Goal: Task Accomplishment & Management: Manage account settings

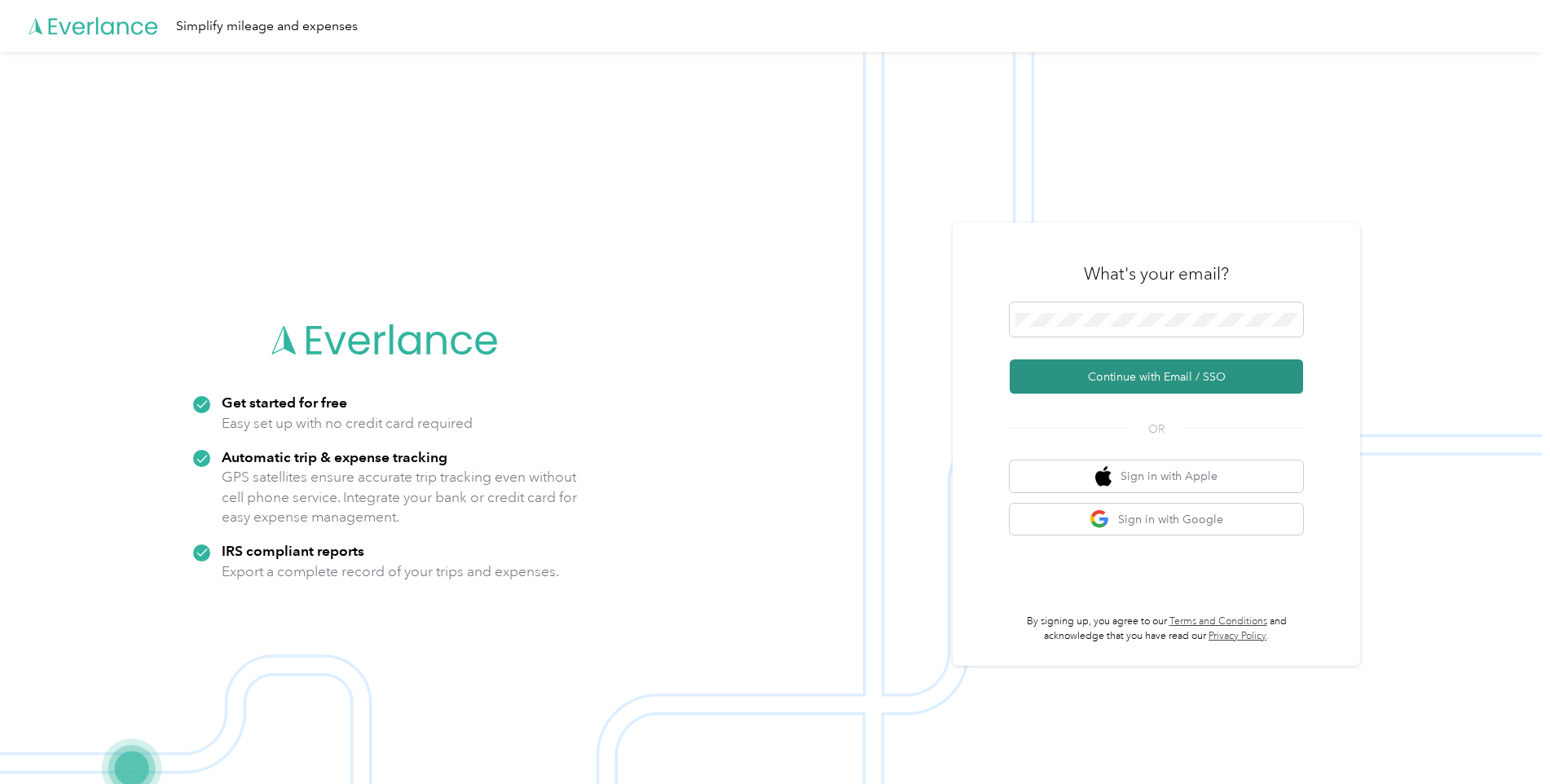
click at [1129, 381] on button "Continue with Email / SSO" at bounding box center [1157, 377] width 293 height 35
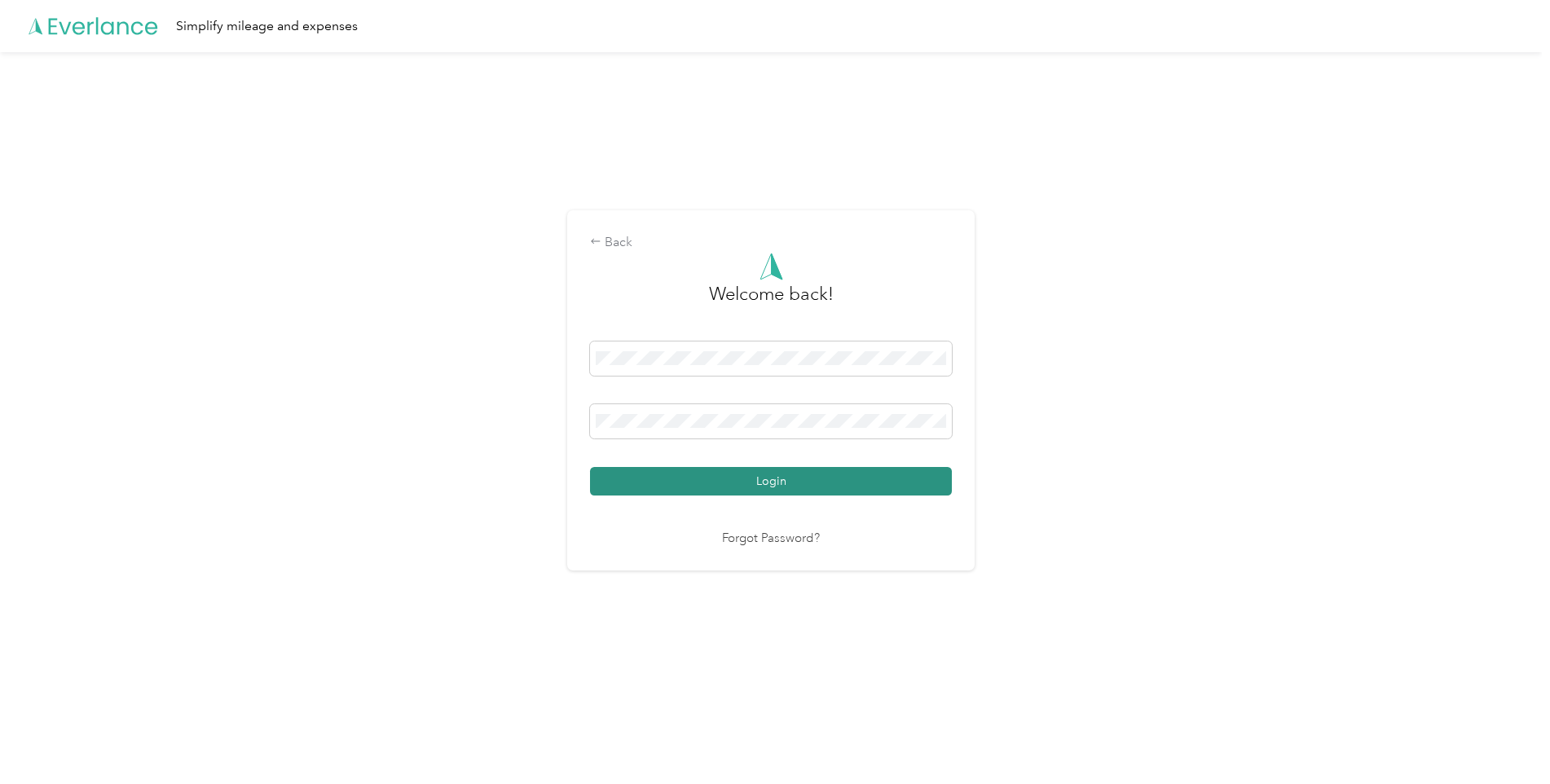
click at [761, 482] on button "Login" at bounding box center [770, 481] width 362 height 28
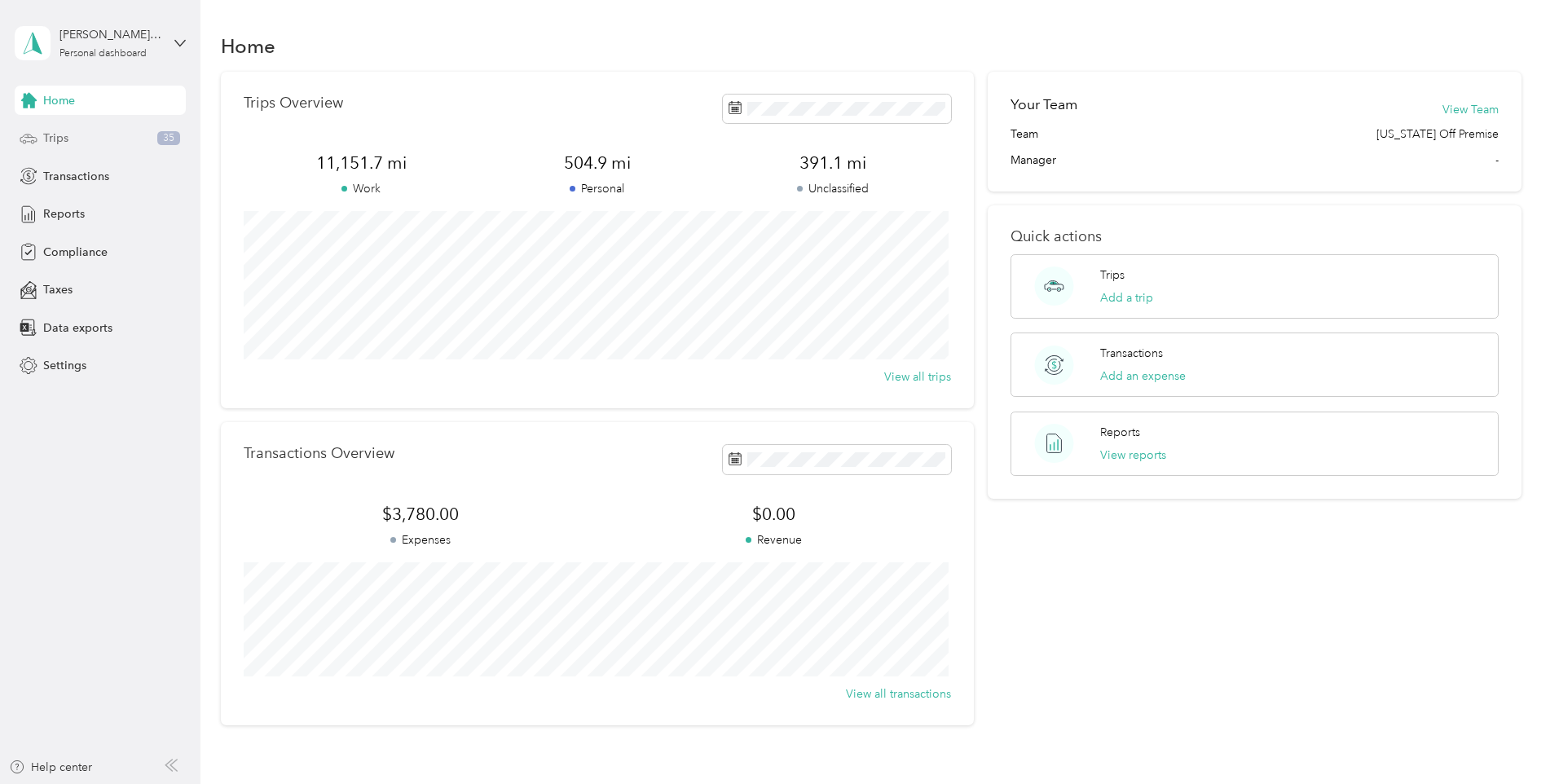
click at [47, 137] on span "Trips" at bounding box center [56, 137] width 25 height 17
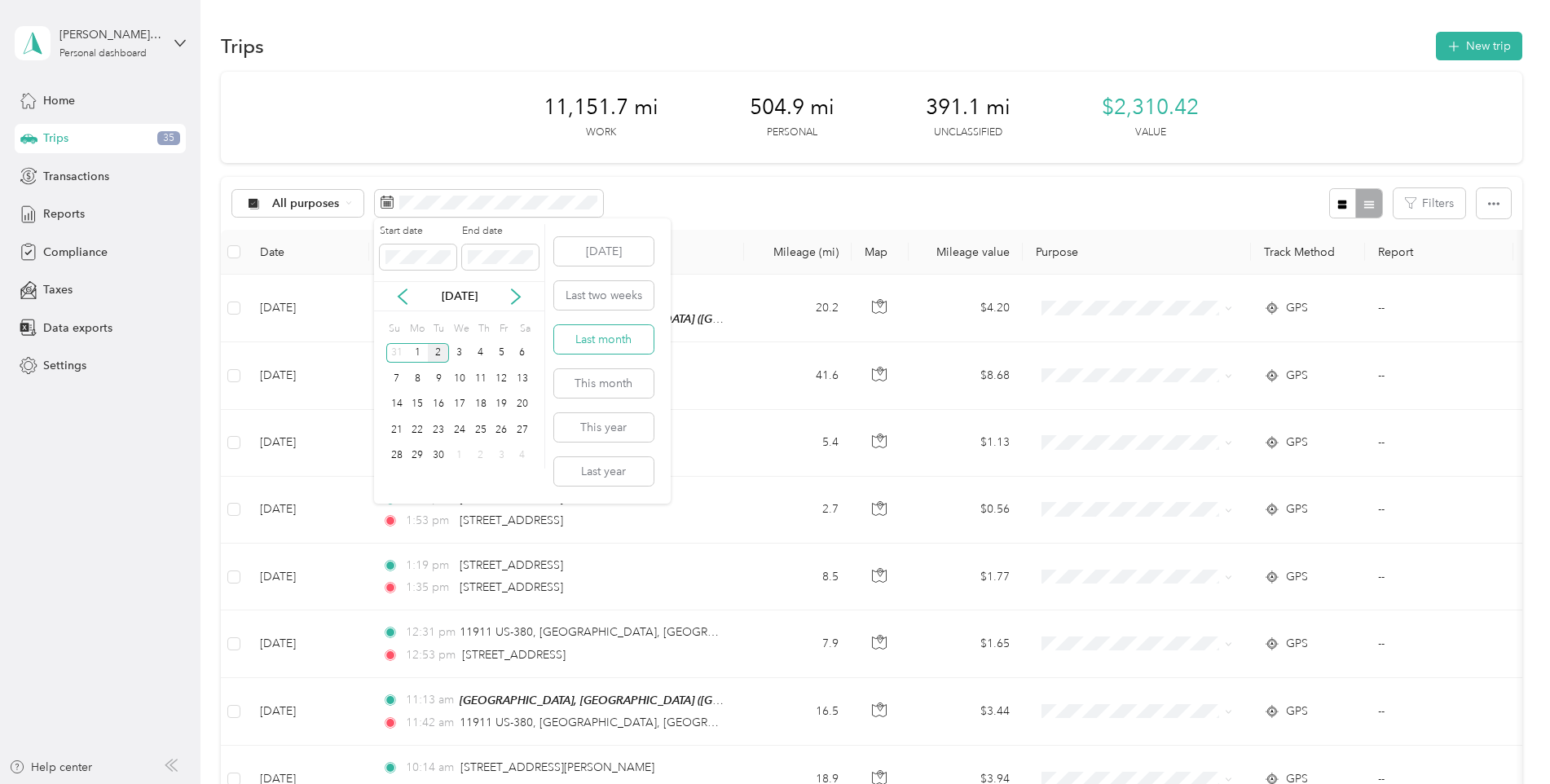
click at [599, 338] on button "Last month" at bounding box center [604, 339] width 99 height 28
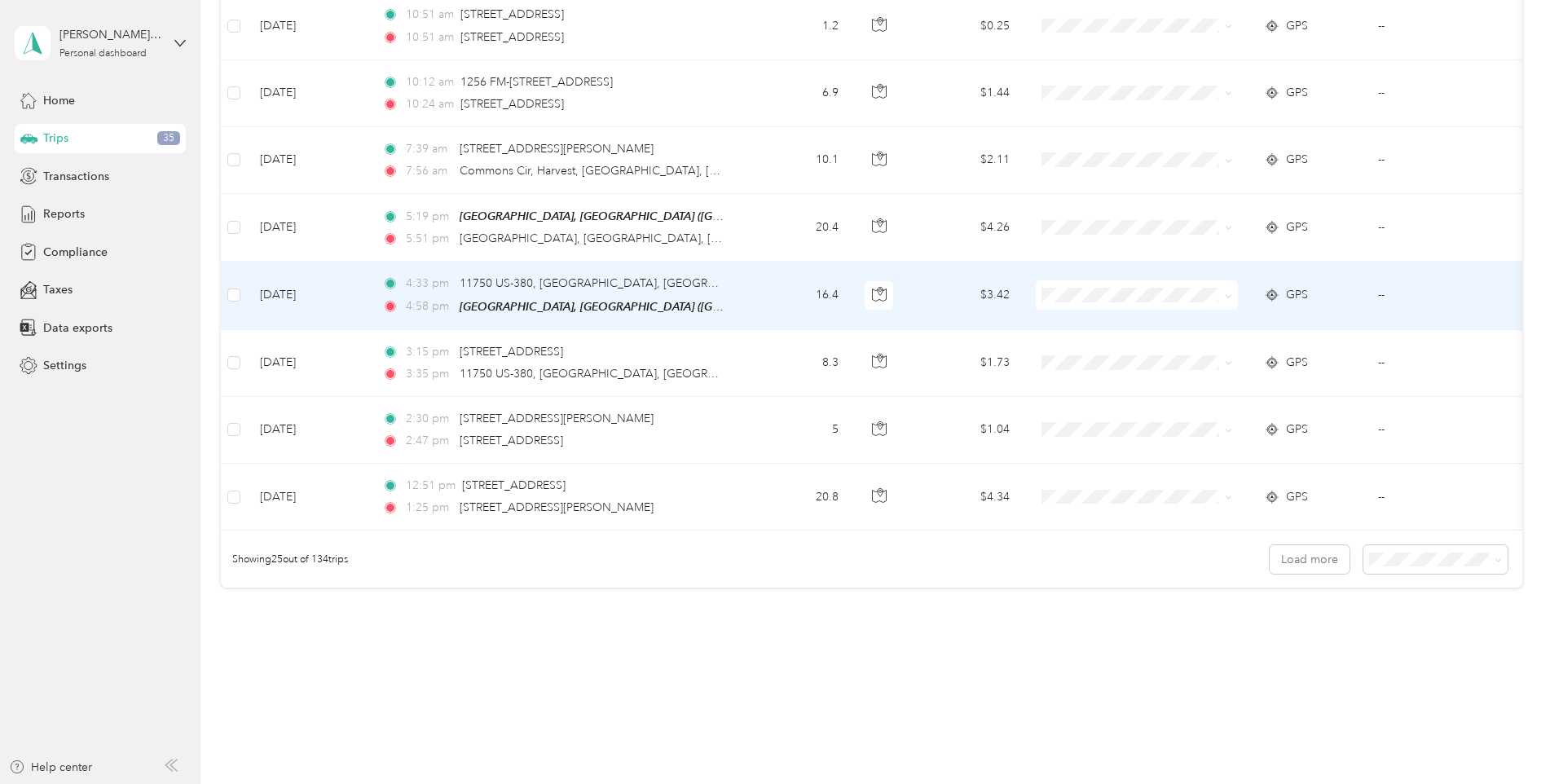
scroll to position [1461, 0]
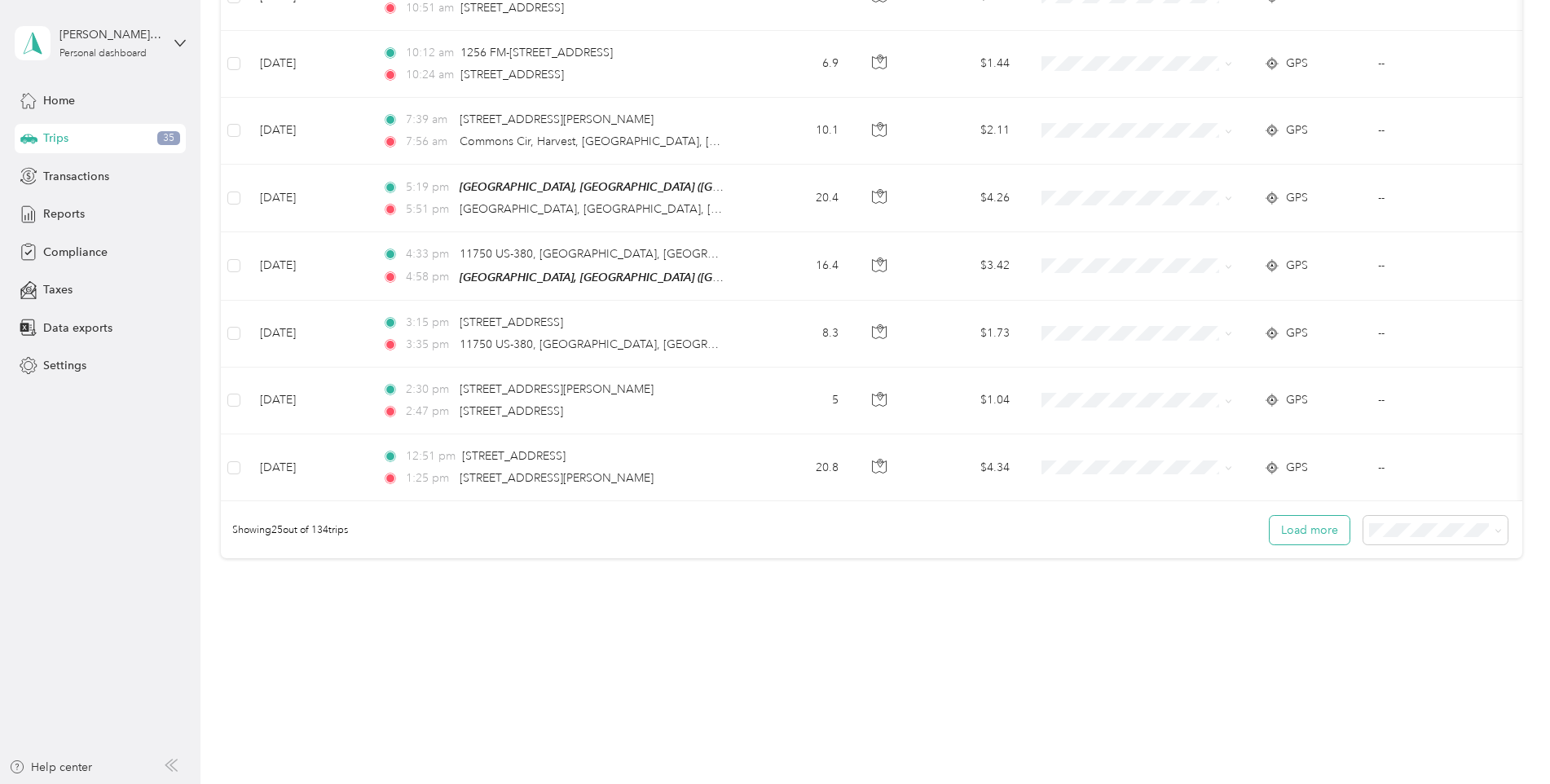
click at [1307, 529] on button "Load more" at bounding box center [1310, 530] width 80 height 28
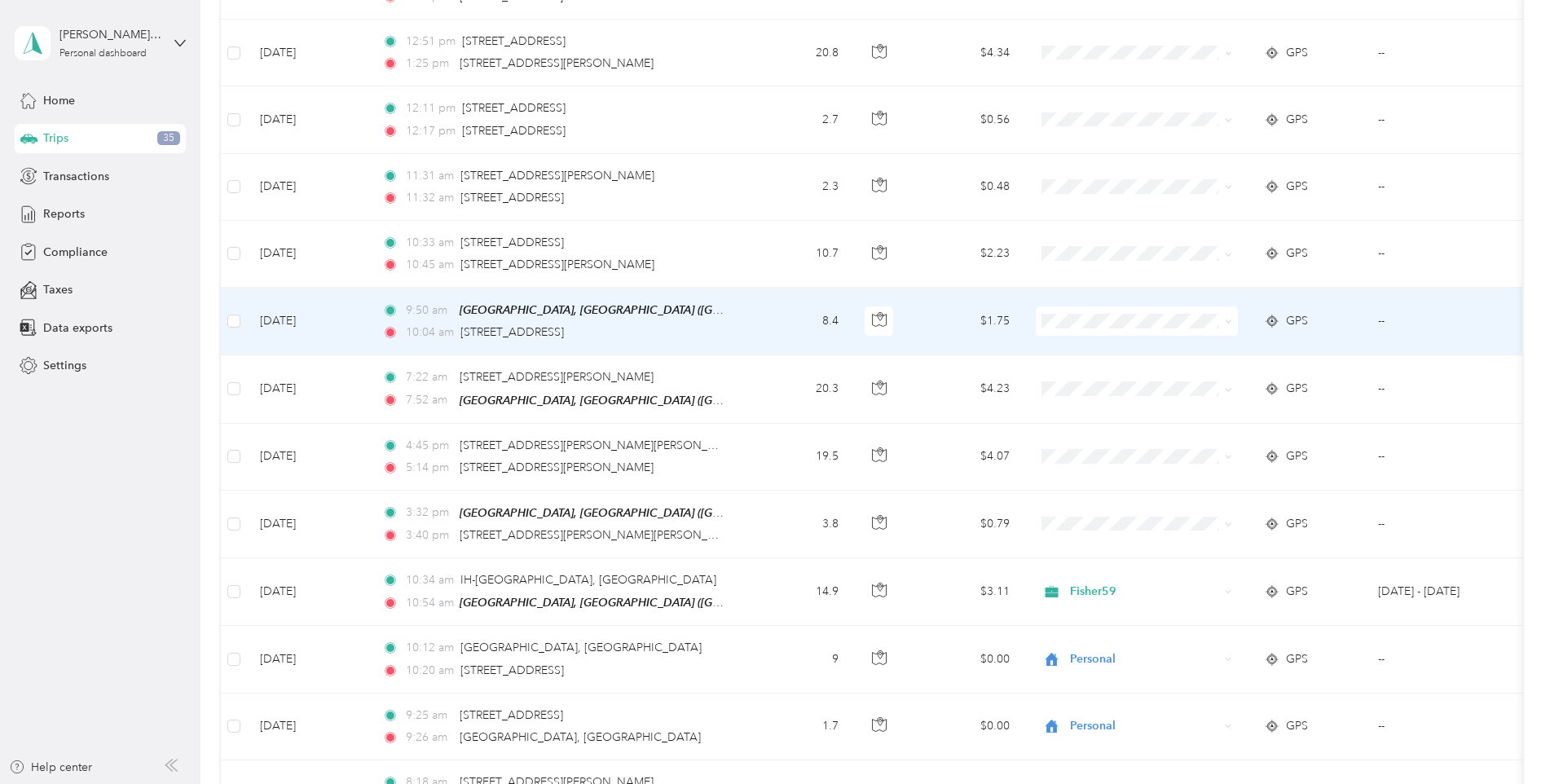
scroll to position [1868, 0]
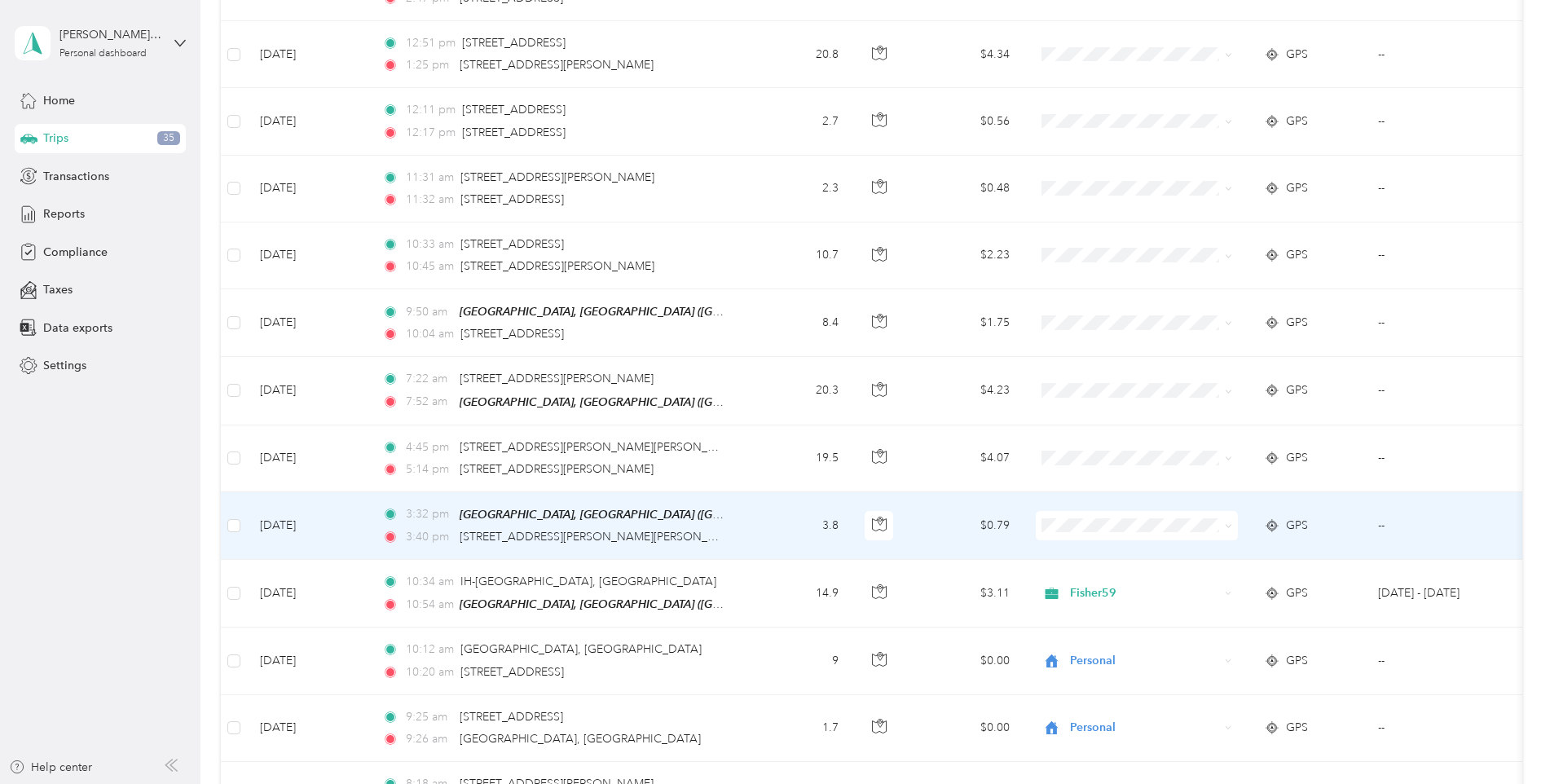
click at [1106, 547] on span "Fisher59" at bounding box center [1151, 543] width 151 height 17
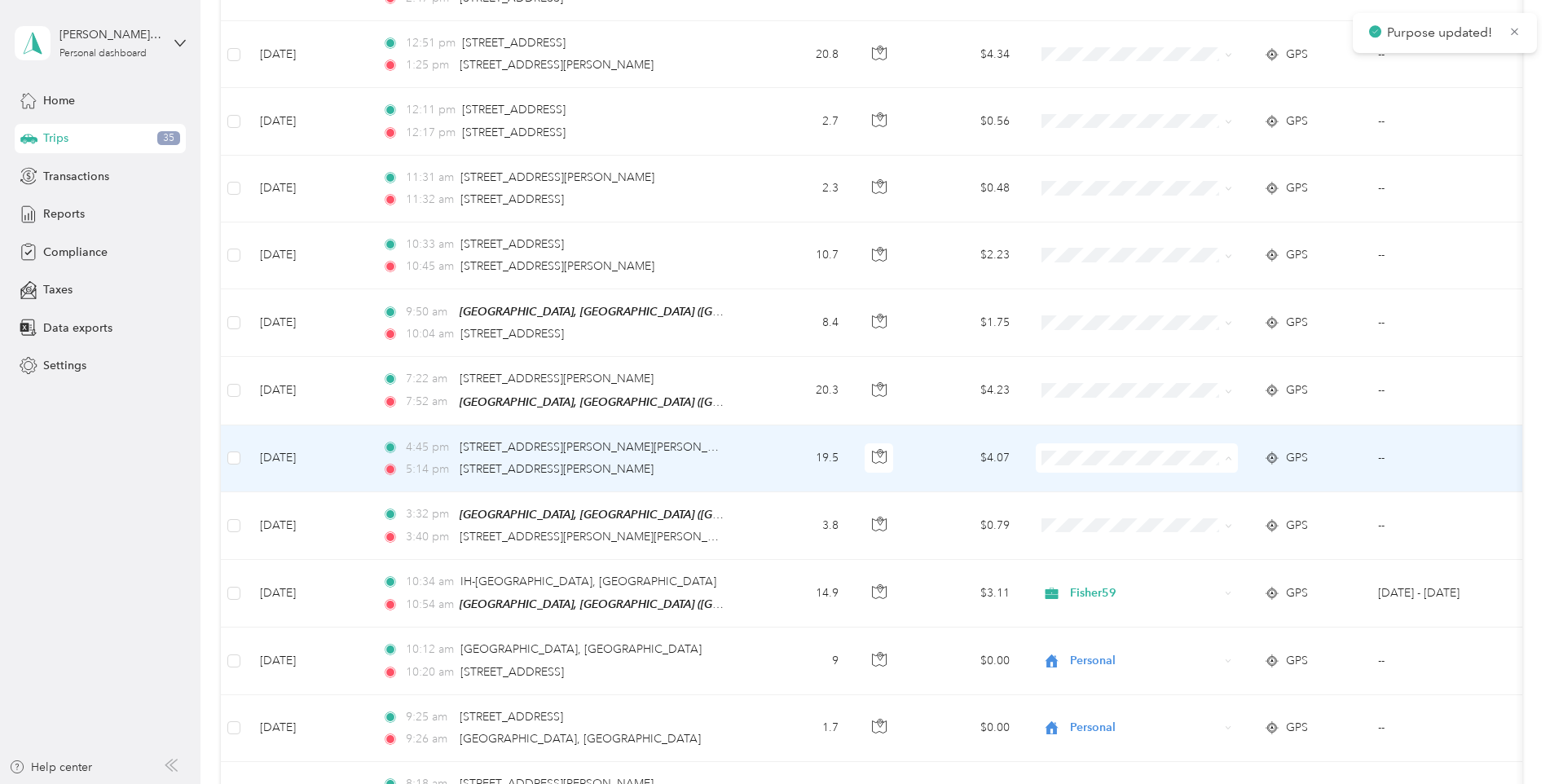
click at [1085, 475] on span "Fisher59" at bounding box center [1151, 480] width 151 height 17
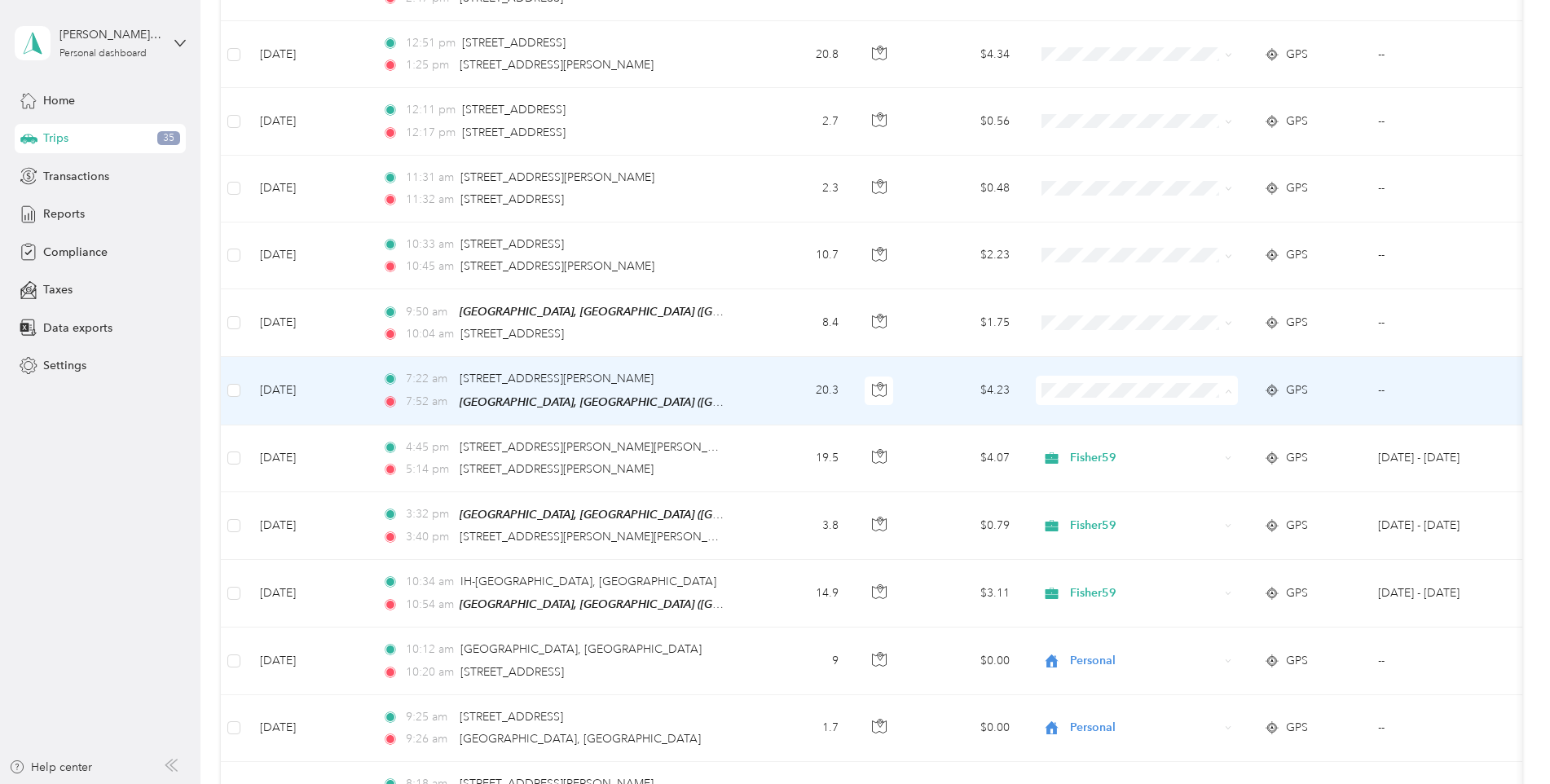
click at [1091, 412] on span "Fisher59" at bounding box center [1151, 413] width 151 height 17
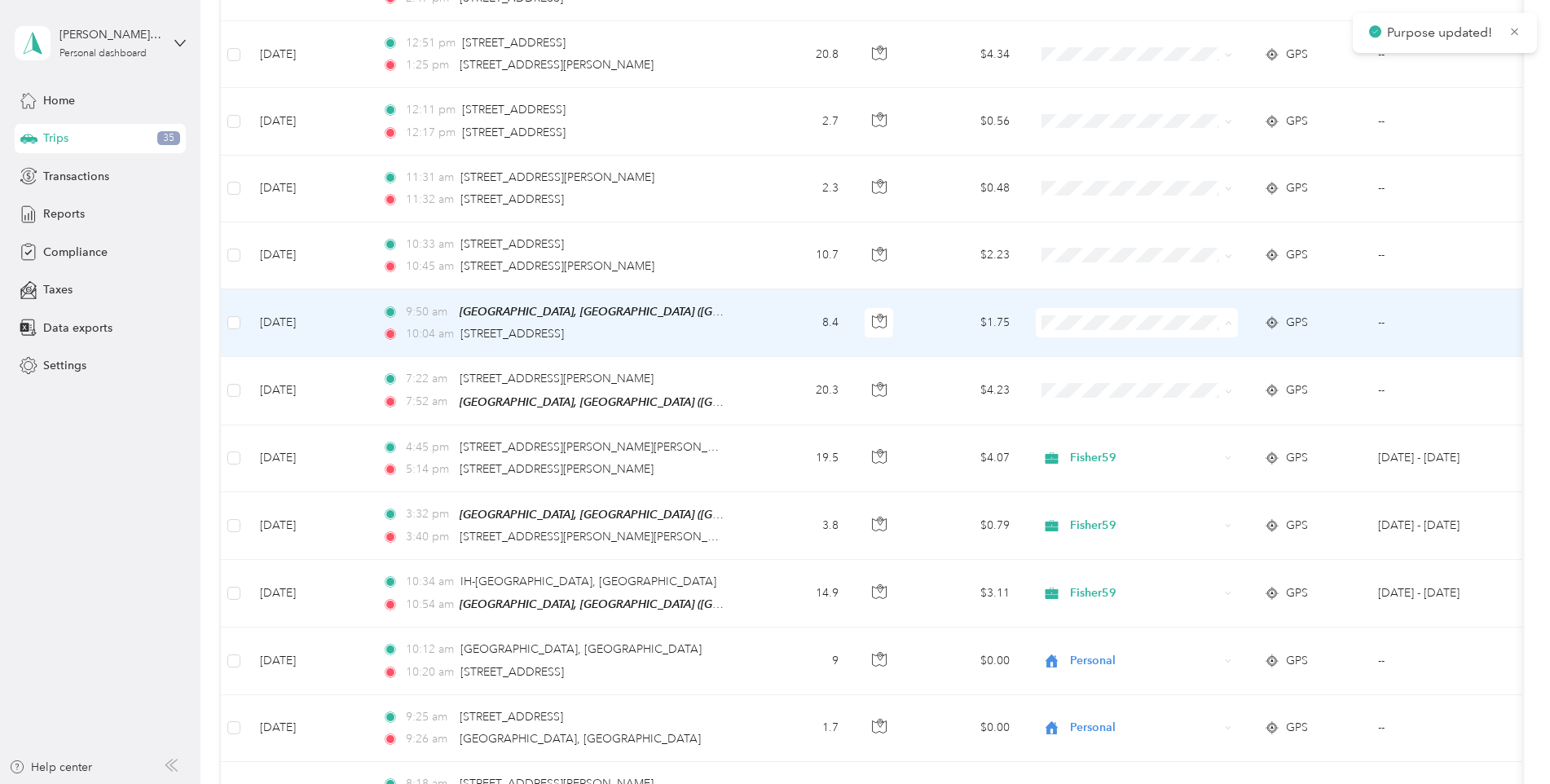
click at [1073, 341] on span "Fisher59" at bounding box center [1137, 346] width 179 height 17
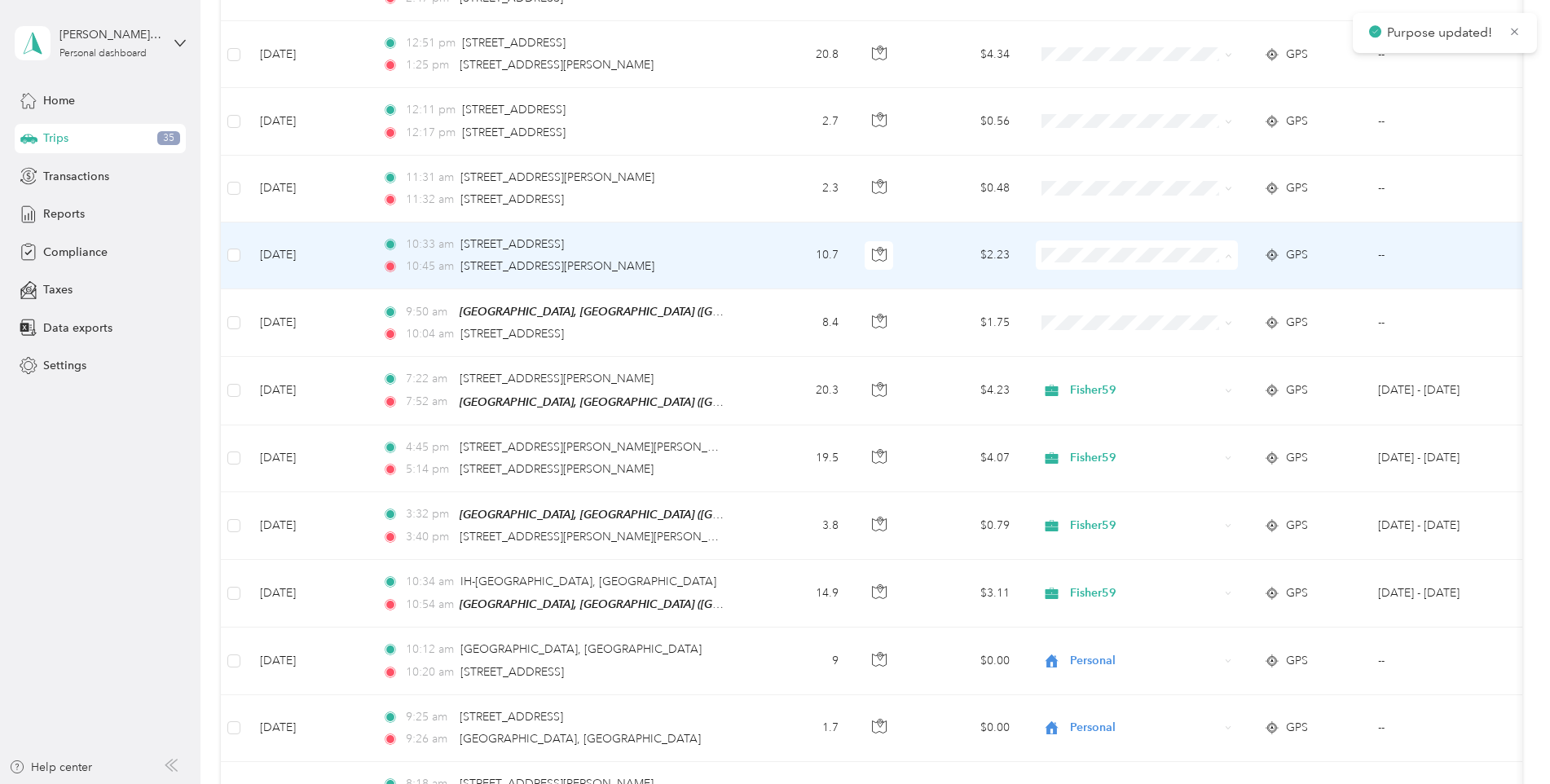
click at [1087, 278] on span "Fisher59" at bounding box center [1151, 279] width 151 height 17
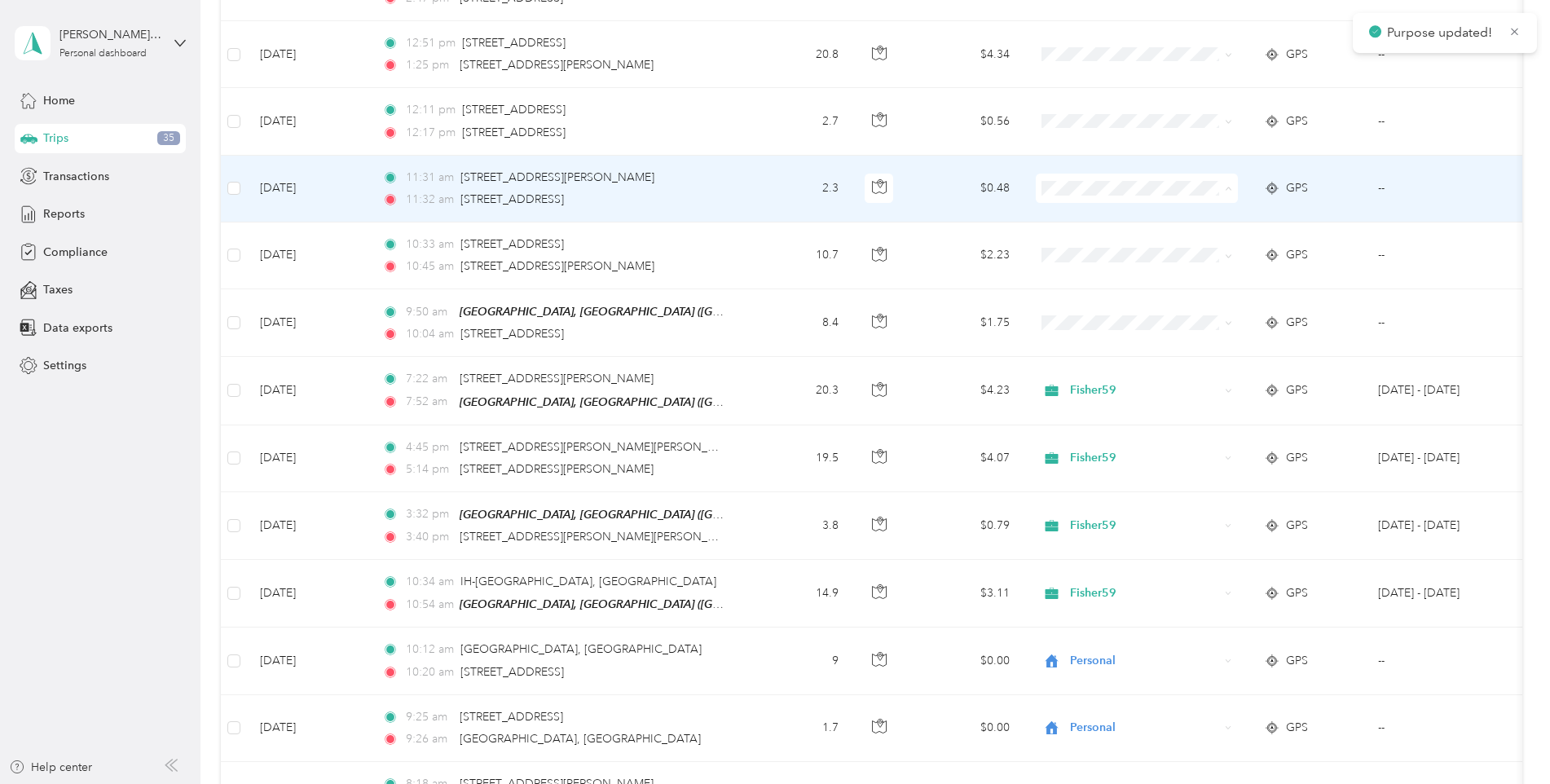
click at [1086, 209] on span "Fisher59" at bounding box center [1151, 212] width 151 height 17
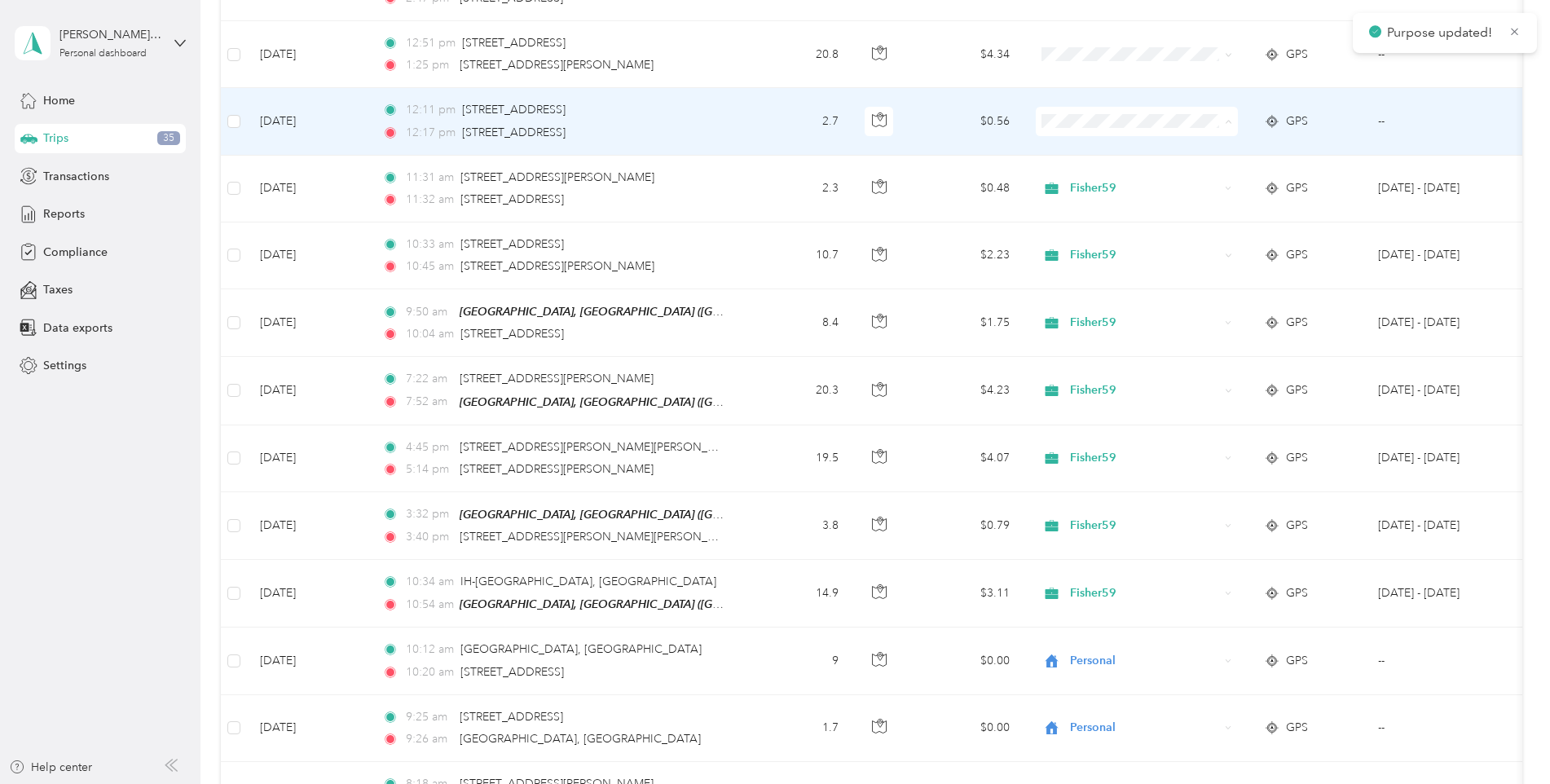
click at [1086, 148] on li "Fisher59" at bounding box center [1137, 145] width 202 height 28
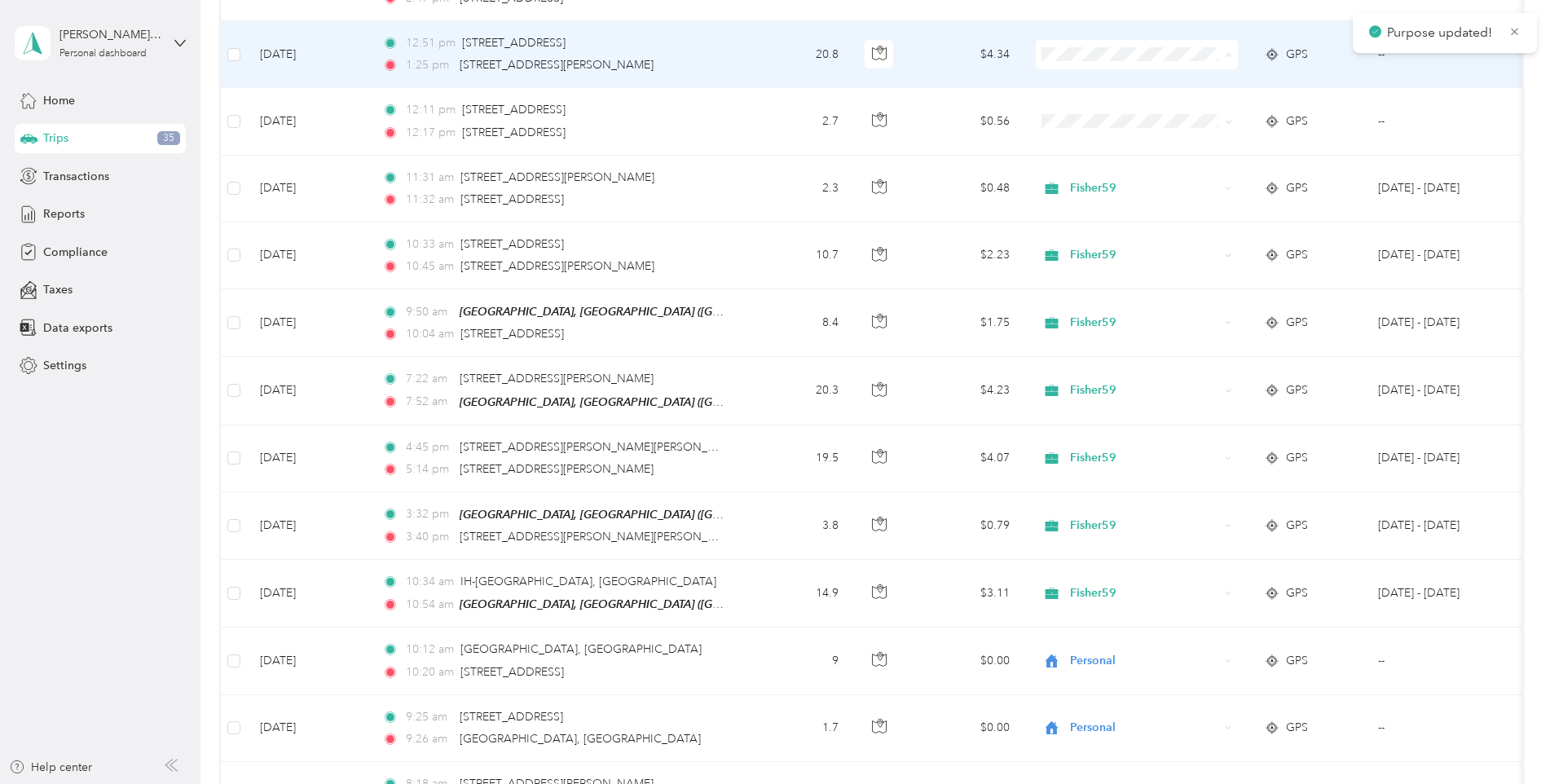
click at [1087, 79] on span "Fisher59" at bounding box center [1151, 78] width 151 height 17
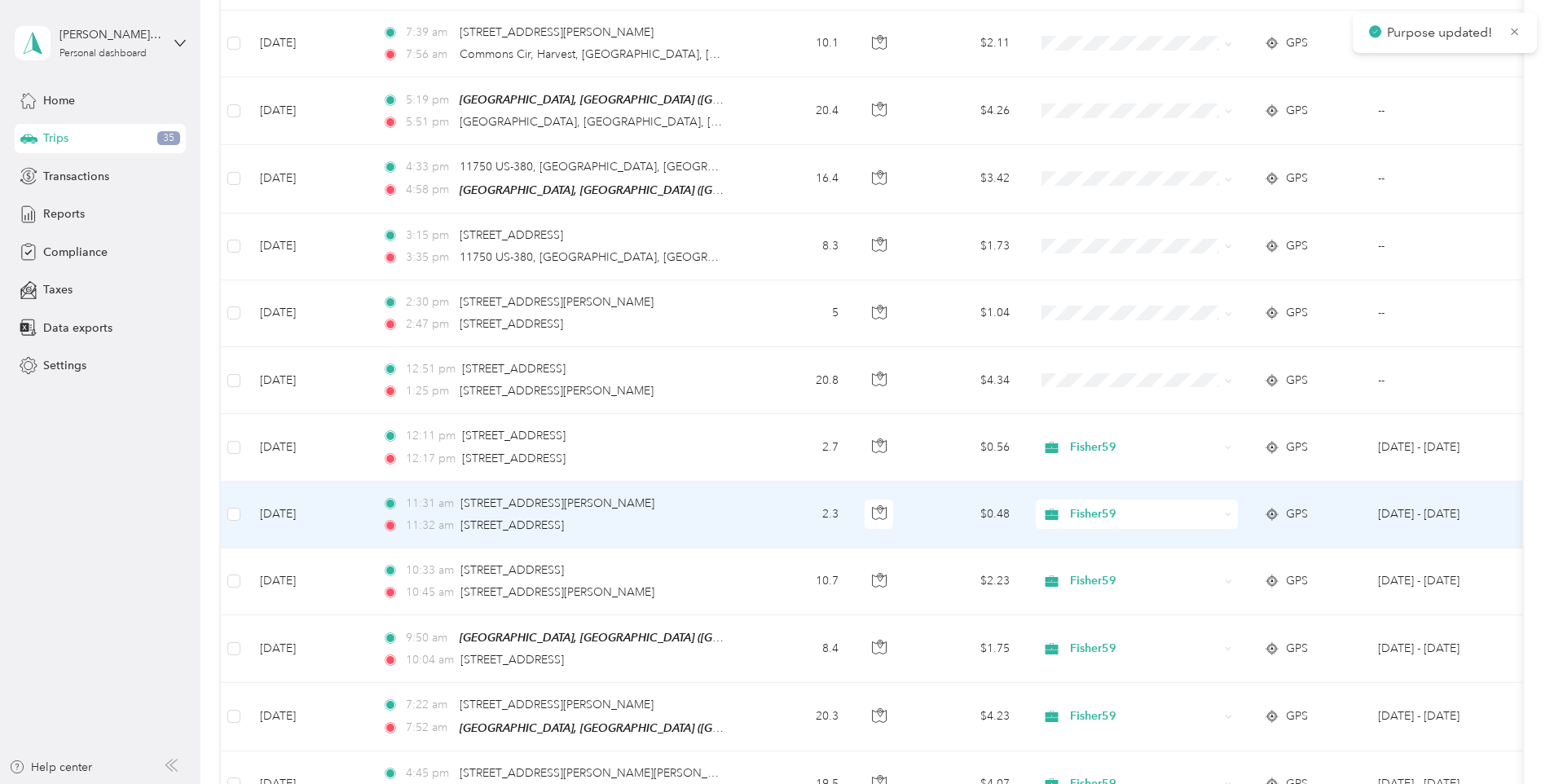
scroll to position [1461, 0]
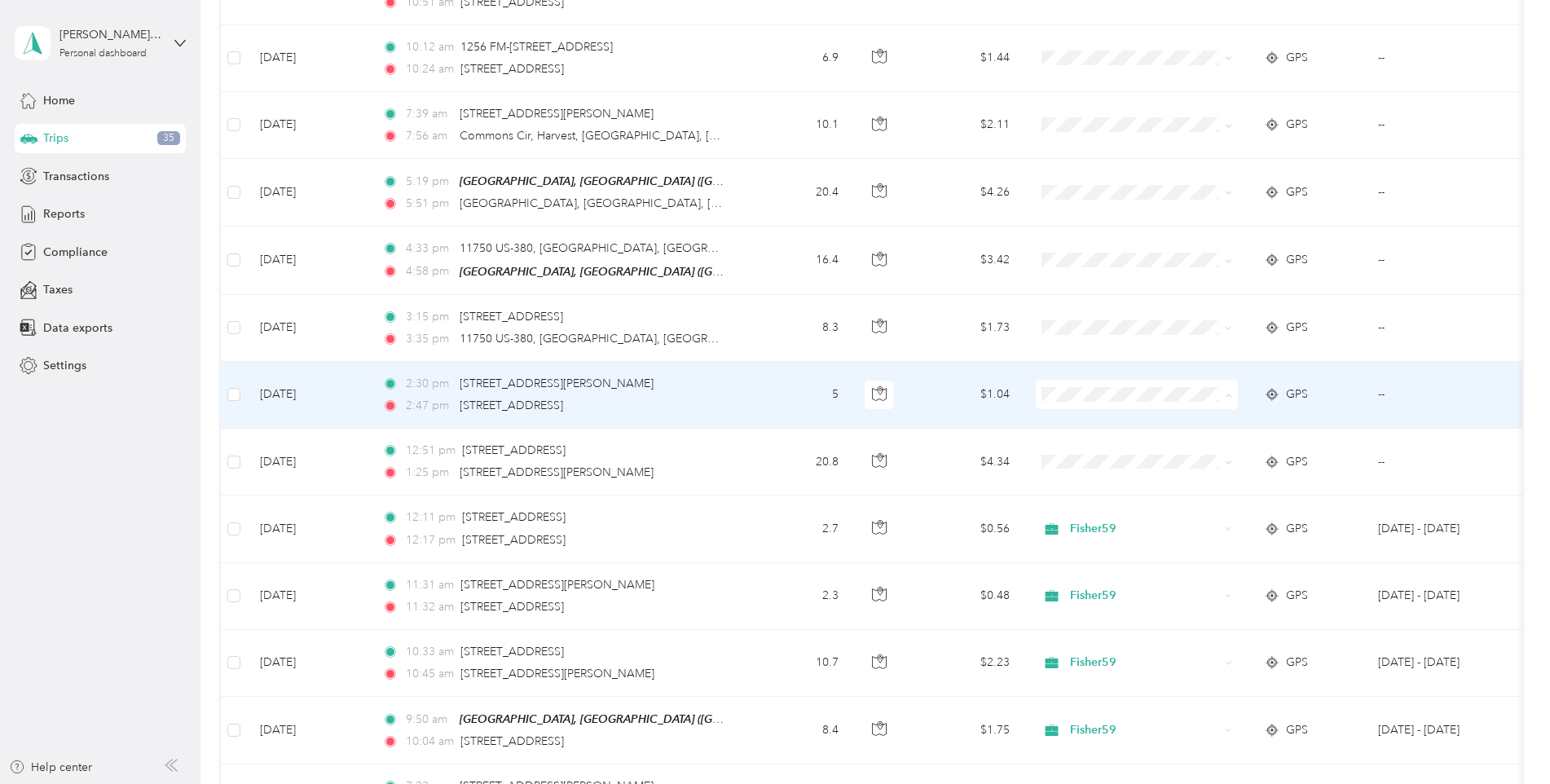
click at [1091, 417] on span "Fisher59" at bounding box center [1151, 418] width 151 height 17
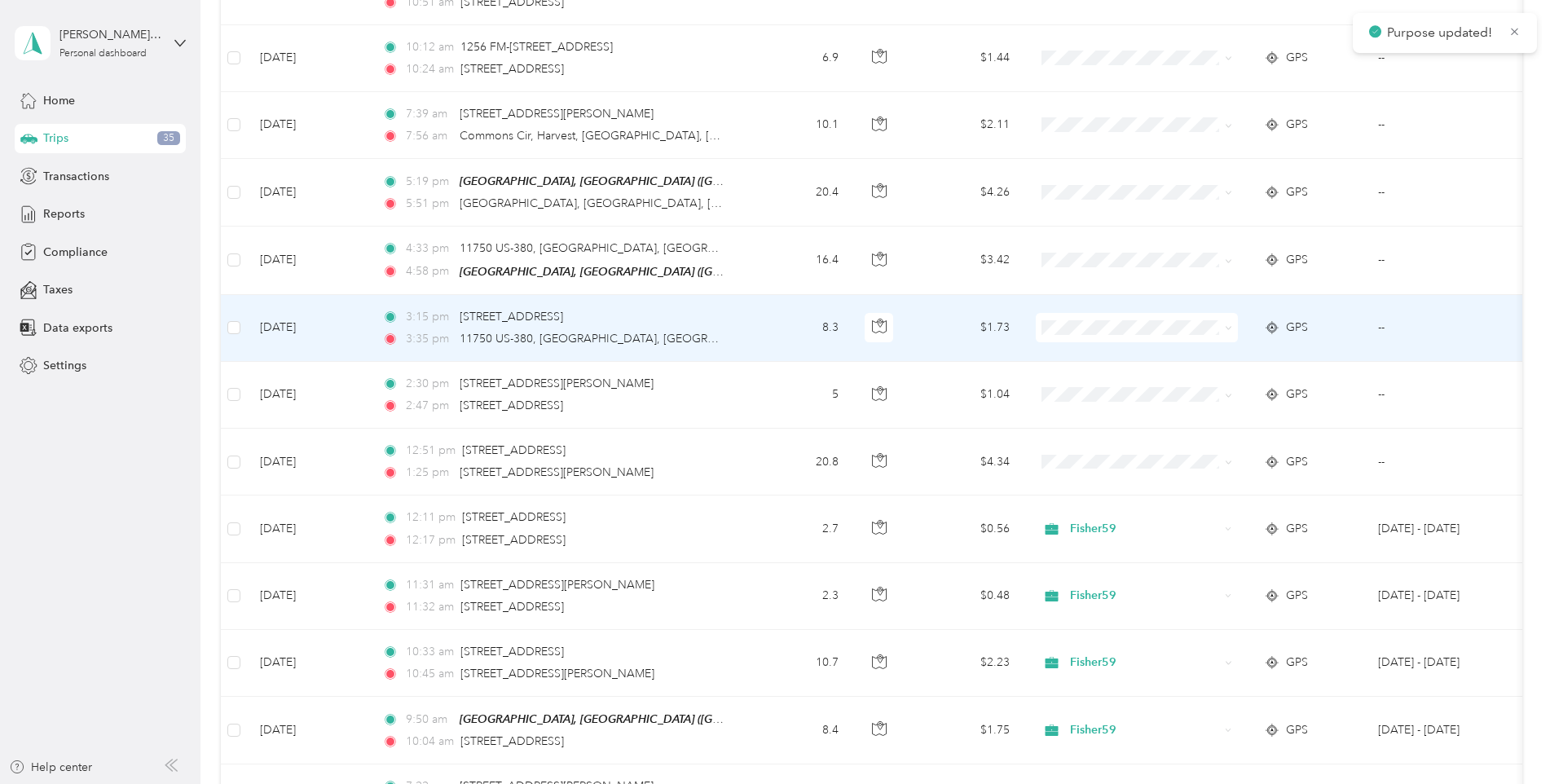
click at [1084, 359] on ol "Fisher59 Personal" at bounding box center [1137, 366] width 202 height 57
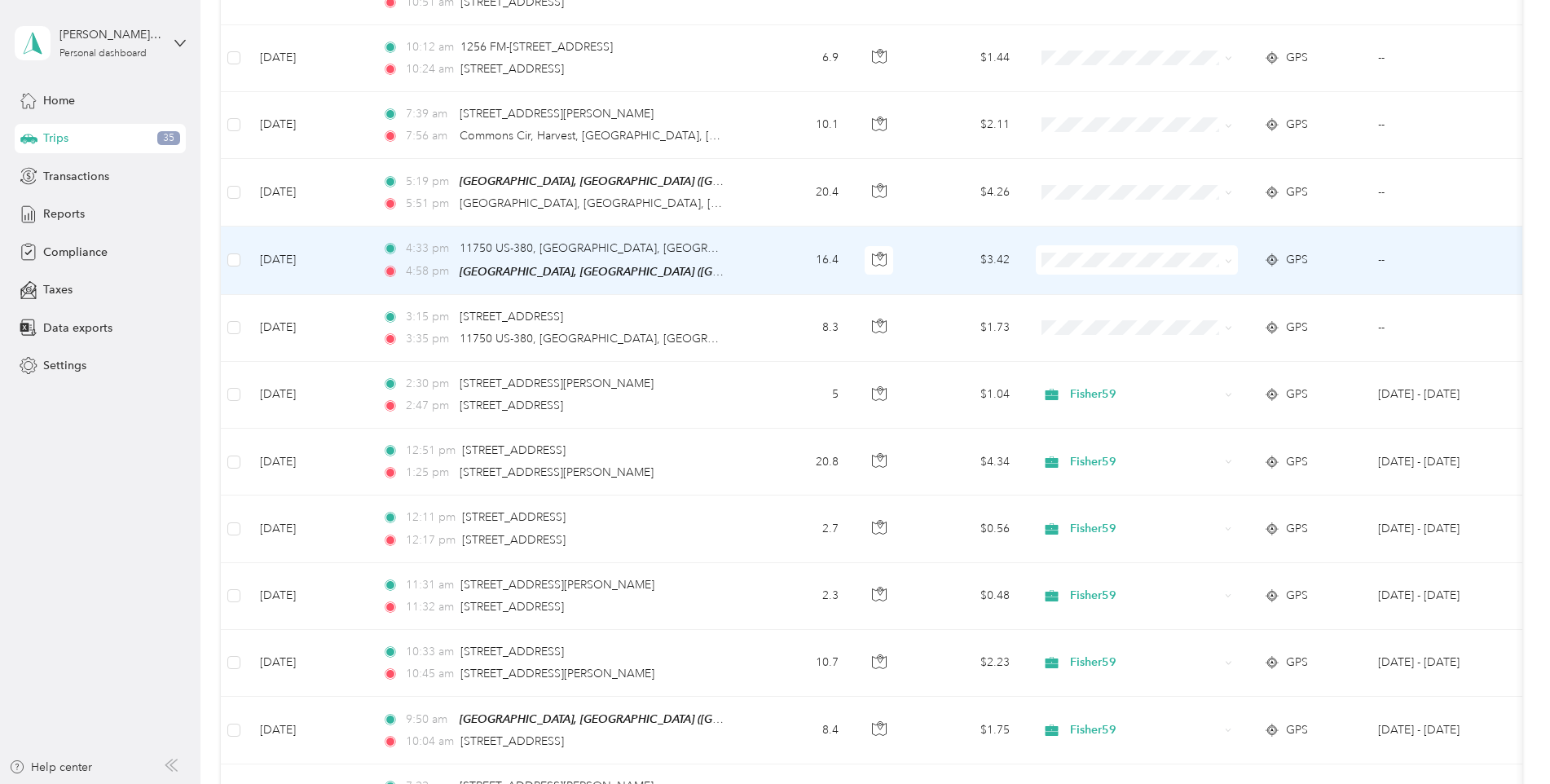
click at [1082, 284] on span "Fisher59" at bounding box center [1151, 284] width 151 height 17
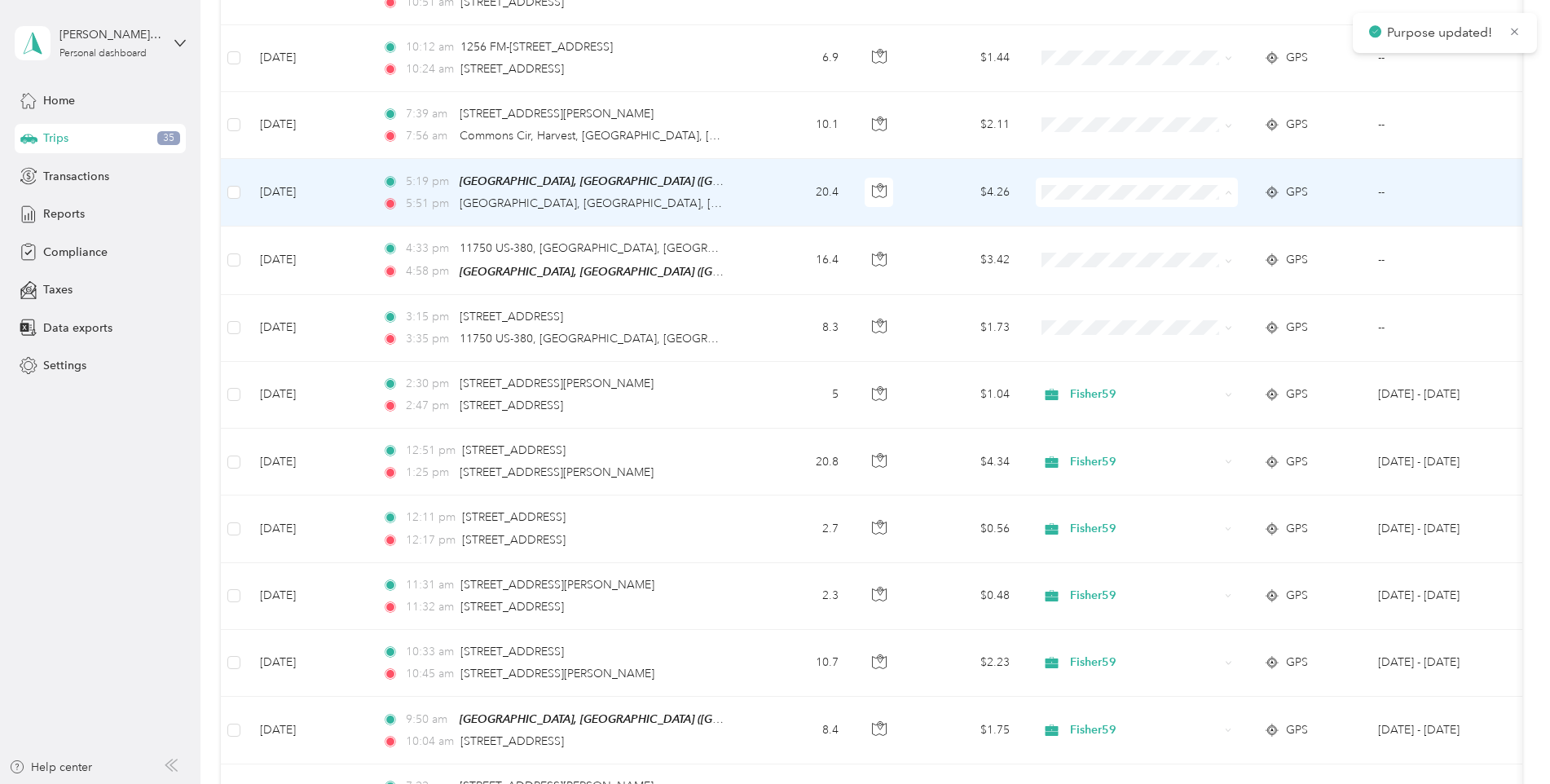
click at [1084, 220] on span "Fisher59" at bounding box center [1151, 218] width 151 height 17
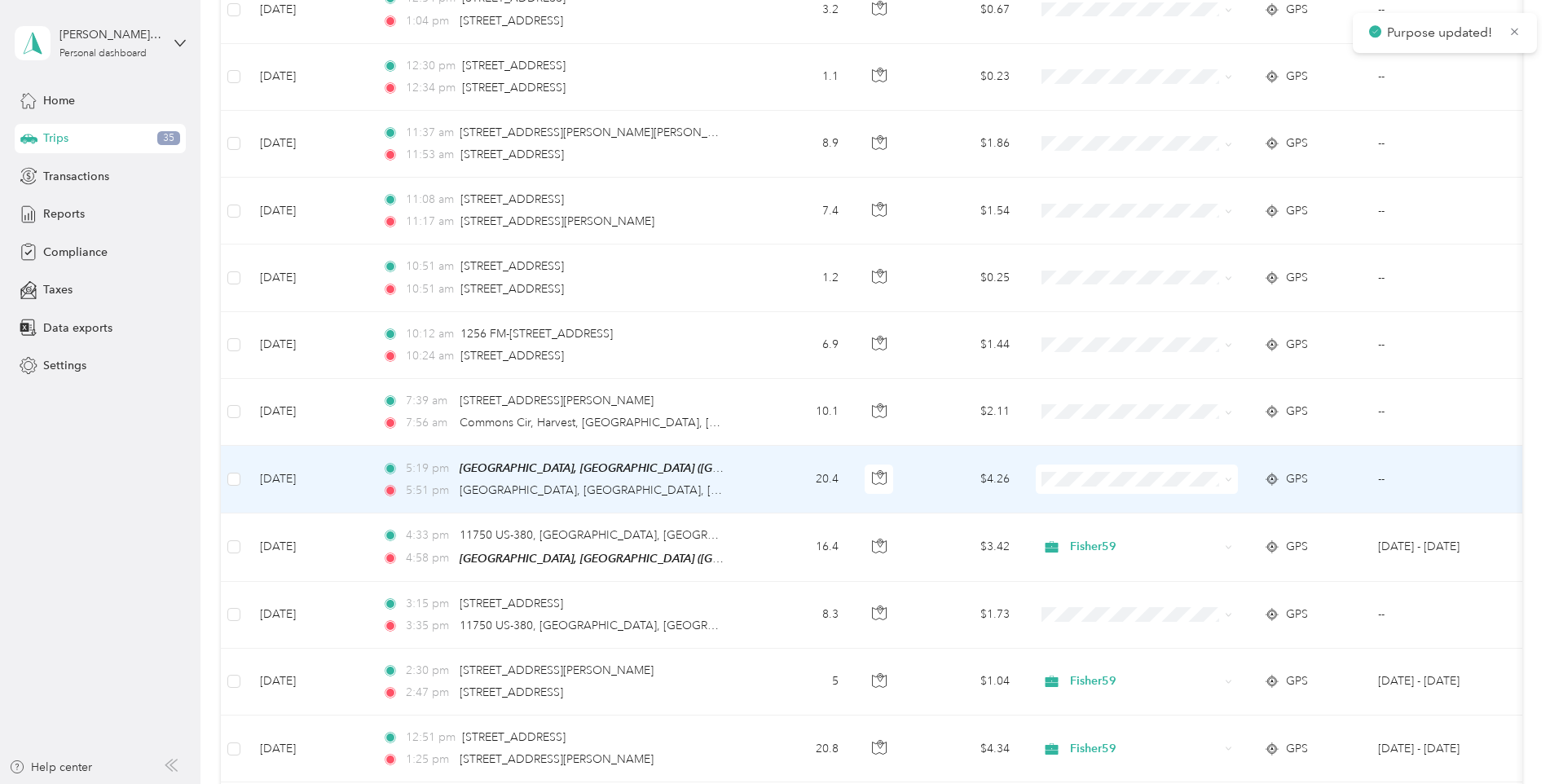
scroll to position [1135, 0]
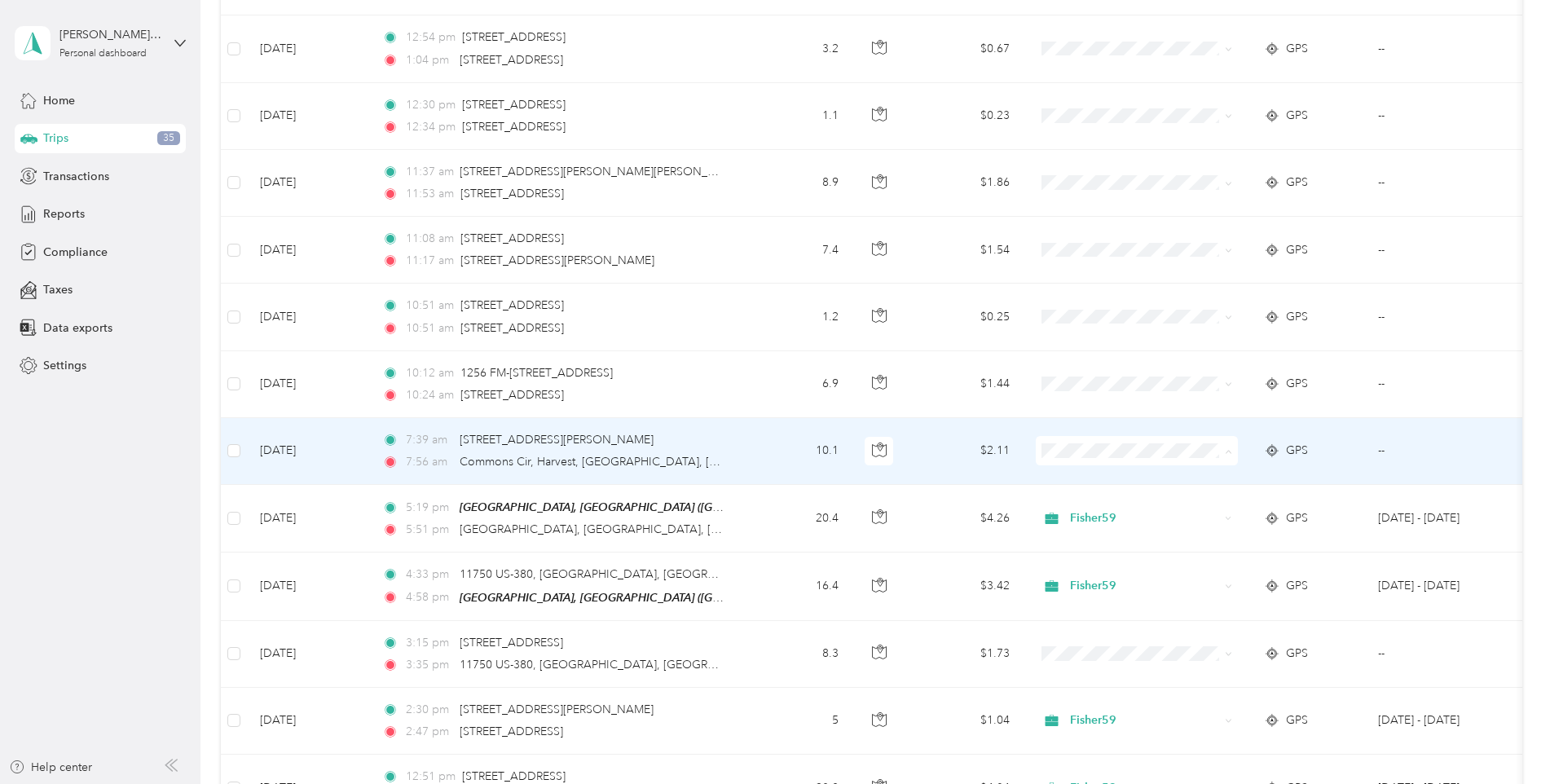
click at [1089, 476] on span "Fisher59" at bounding box center [1151, 476] width 151 height 17
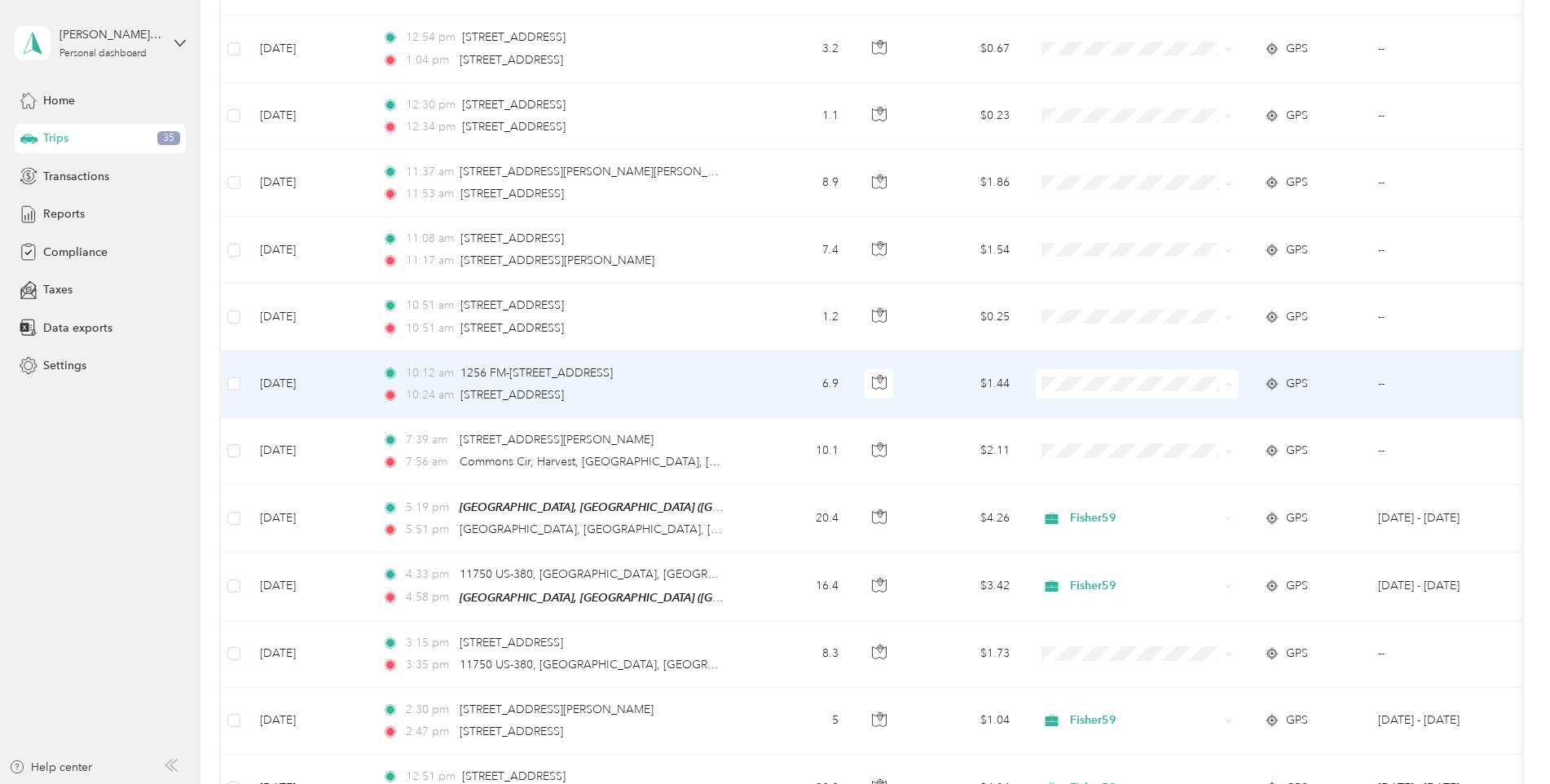
click at [1086, 415] on li "Fisher59" at bounding box center [1137, 409] width 202 height 28
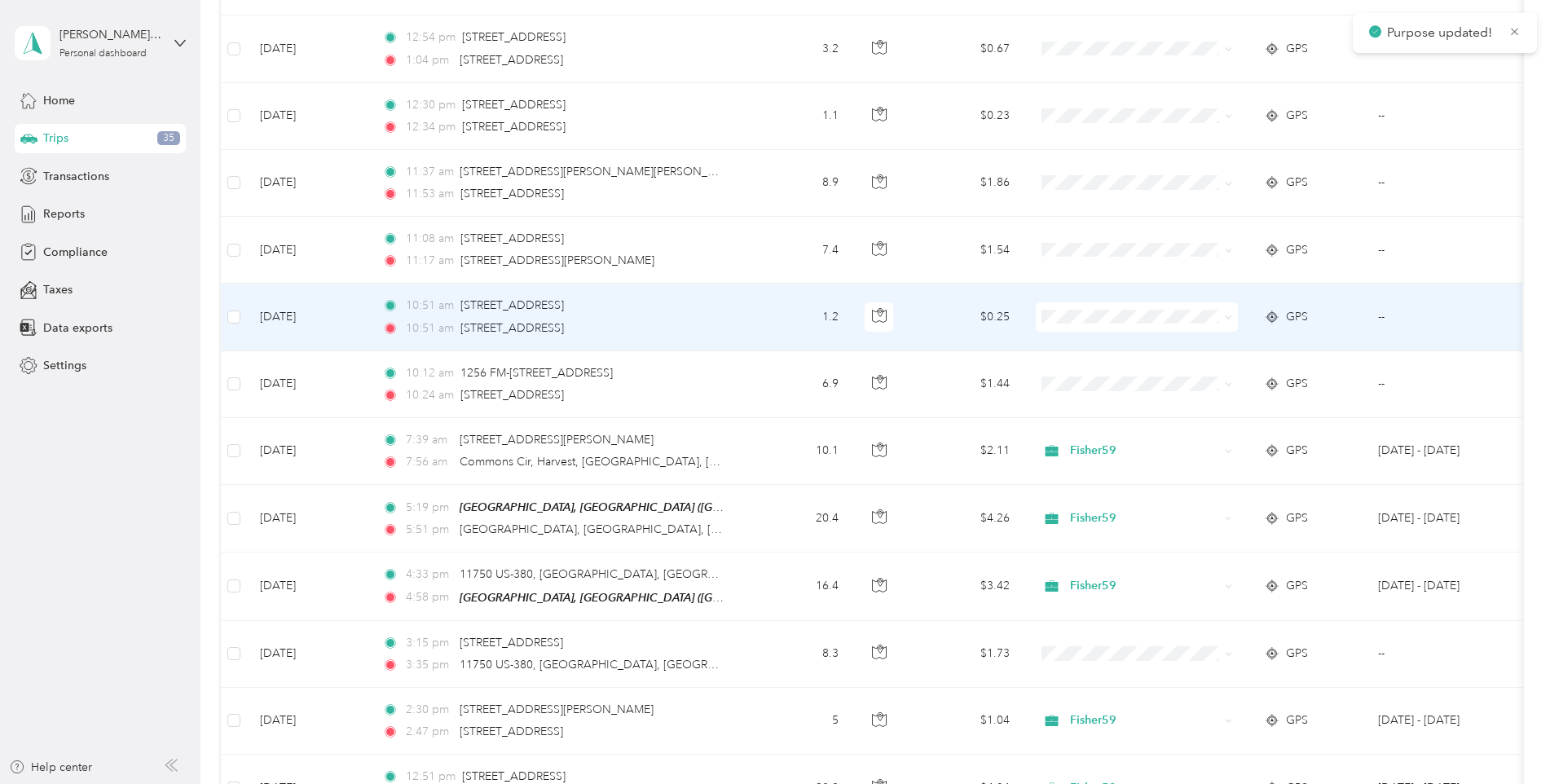
click at [1086, 344] on span "Fisher59" at bounding box center [1151, 340] width 151 height 17
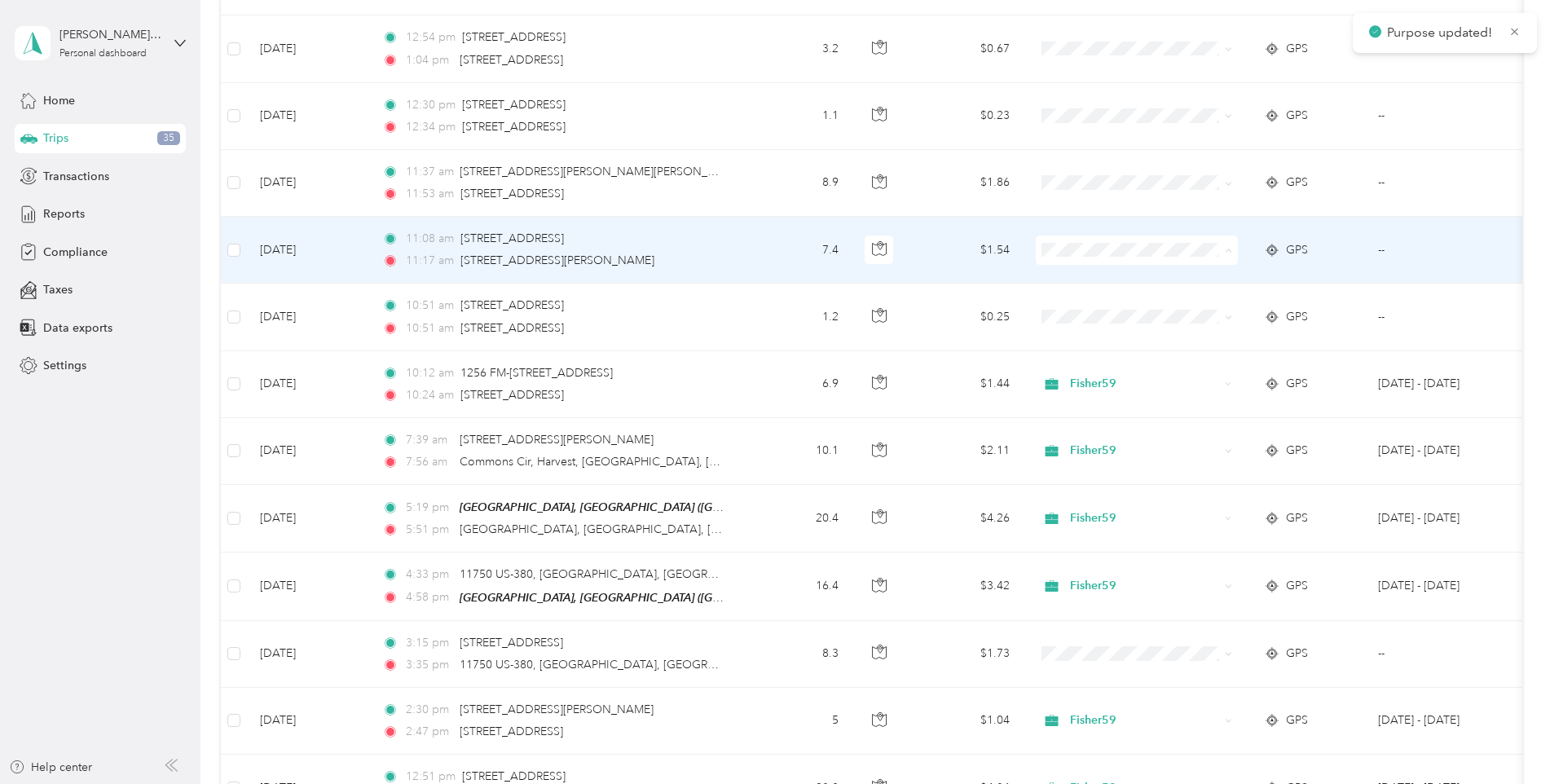
click at [1078, 276] on span "Fisher59" at bounding box center [1151, 276] width 151 height 17
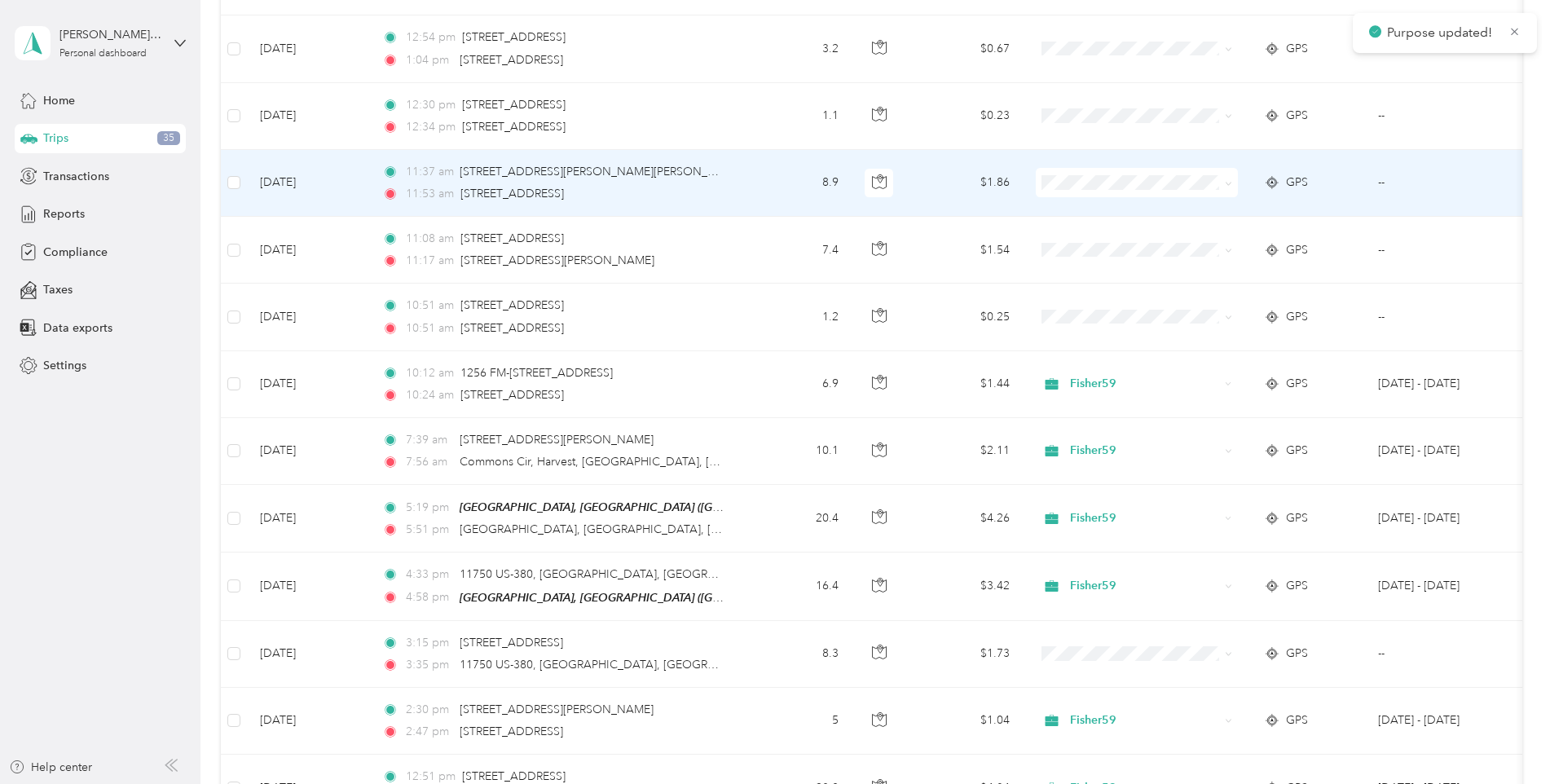
click at [1082, 208] on span "Fisher59" at bounding box center [1151, 203] width 151 height 17
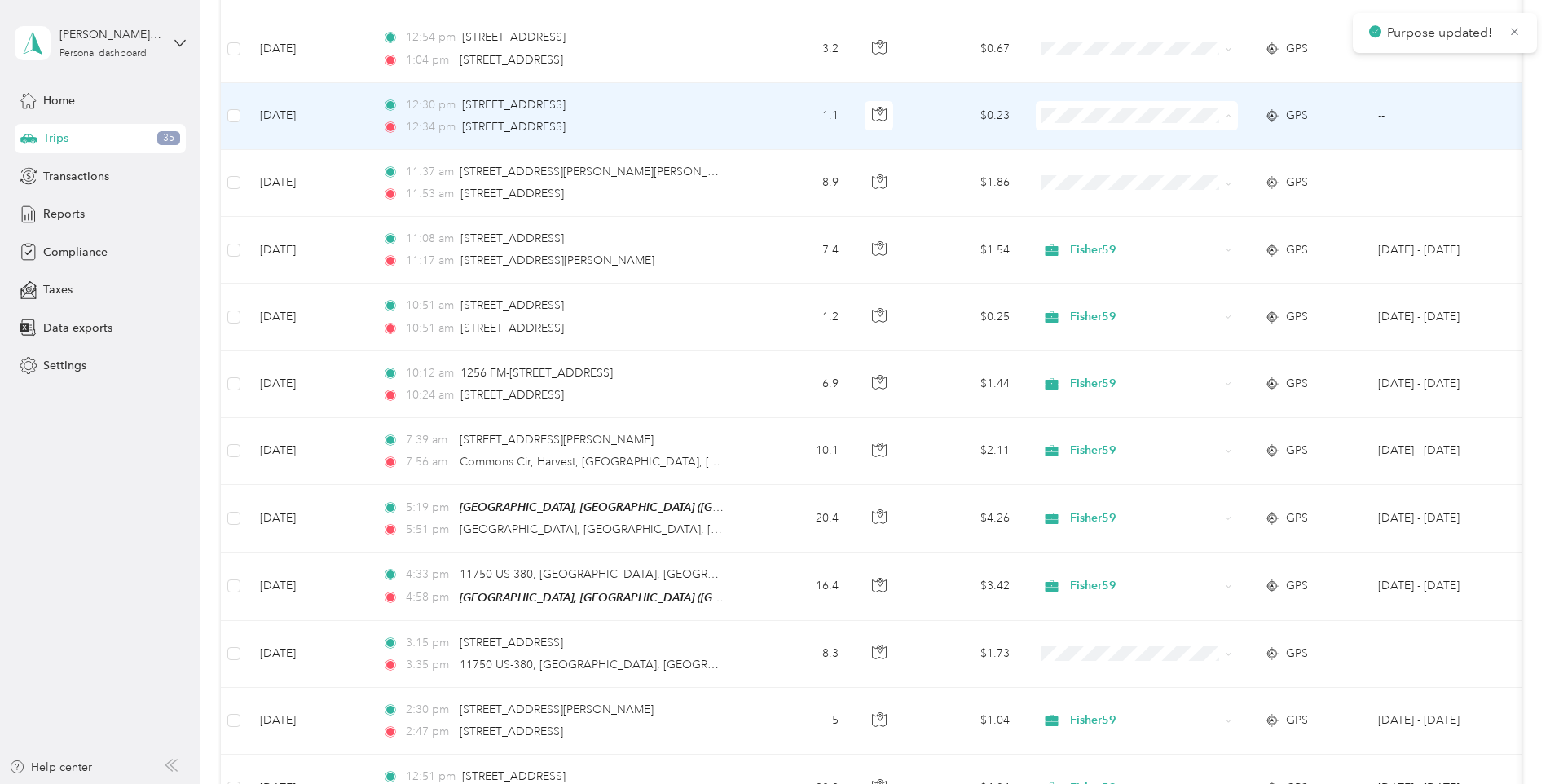
click at [1085, 143] on span "Fisher59" at bounding box center [1151, 141] width 151 height 17
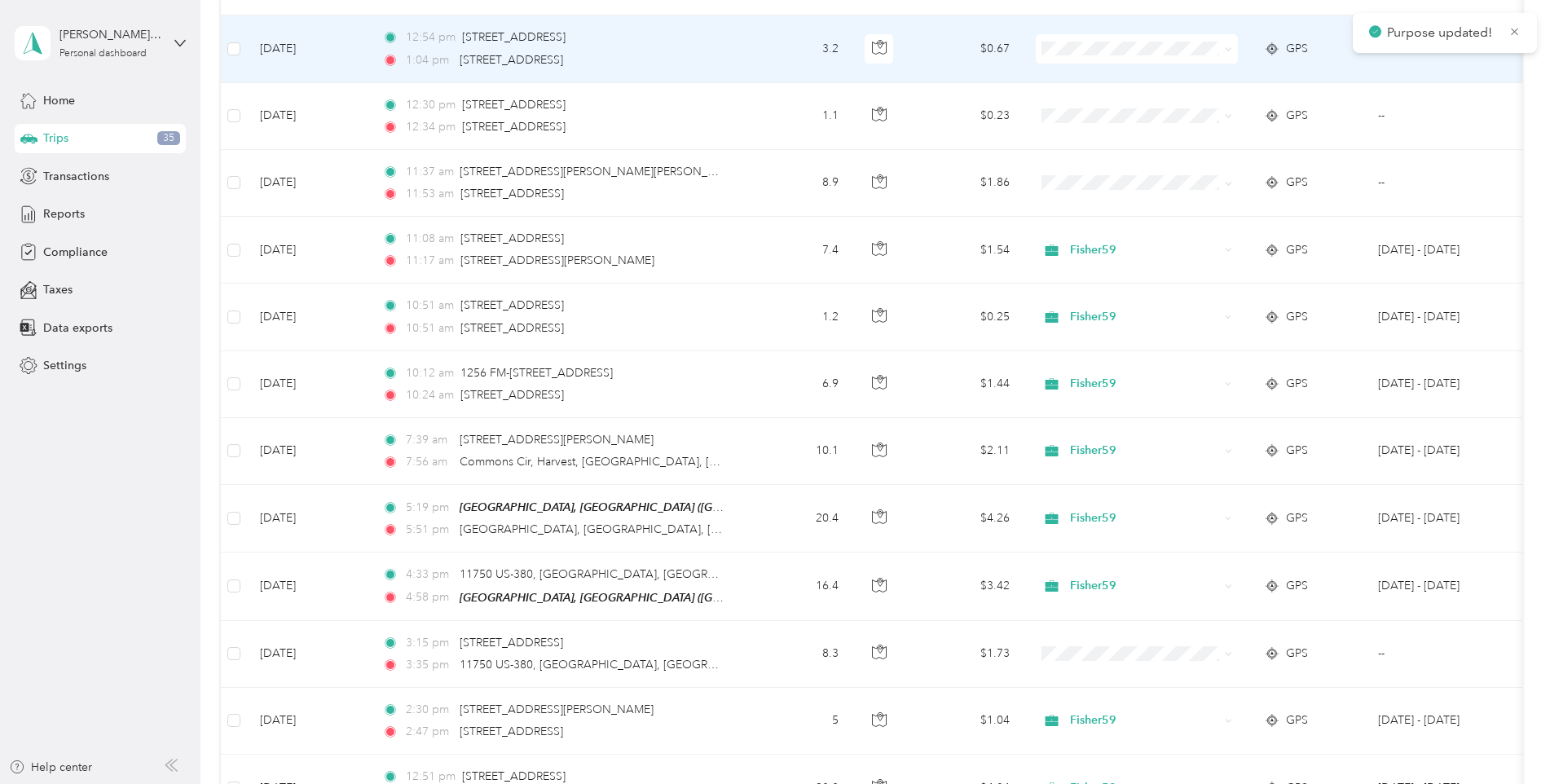
click at [1080, 76] on li "Fisher59" at bounding box center [1137, 68] width 202 height 28
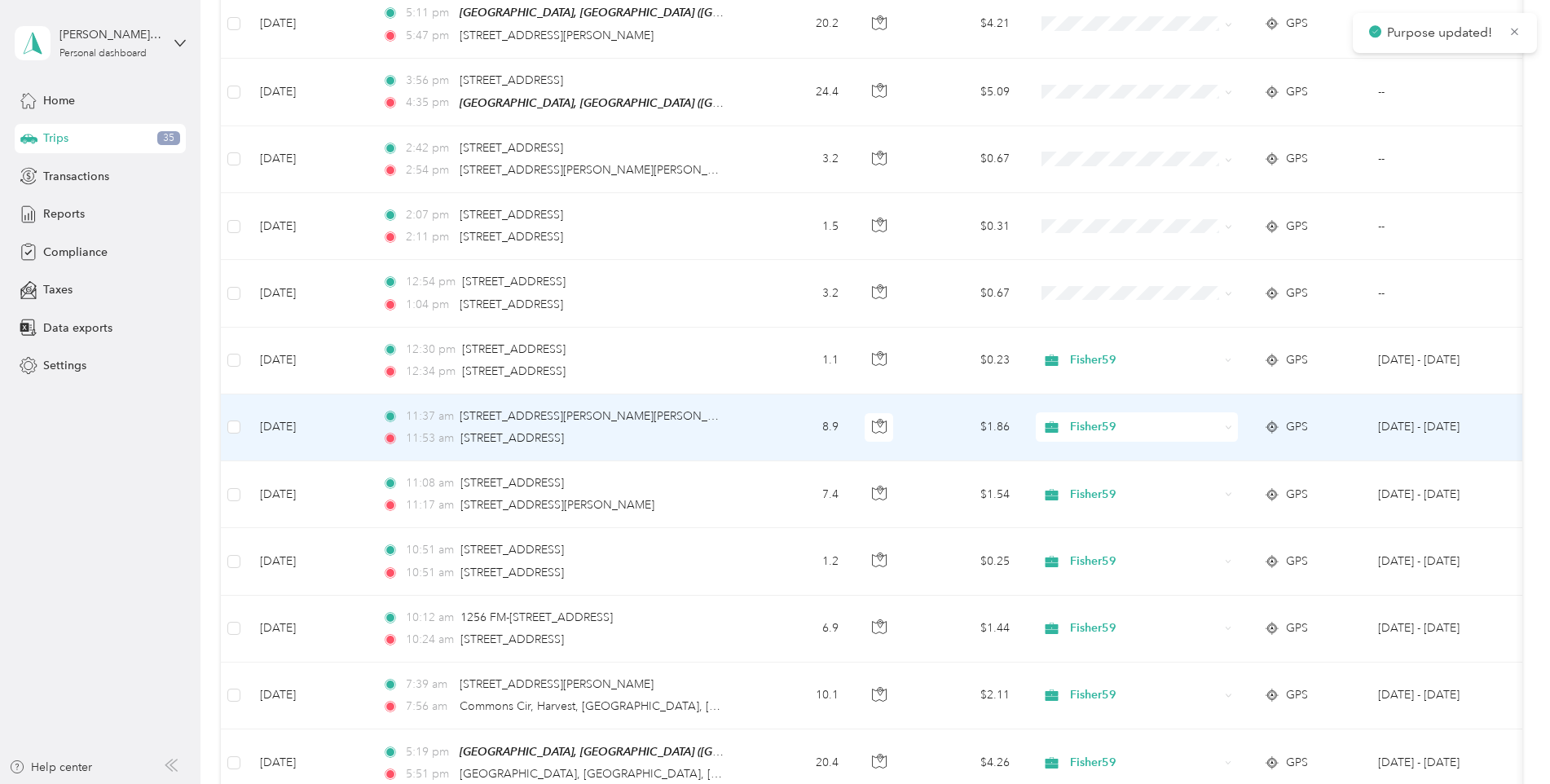
scroll to position [809, 0]
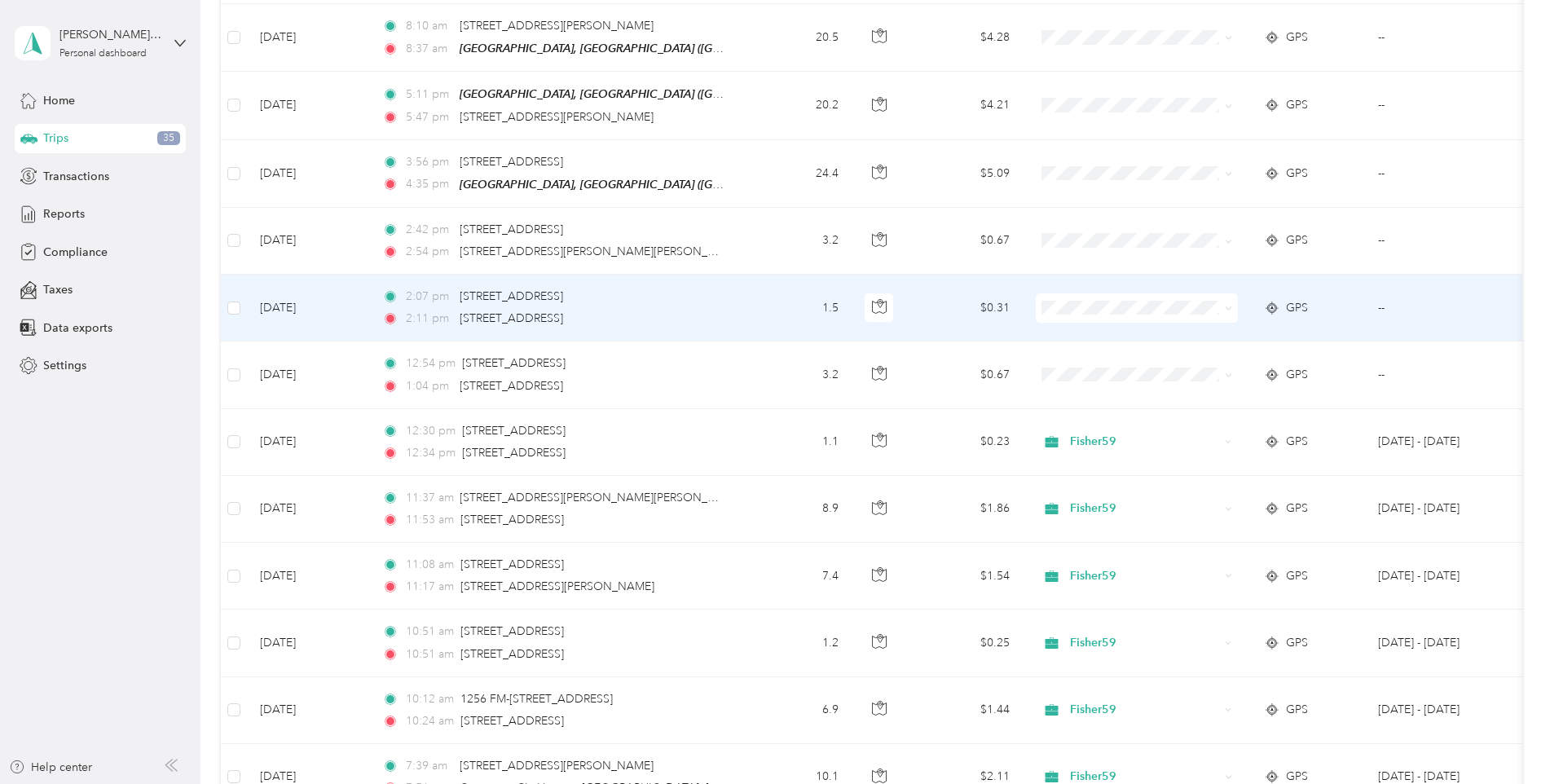
click at [1082, 332] on span "Fisher59" at bounding box center [1151, 332] width 151 height 17
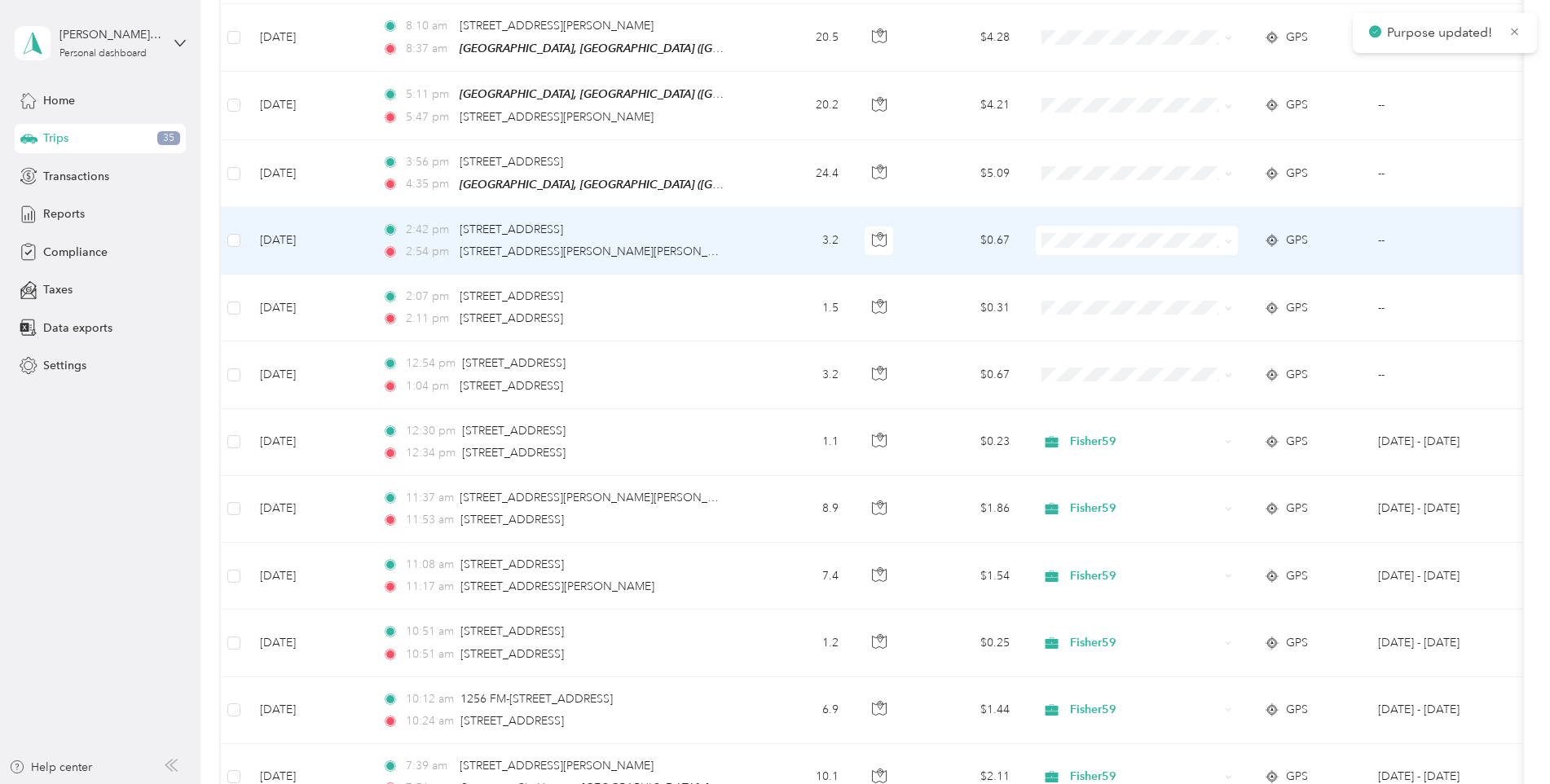
click at [1086, 267] on span "Fisher59" at bounding box center [1151, 261] width 151 height 17
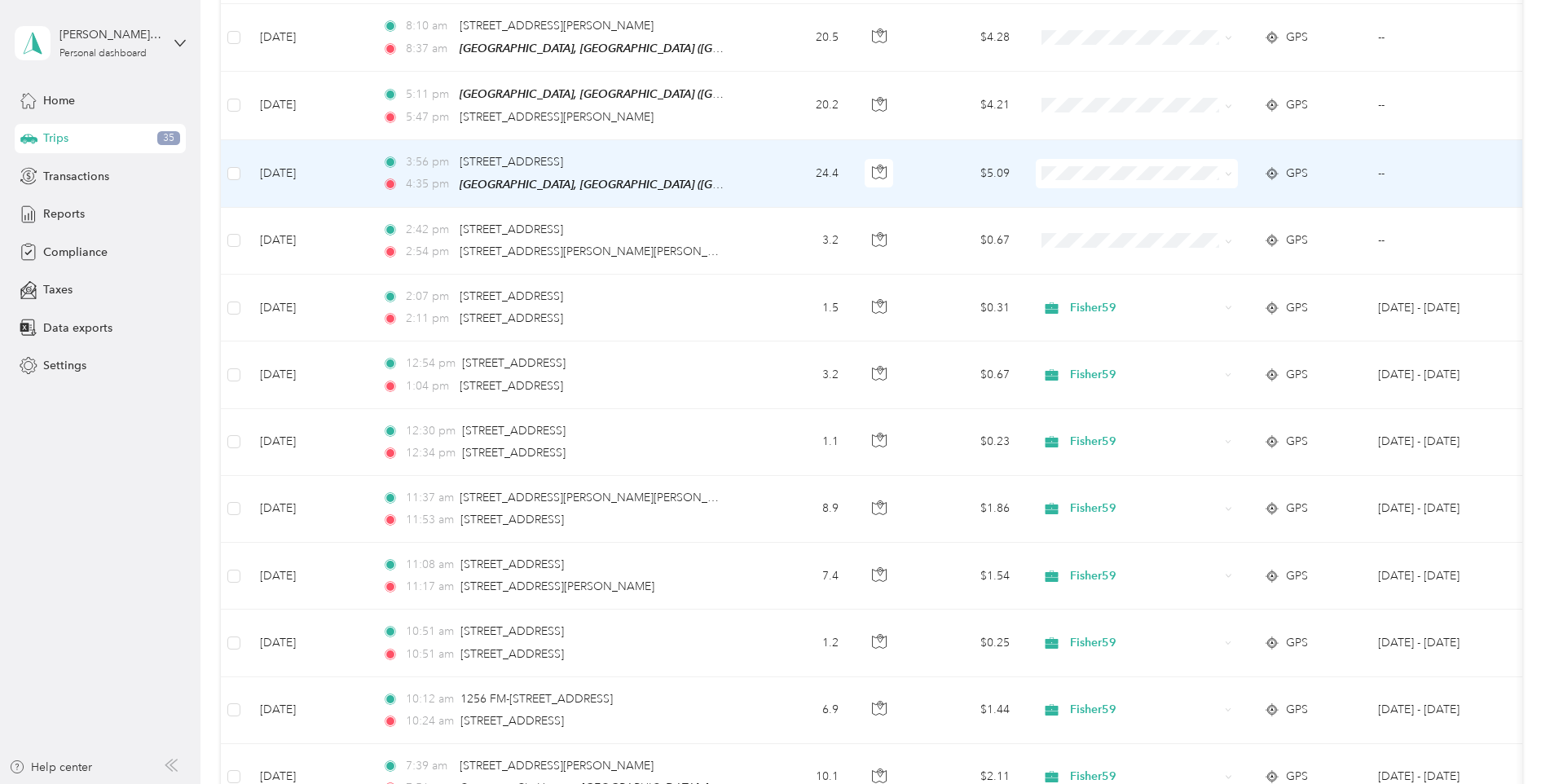
click at [1081, 201] on li "Fisher59" at bounding box center [1137, 199] width 202 height 28
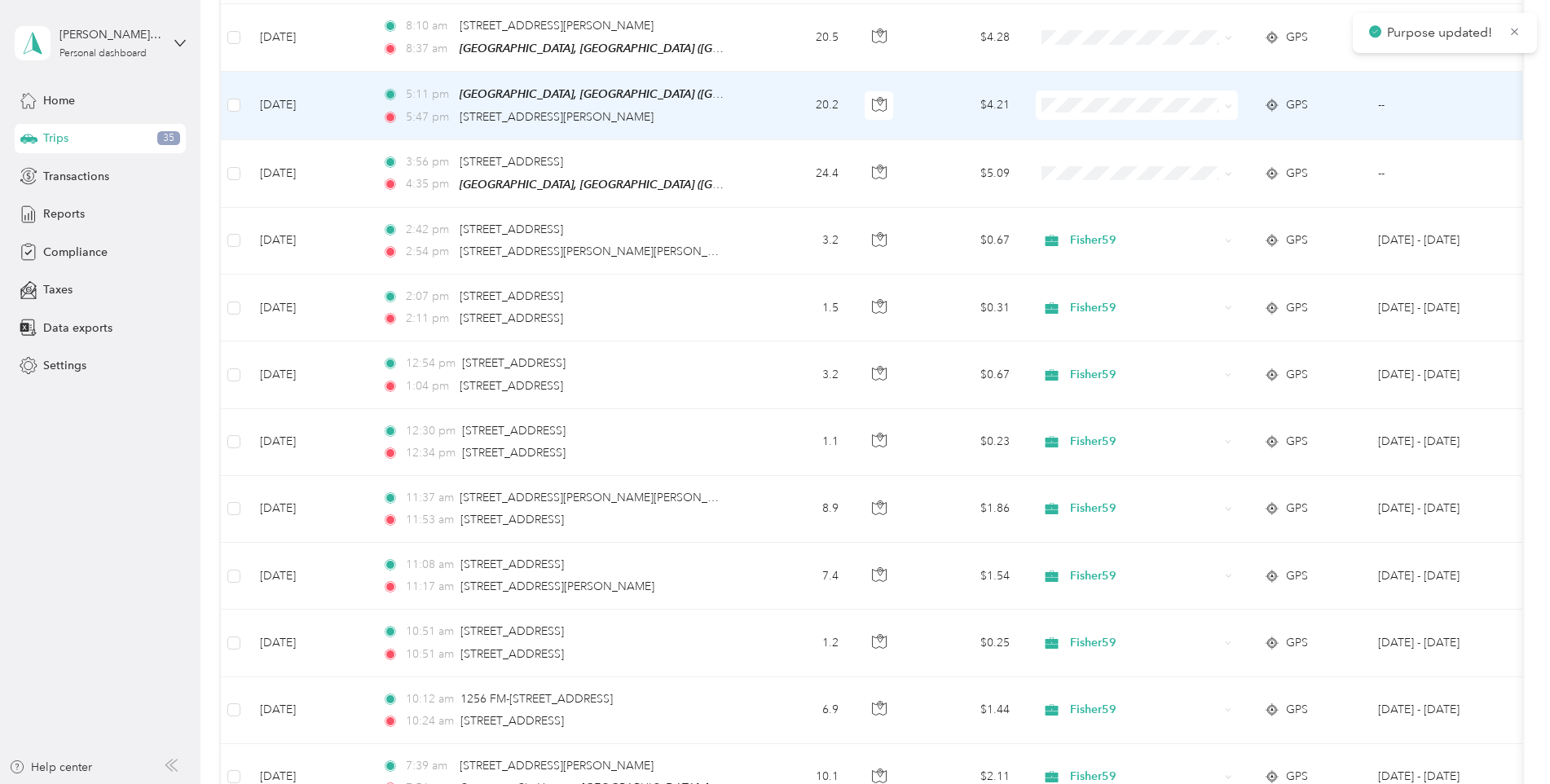
click at [1087, 137] on li "Fisher59" at bounding box center [1137, 127] width 202 height 28
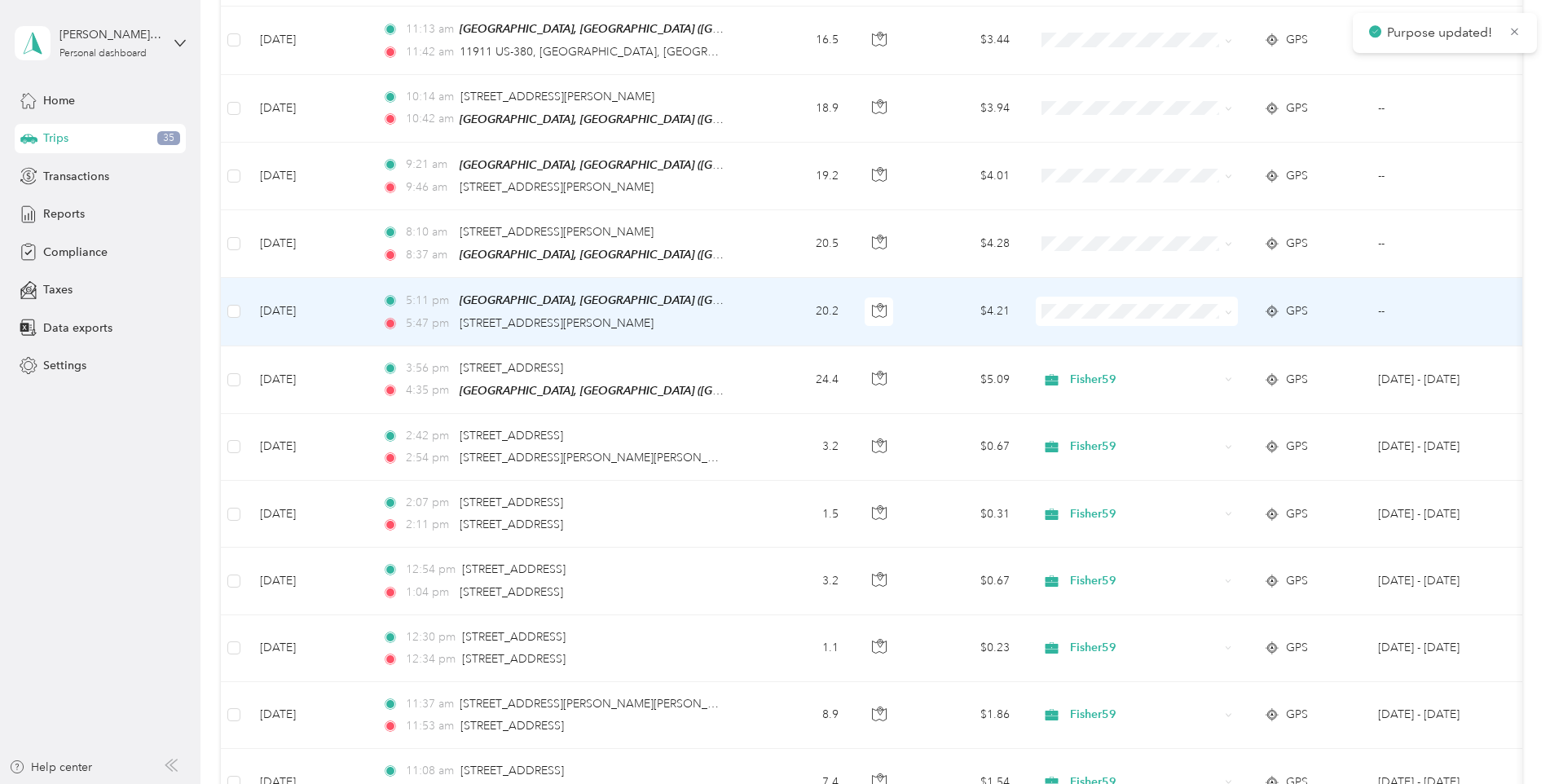
scroll to position [565, 0]
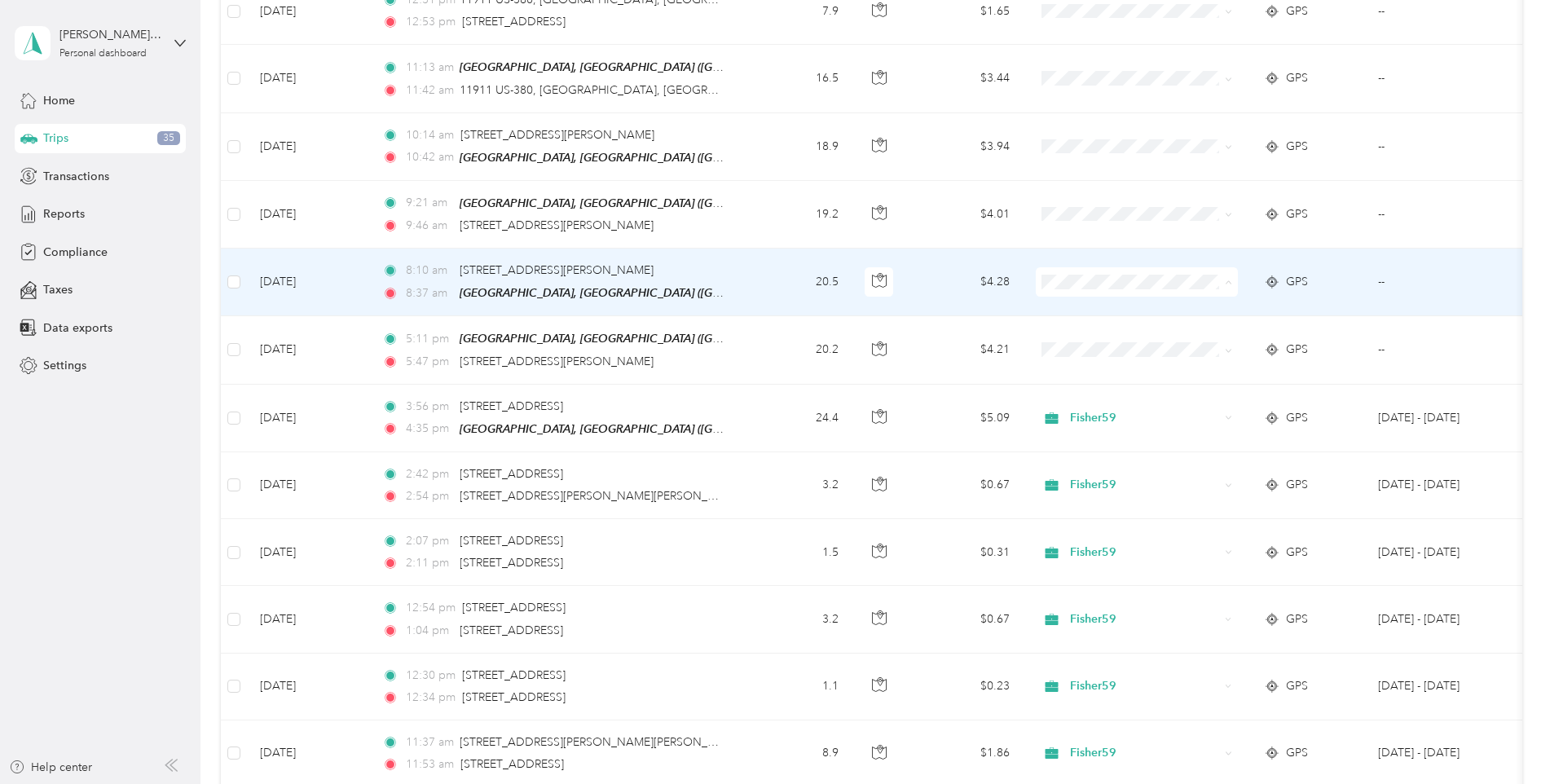
click at [1082, 308] on span "Fisher59" at bounding box center [1151, 310] width 151 height 17
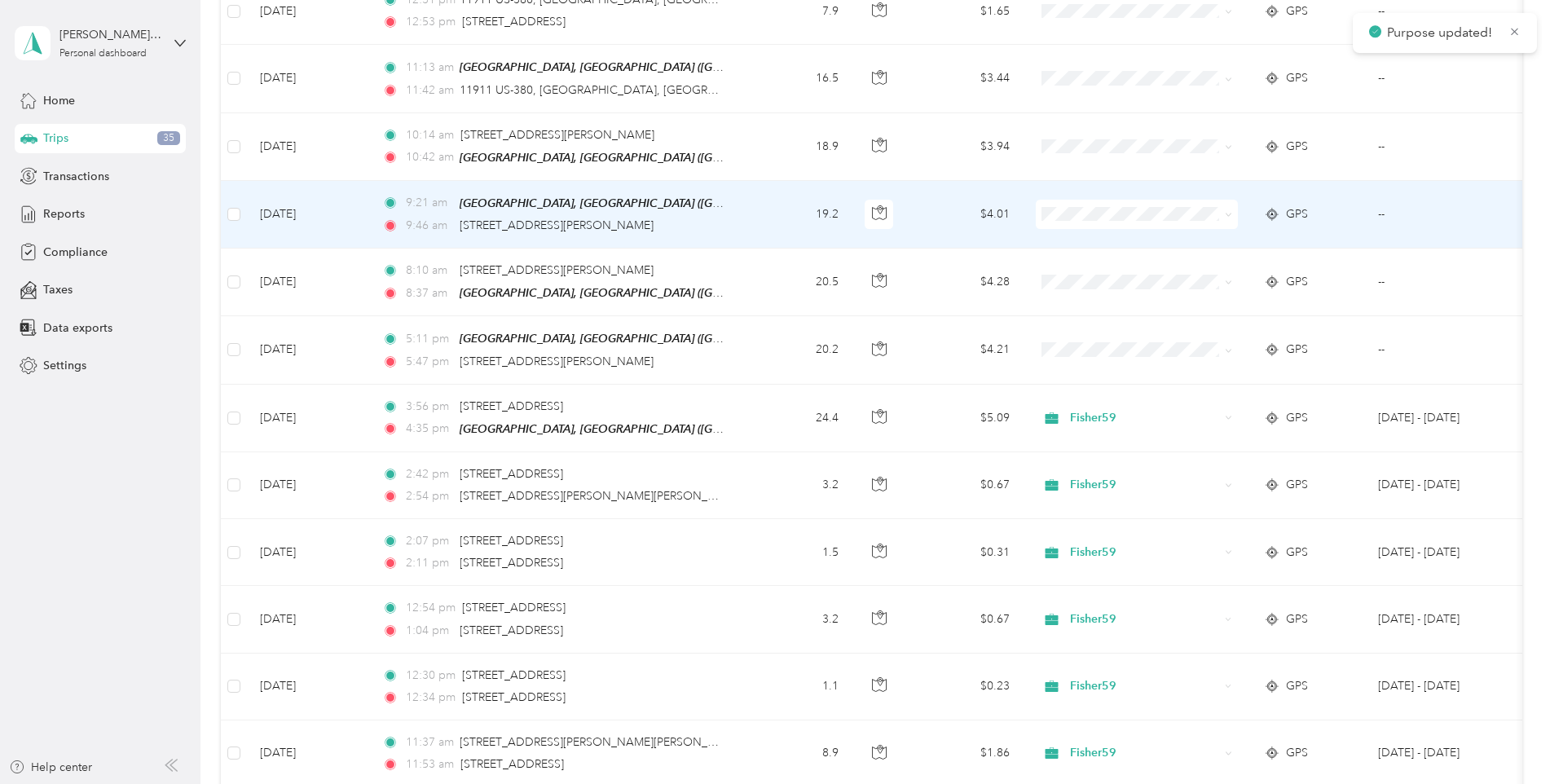
click at [1086, 242] on span "Fisher59" at bounding box center [1151, 242] width 151 height 17
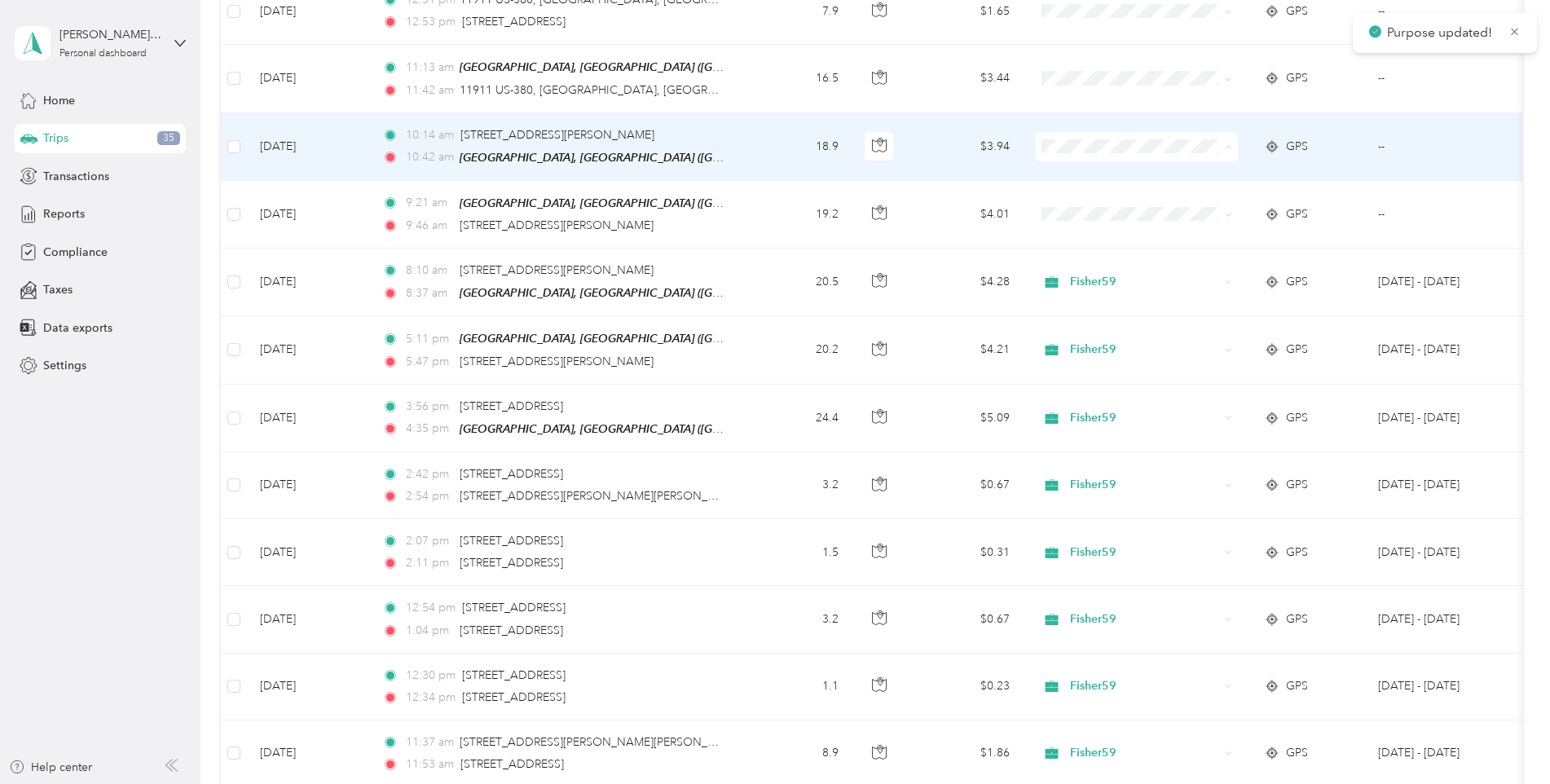
click at [1082, 177] on span "Fisher59" at bounding box center [1151, 175] width 151 height 17
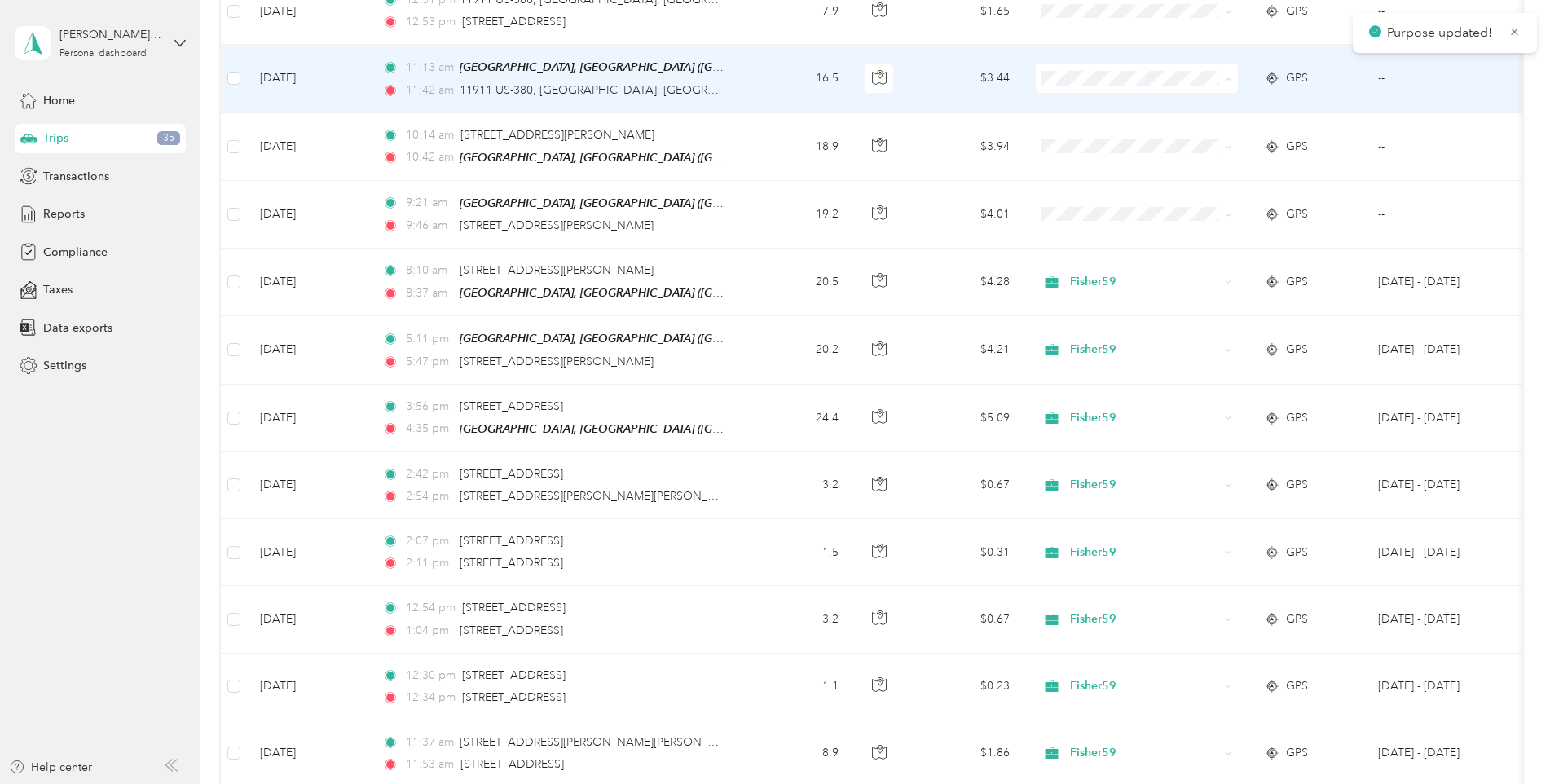
click at [1084, 113] on li "Fisher59" at bounding box center [1137, 108] width 202 height 28
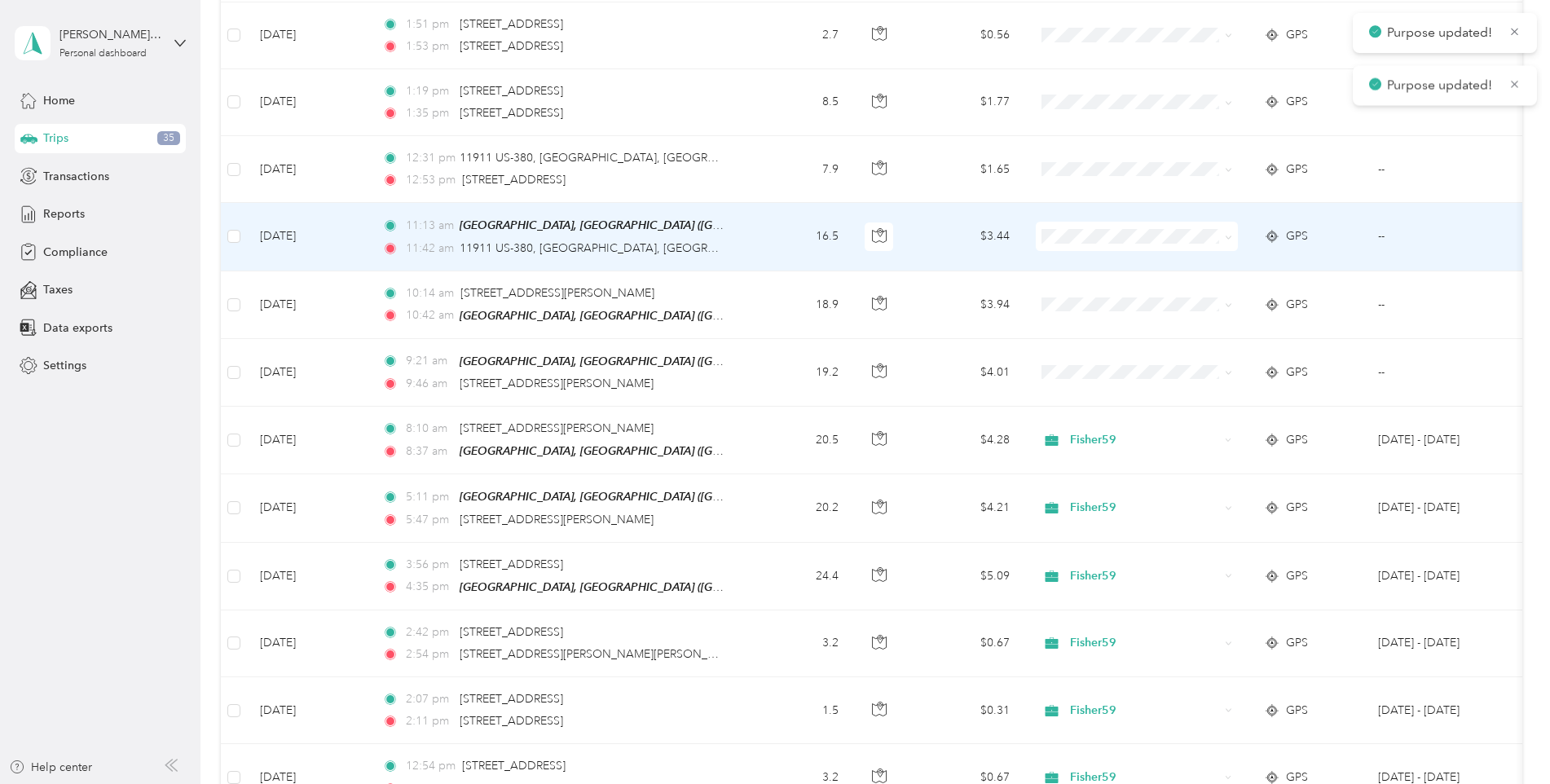
scroll to position [402, 0]
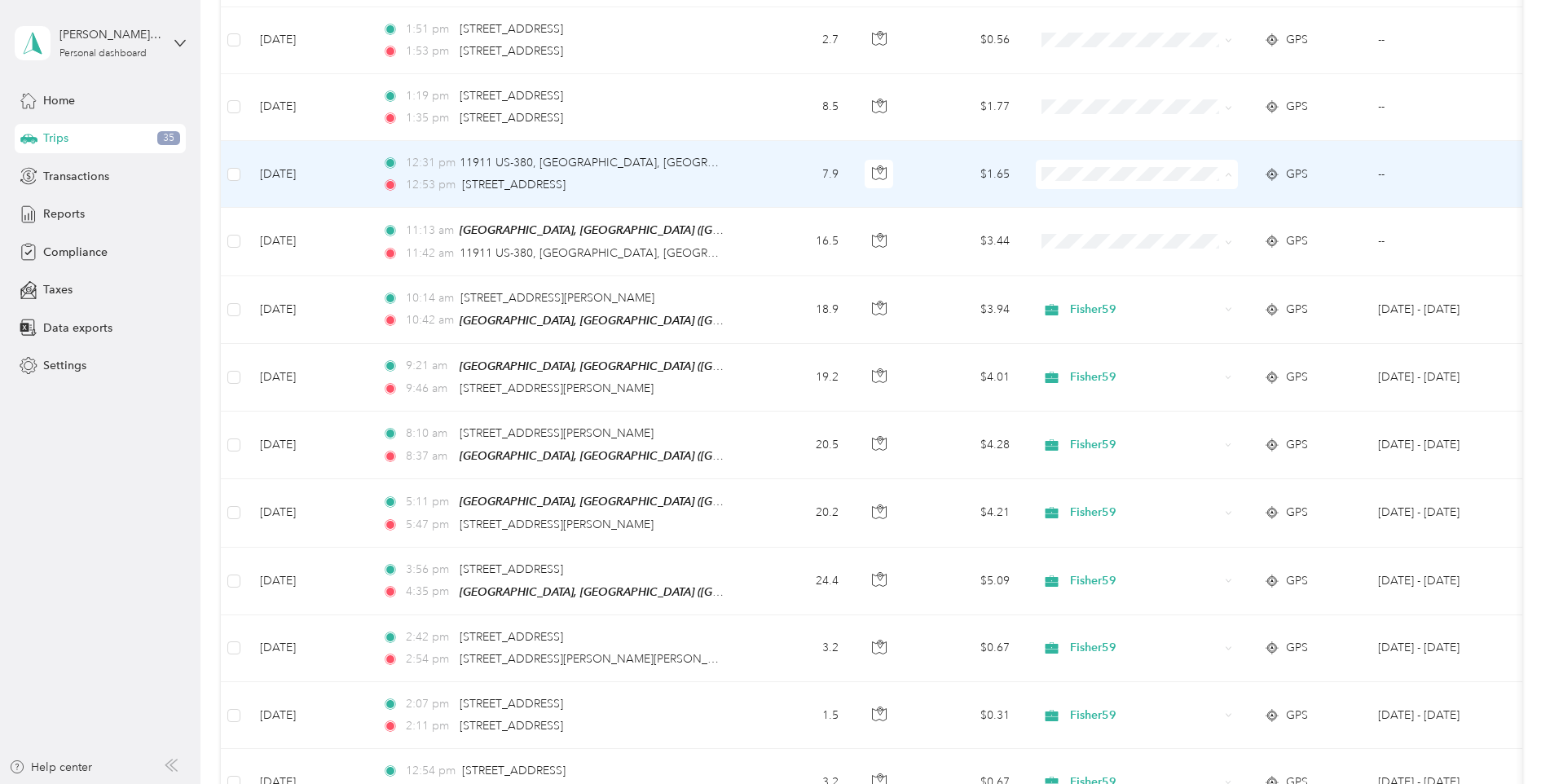
click at [1084, 206] on span "Fisher59" at bounding box center [1151, 205] width 151 height 17
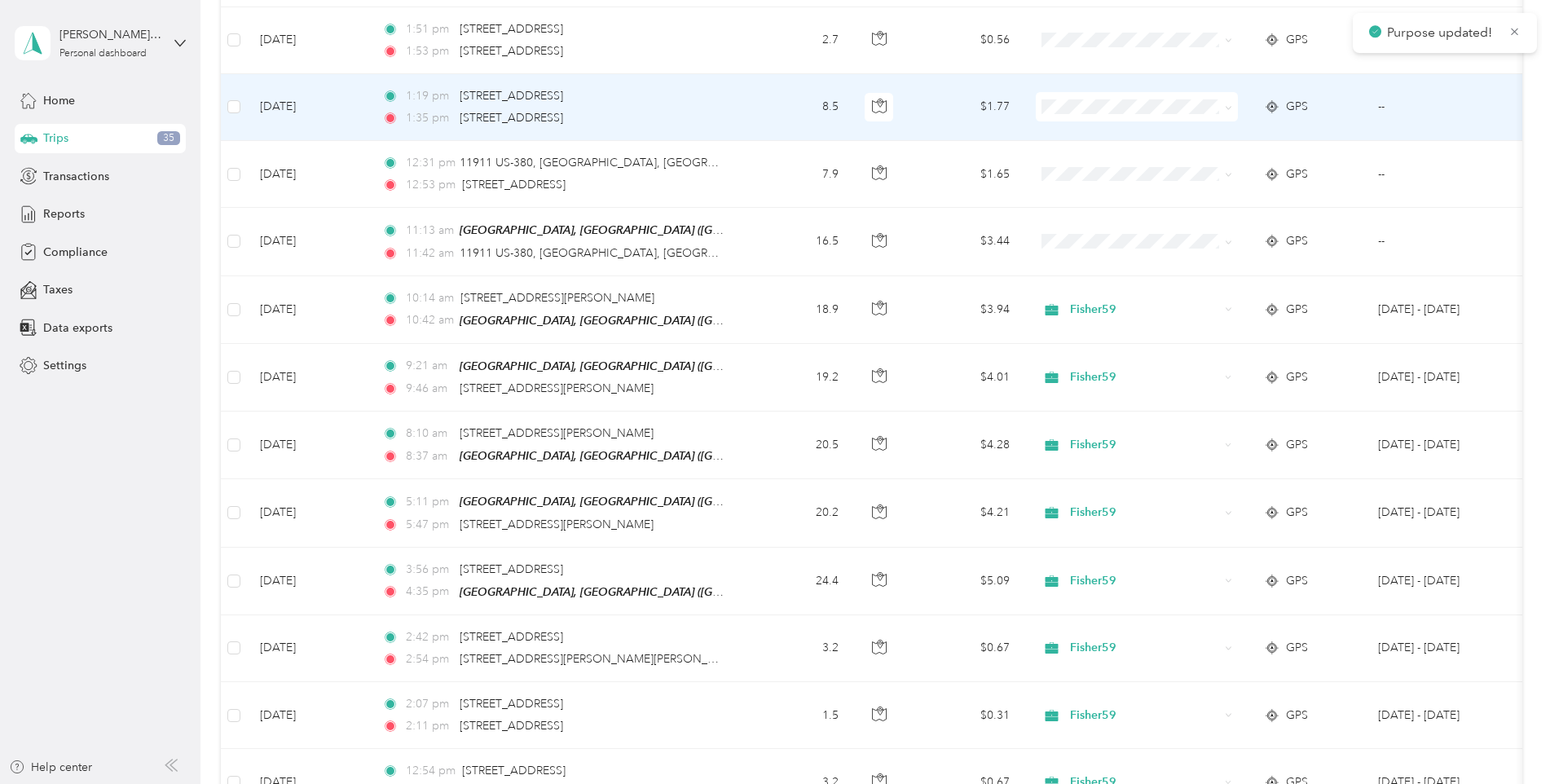
click at [1086, 137] on span "Fisher59" at bounding box center [1151, 137] width 151 height 17
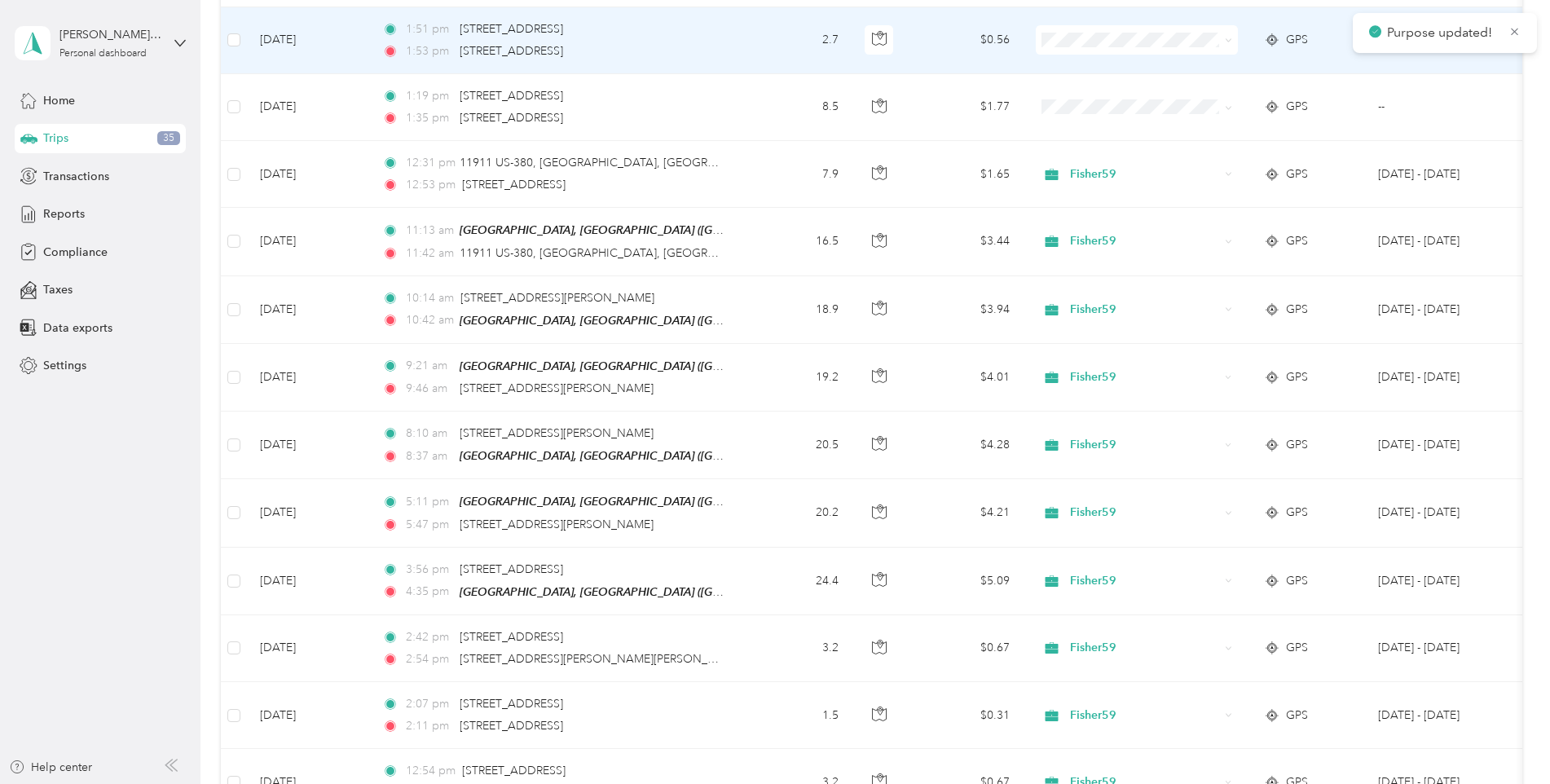
click at [1088, 70] on span "Fisher59" at bounding box center [1151, 68] width 151 height 17
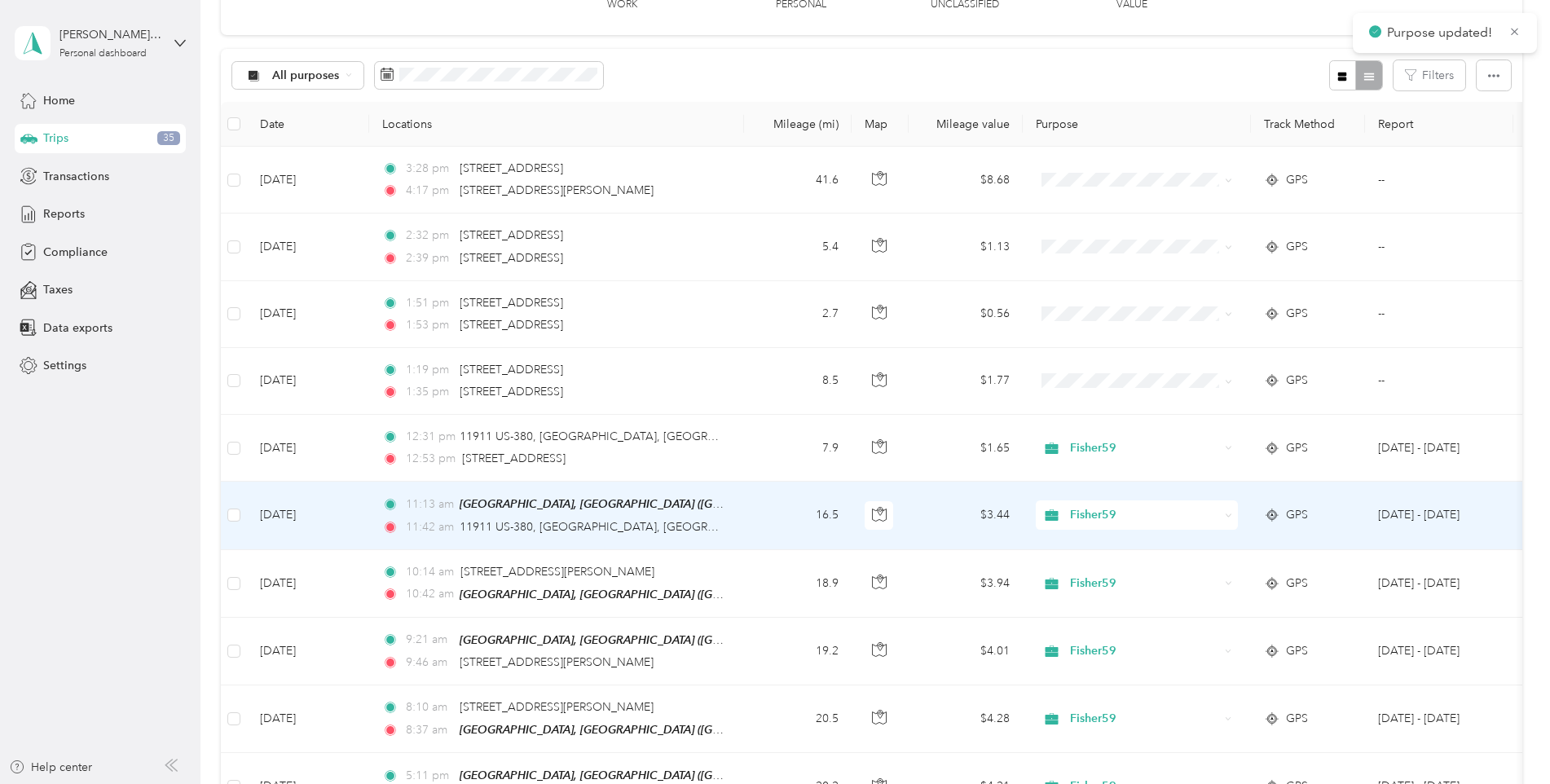
scroll to position [76, 0]
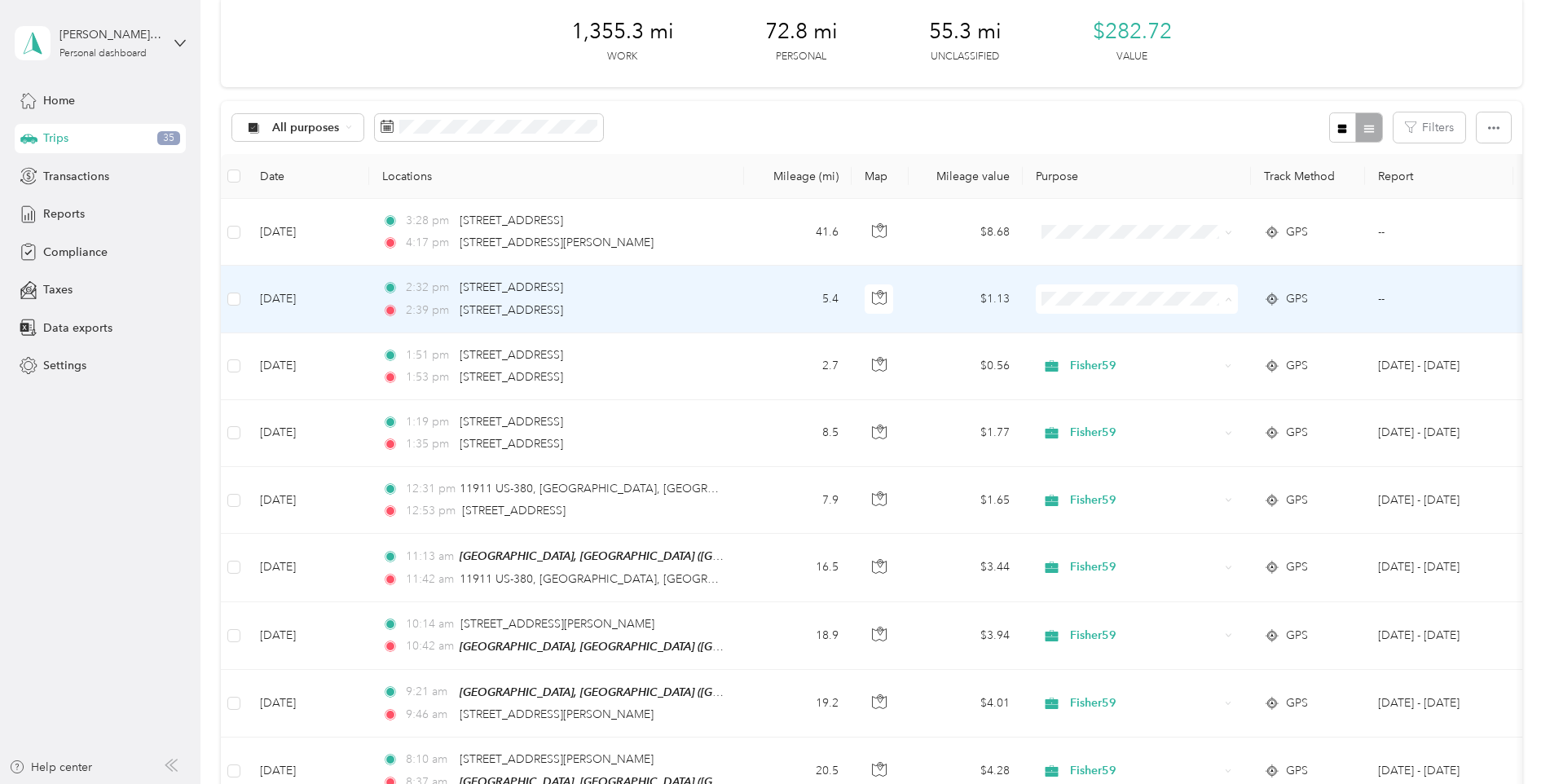
click at [1082, 330] on span "Fisher59" at bounding box center [1151, 330] width 151 height 17
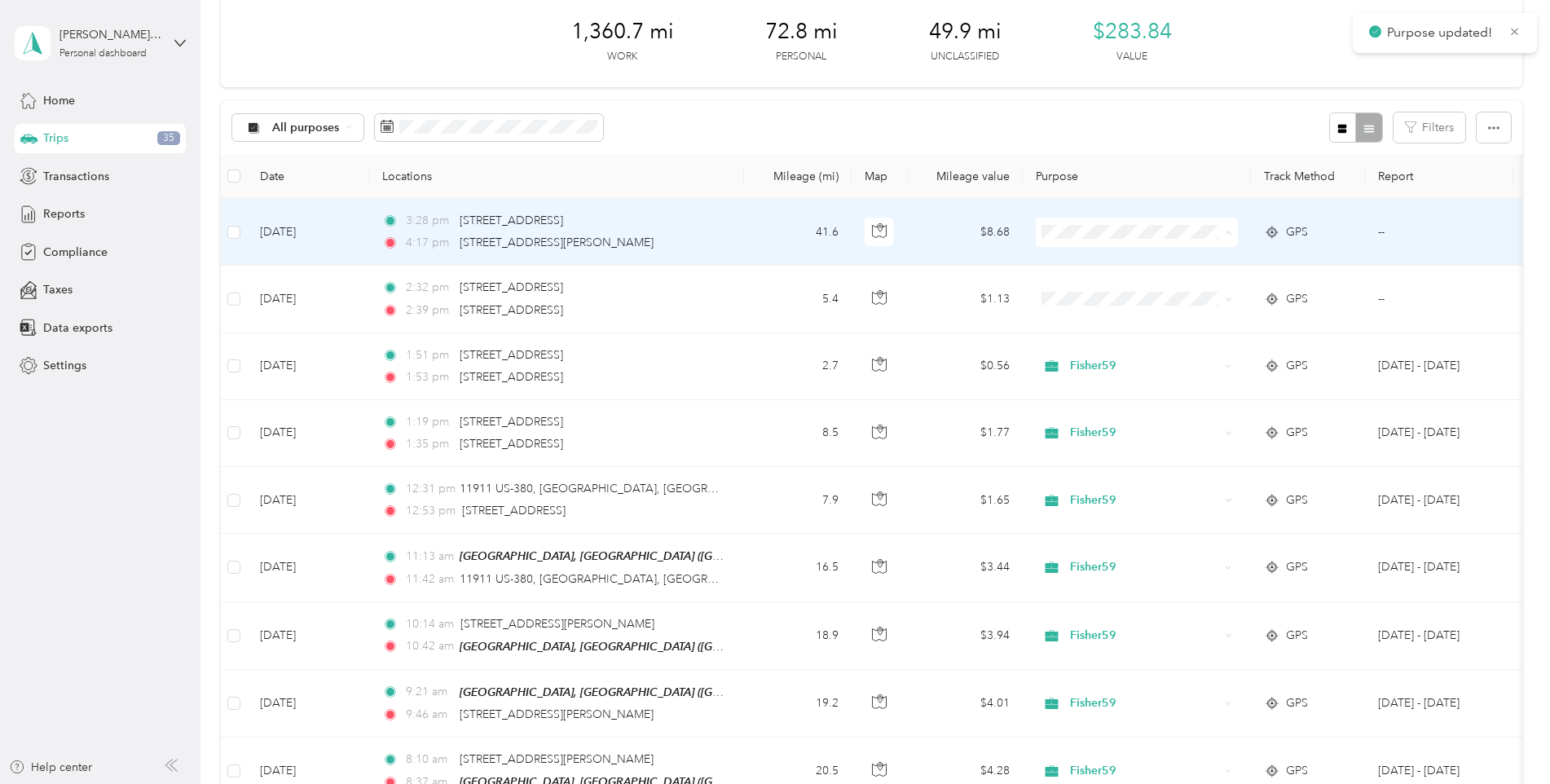
click at [1089, 267] on li "Fisher59" at bounding box center [1137, 262] width 202 height 28
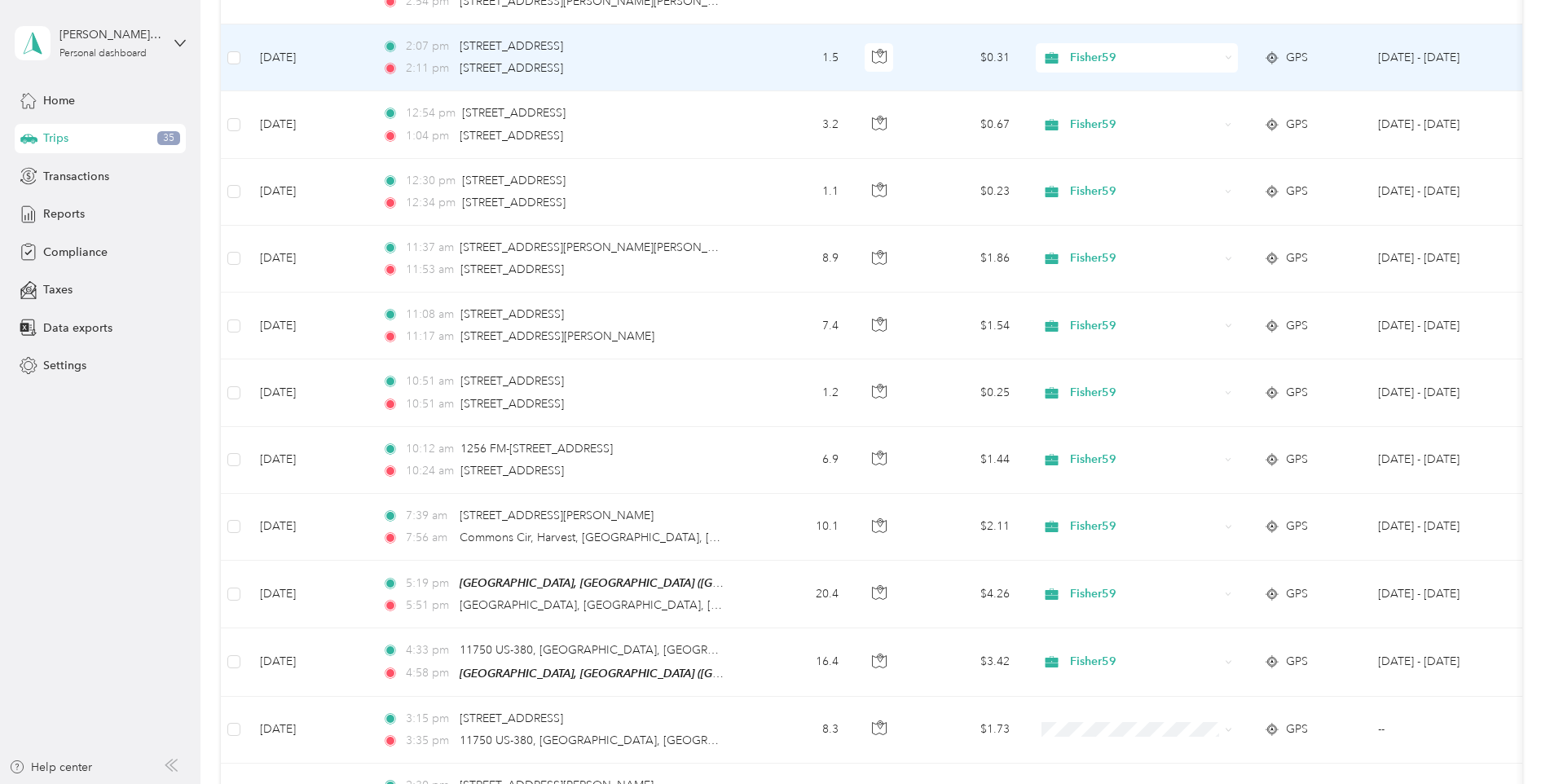
scroll to position [1549, 0]
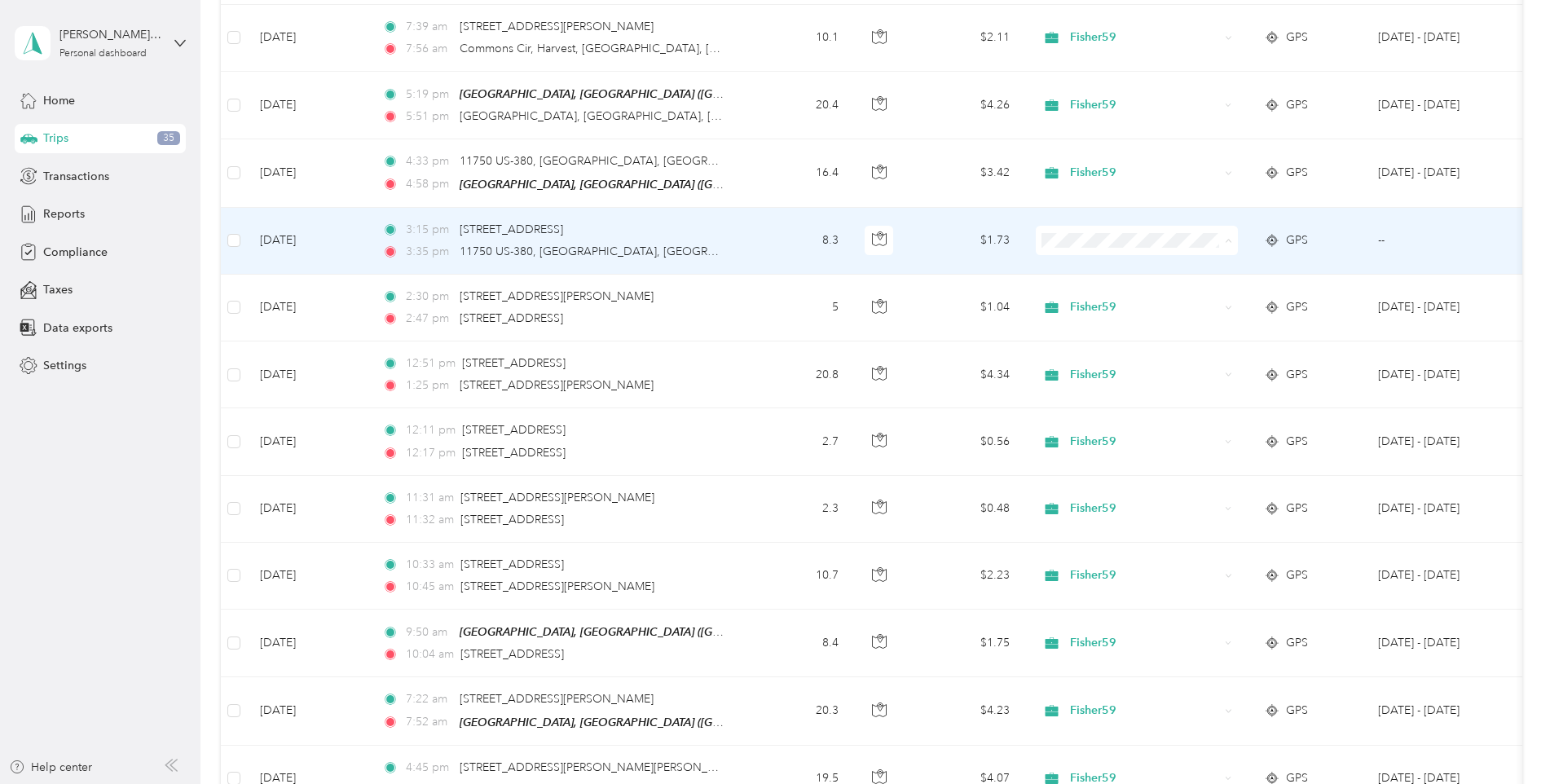
click at [1092, 263] on span "Fisher59" at bounding box center [1151, 264] width 151 height 17
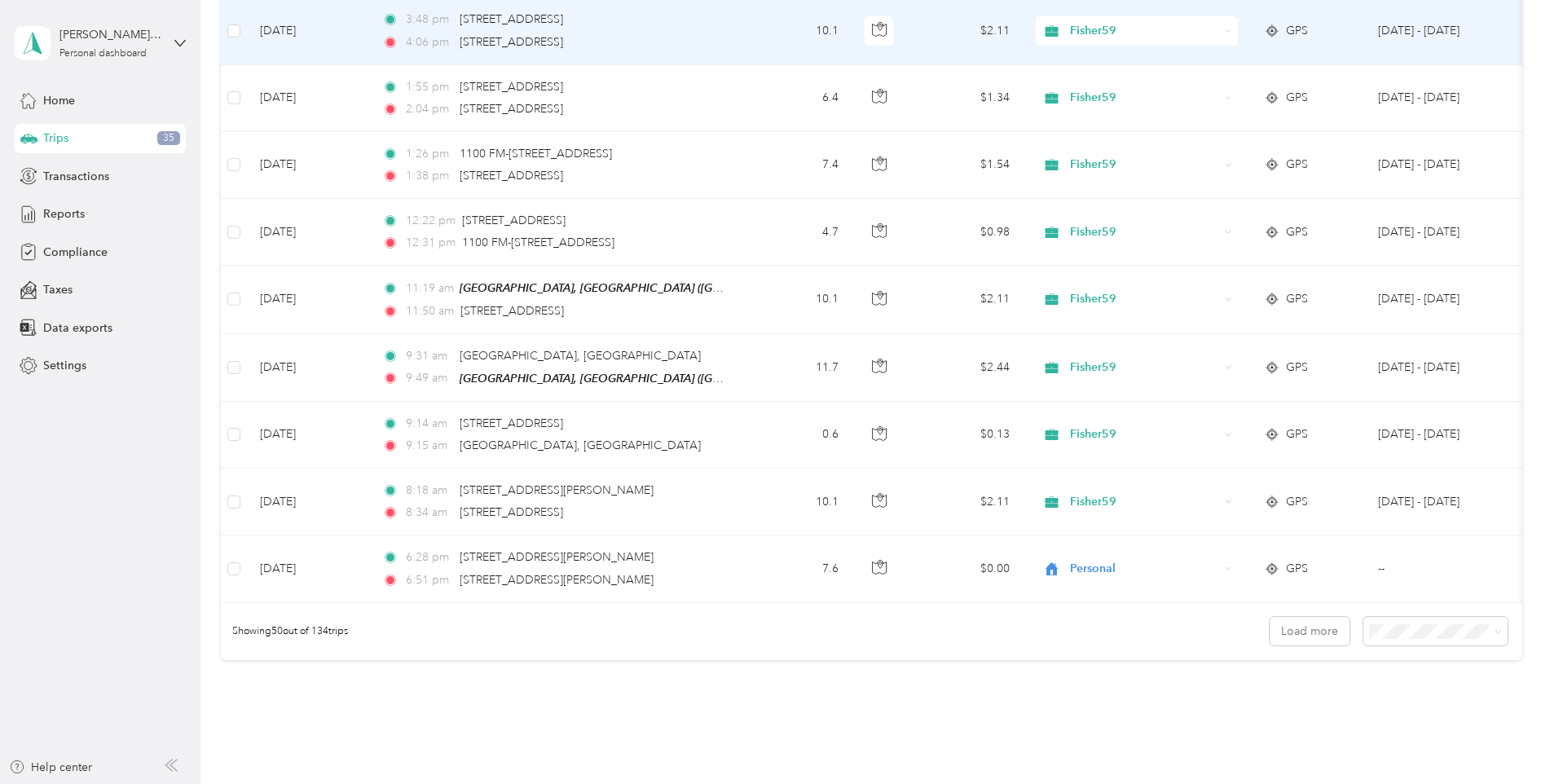
scroll to position [3137, 0]
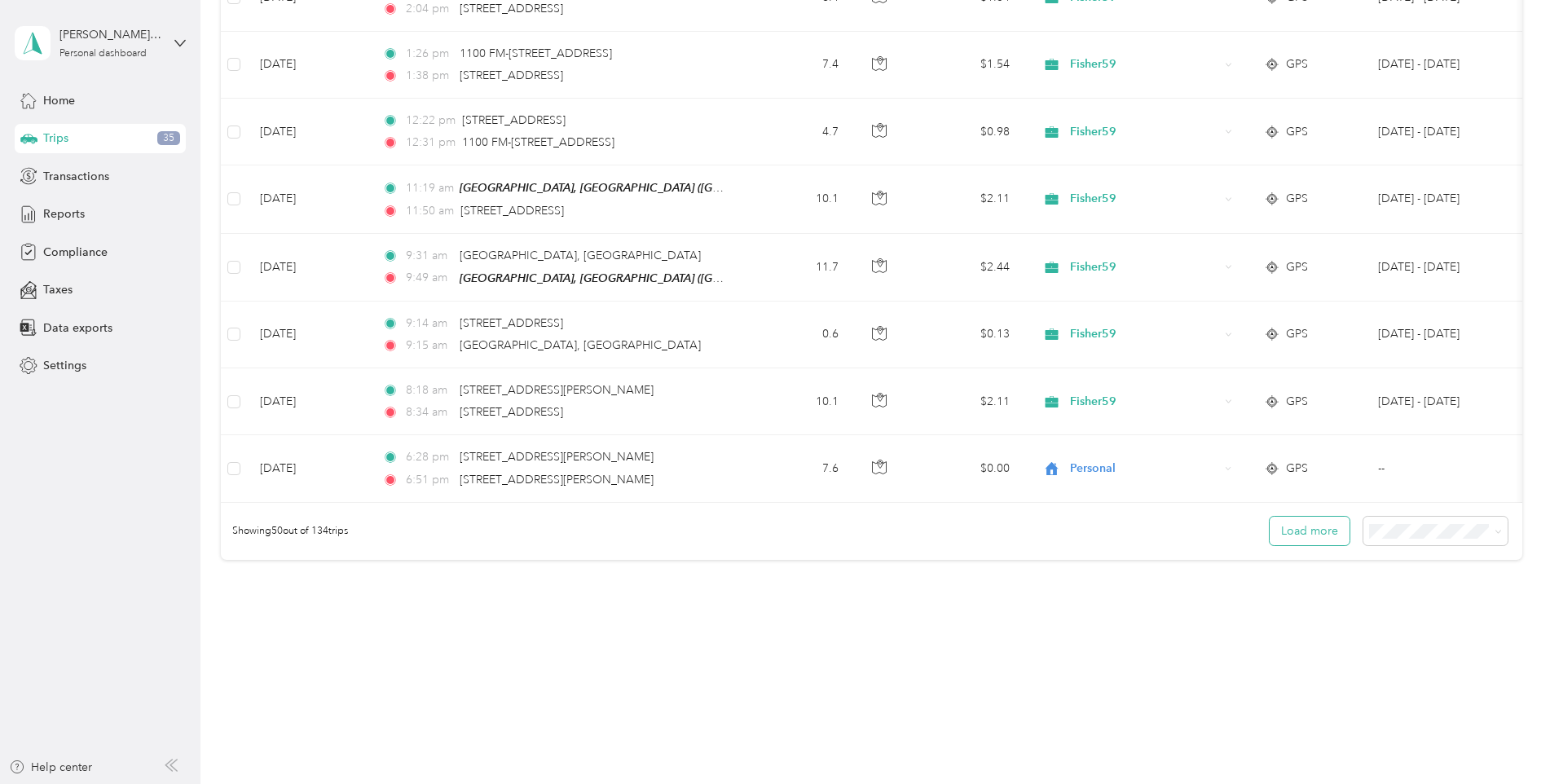
click at [1298, 527] on button "Load more" at bounding box center [1310, 530] width 80 height 28
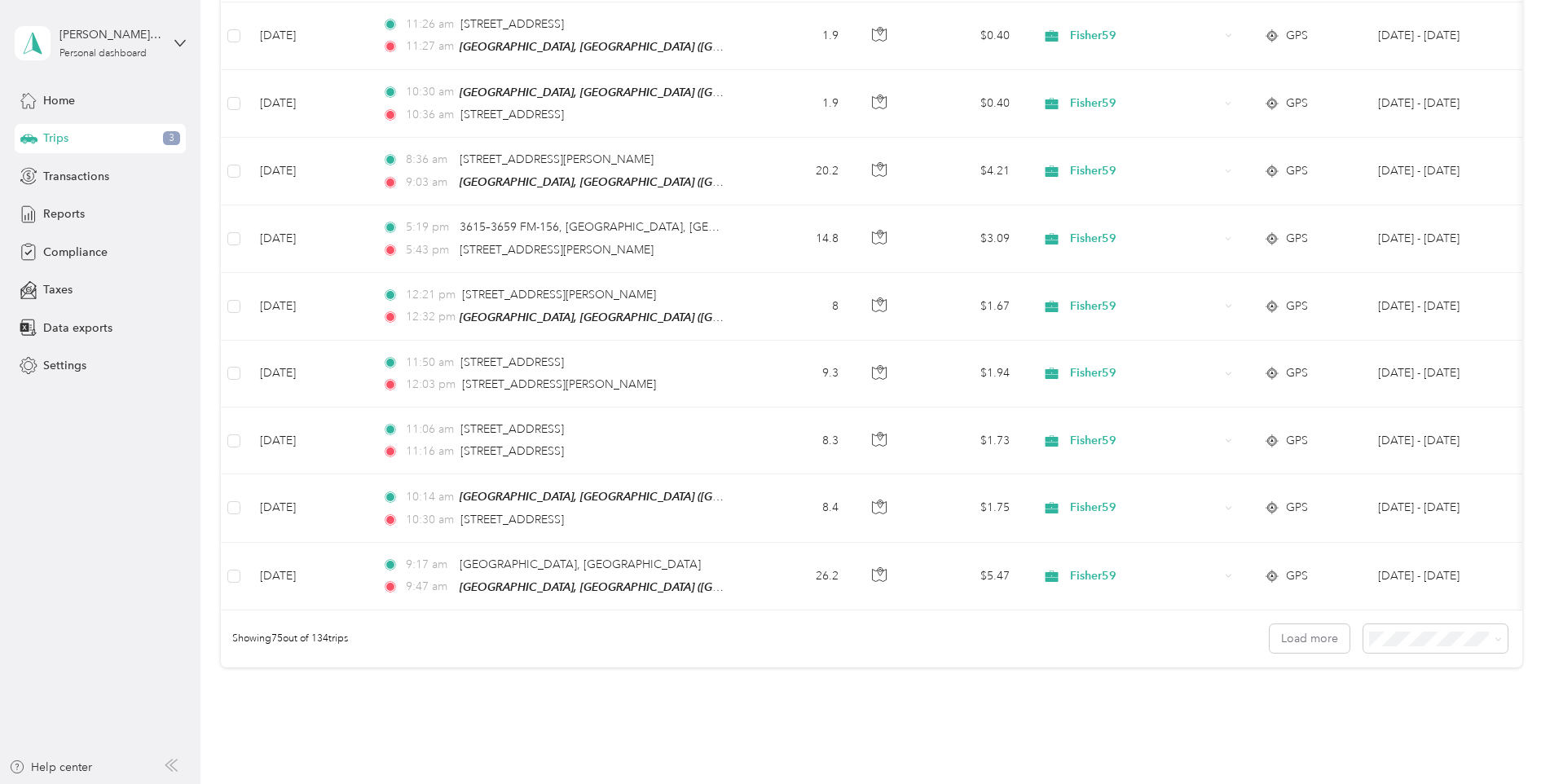
scroll to position [4812, 0]
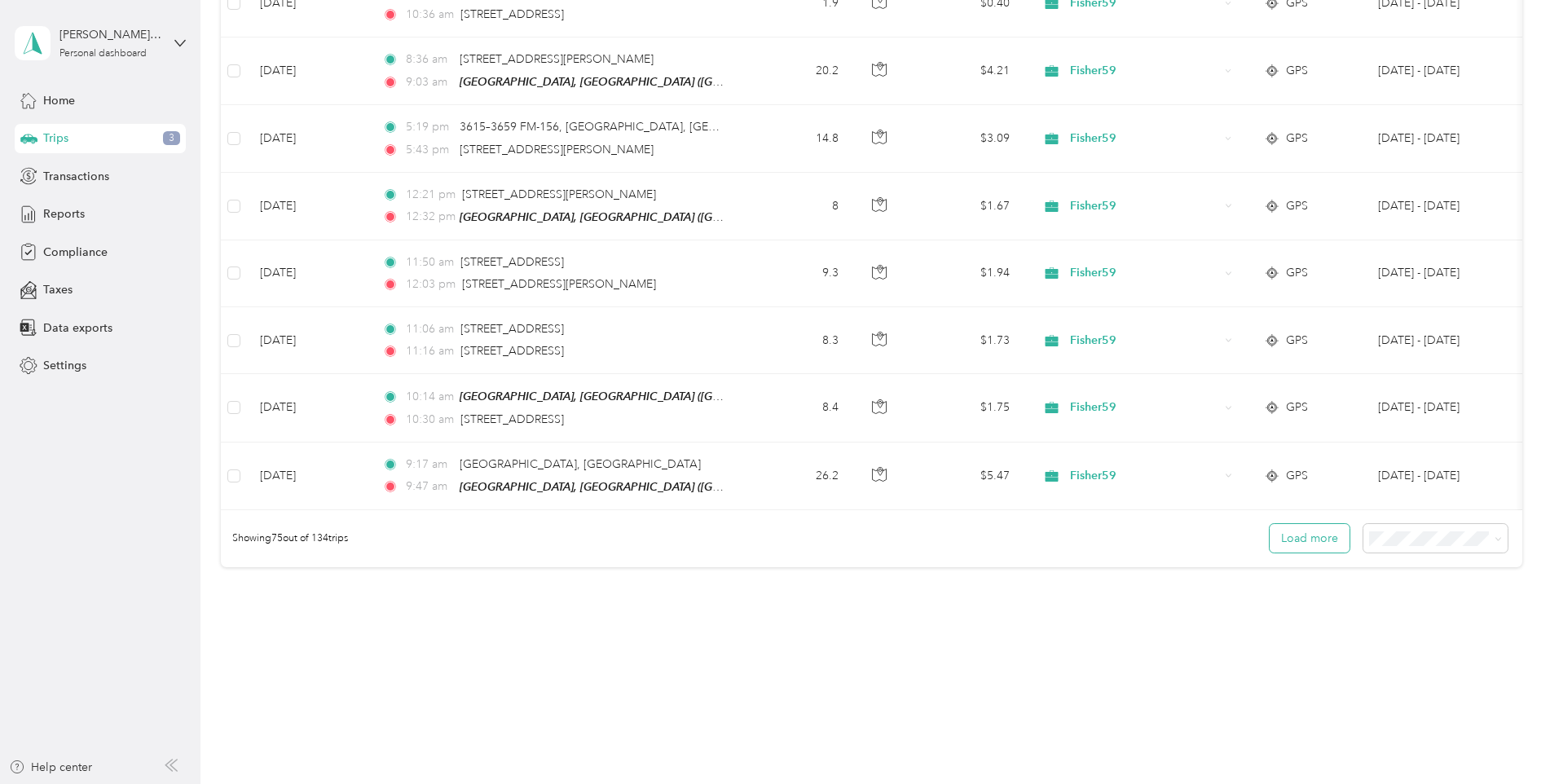
click at [1304, 525] on button "Load more" at bounding box center [1310, 538] width 80 height 28
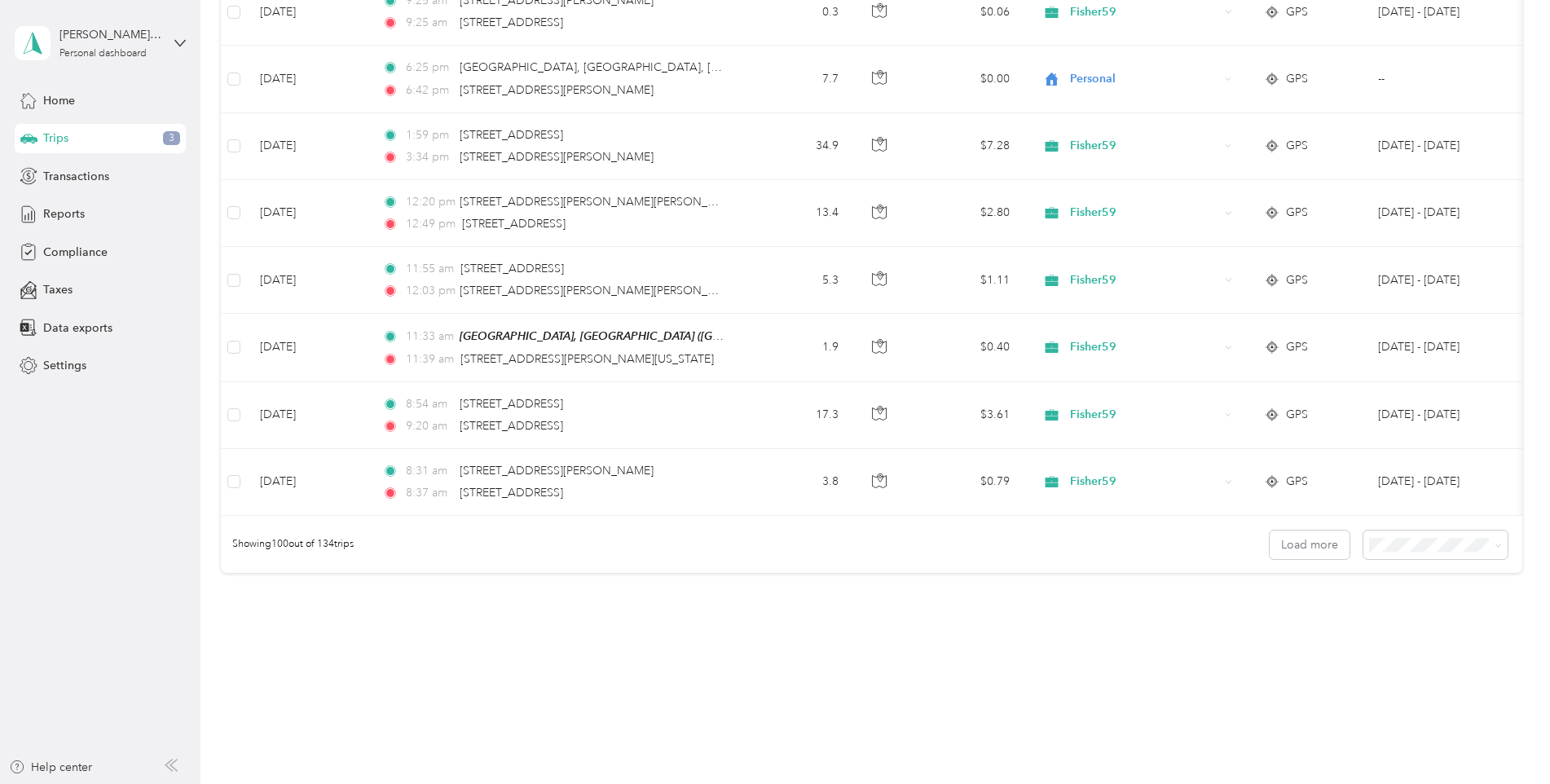
scroll to position [6489, 0]
click at [1320, 533] on button "Load more" at bounding box center [1310, 541] width 80 height 28
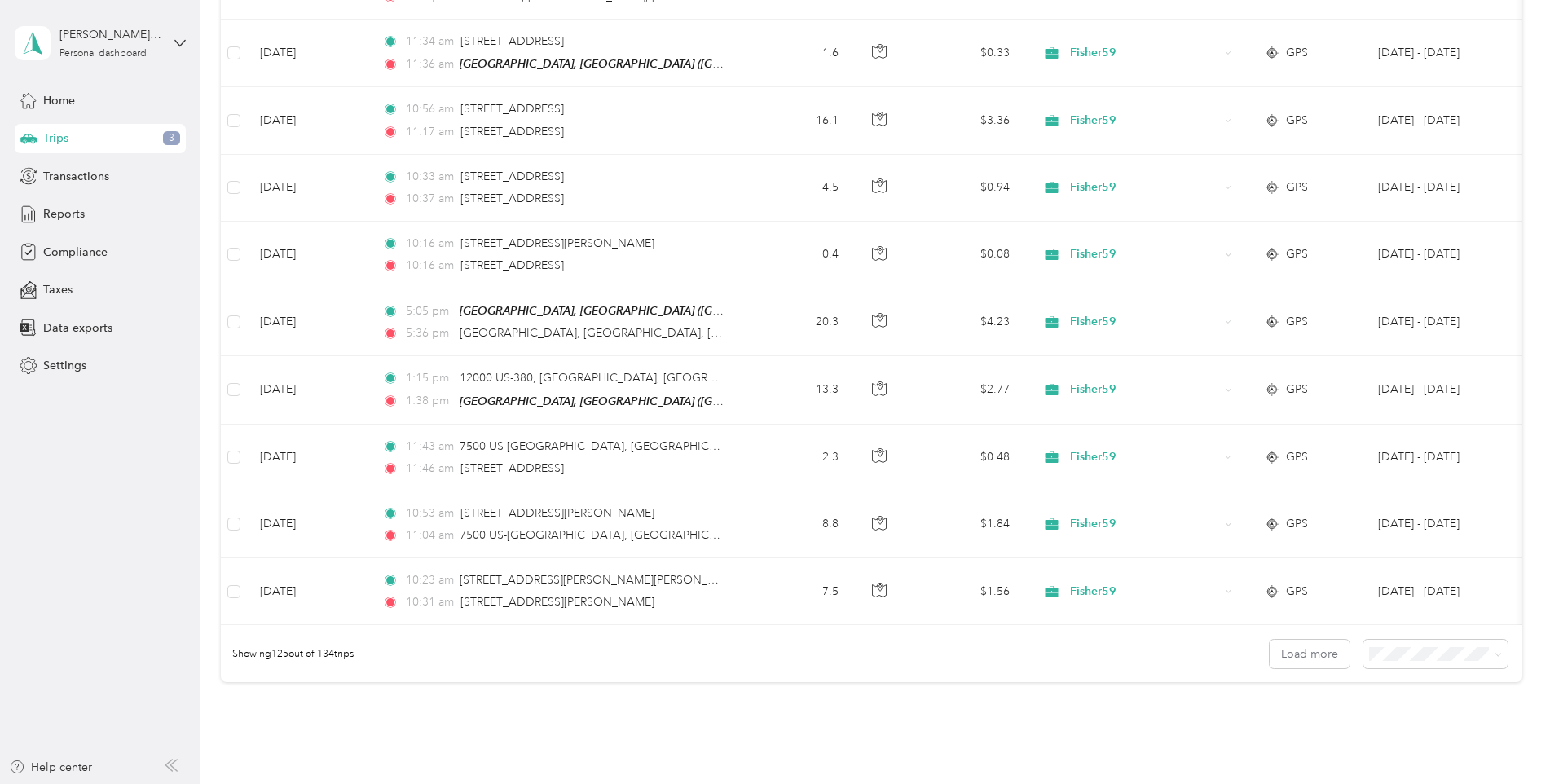
scroll to position [8165, 0]
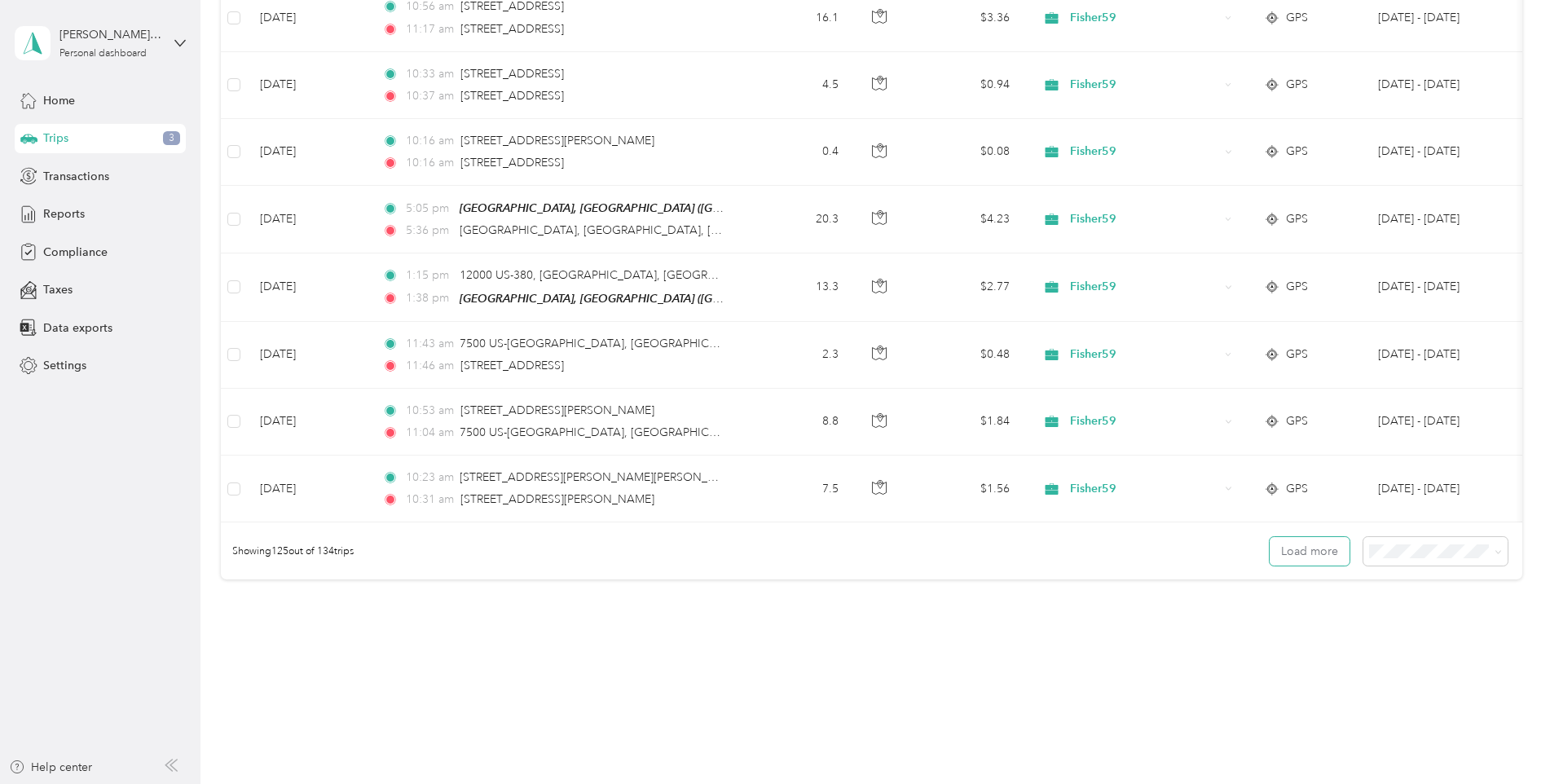
click at [1311, 537] on button "Load more" at bounding box center [1310, 551] width 80 height 28
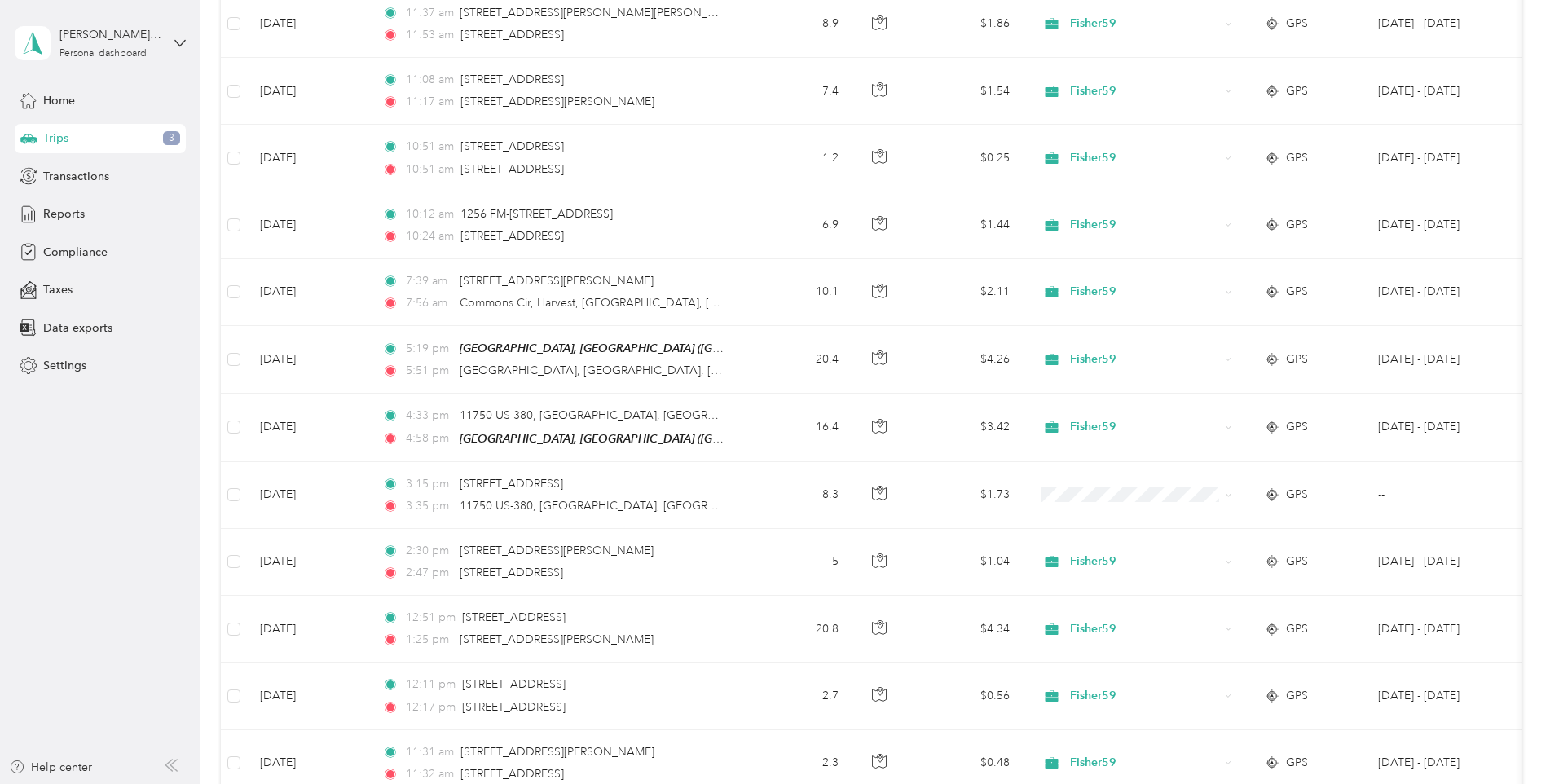
scroll to position [1269, 0]
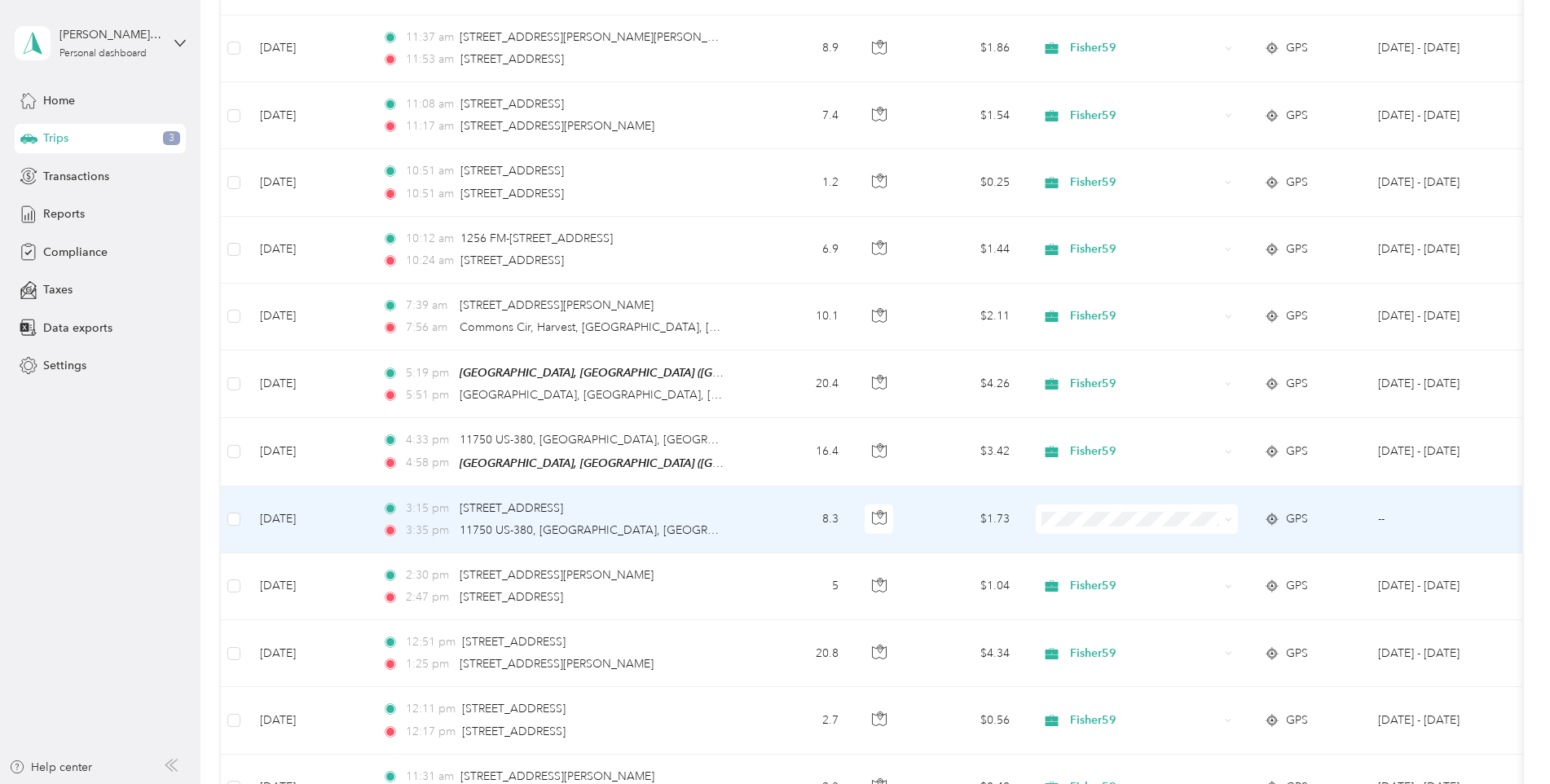
click at [1099, 543] on span "Fisher59" at bounding box center [1151, 543] width 151 height 17
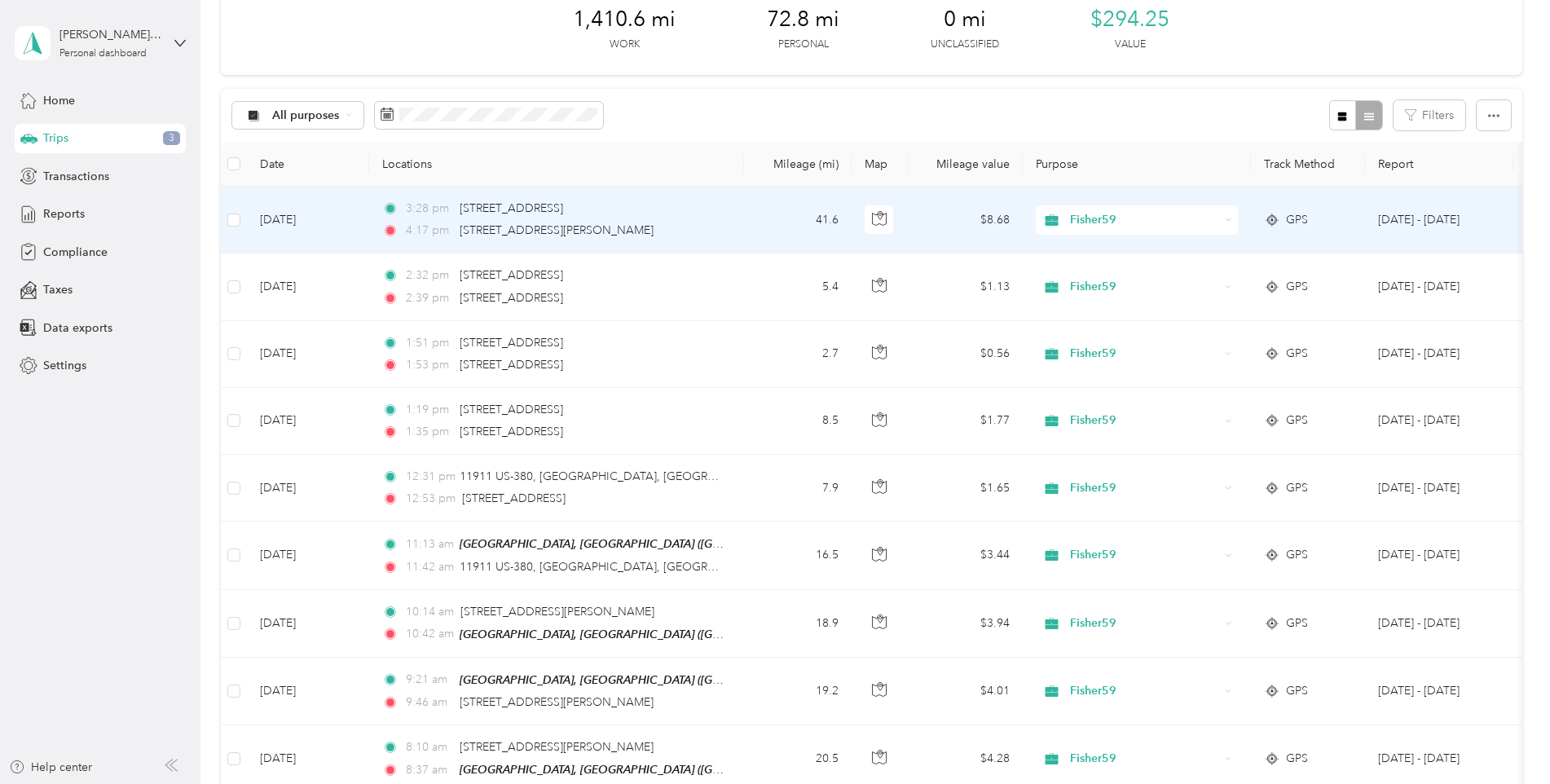
scroll to position [0, 0]
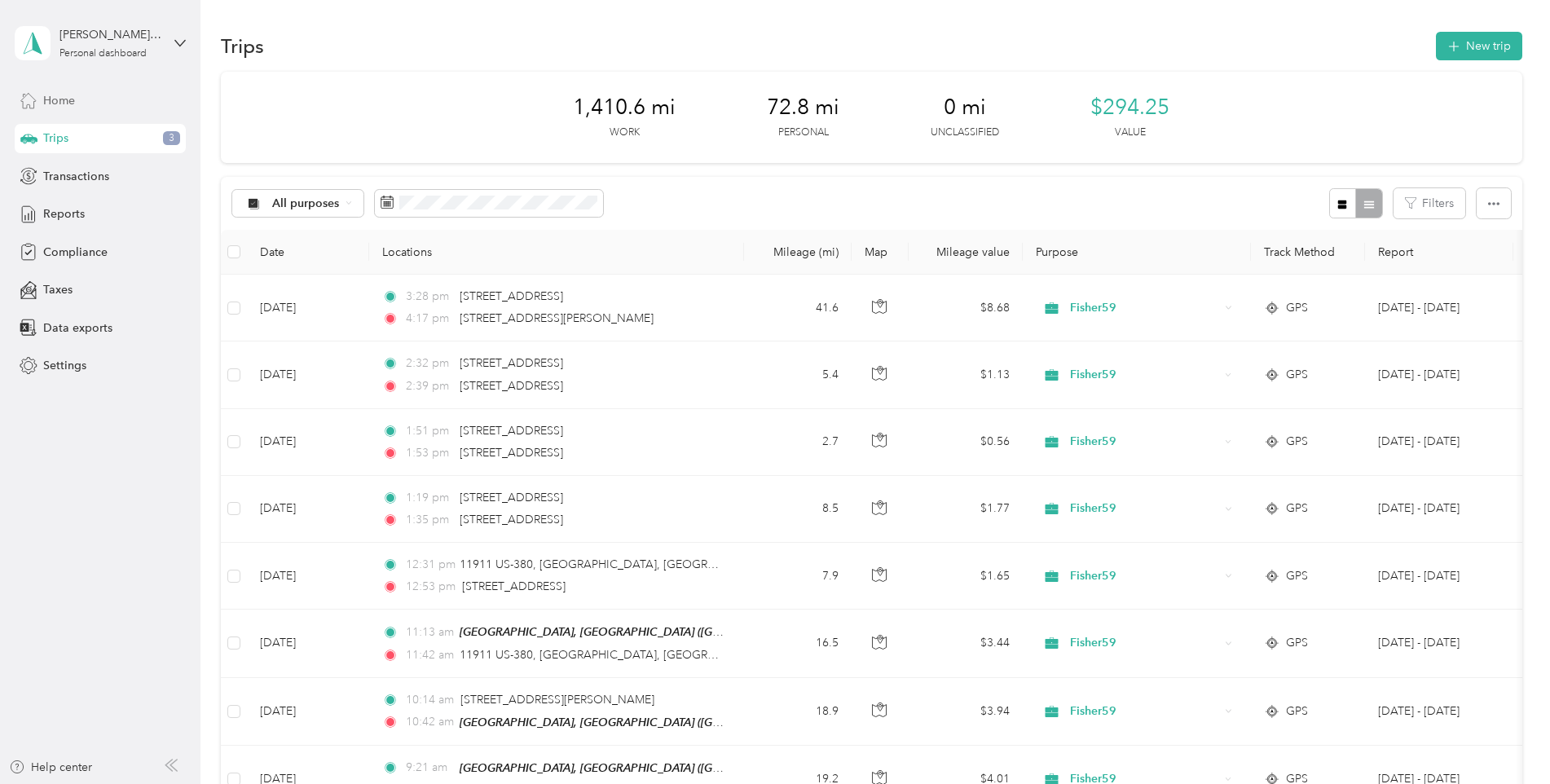
click at [61, 103] on span "Home" at bounding box center [58, 100] width 32 height 17
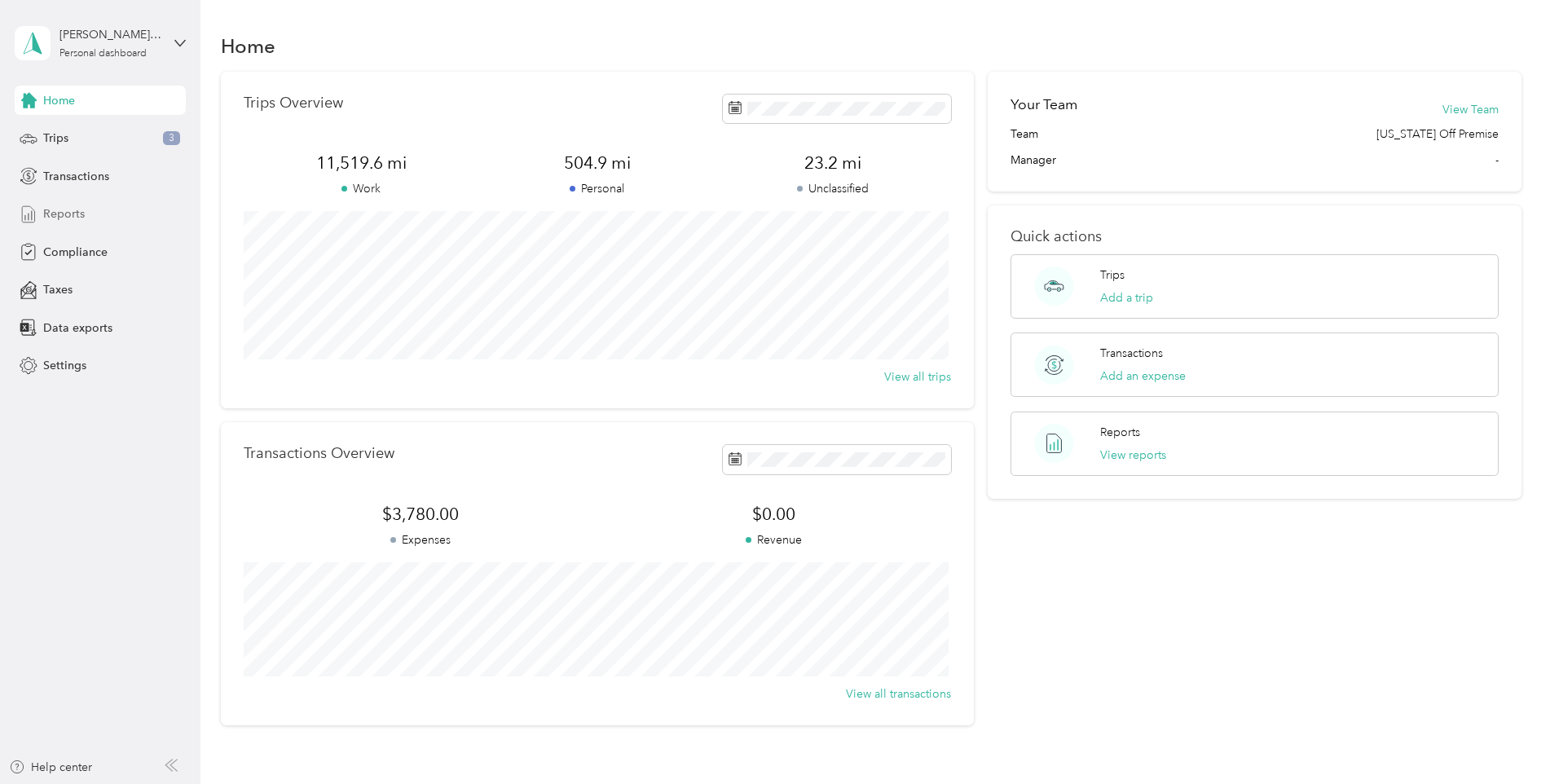
click at [66, 213] on span "Reports" at bounding box center [64, 214] width 42 height 17
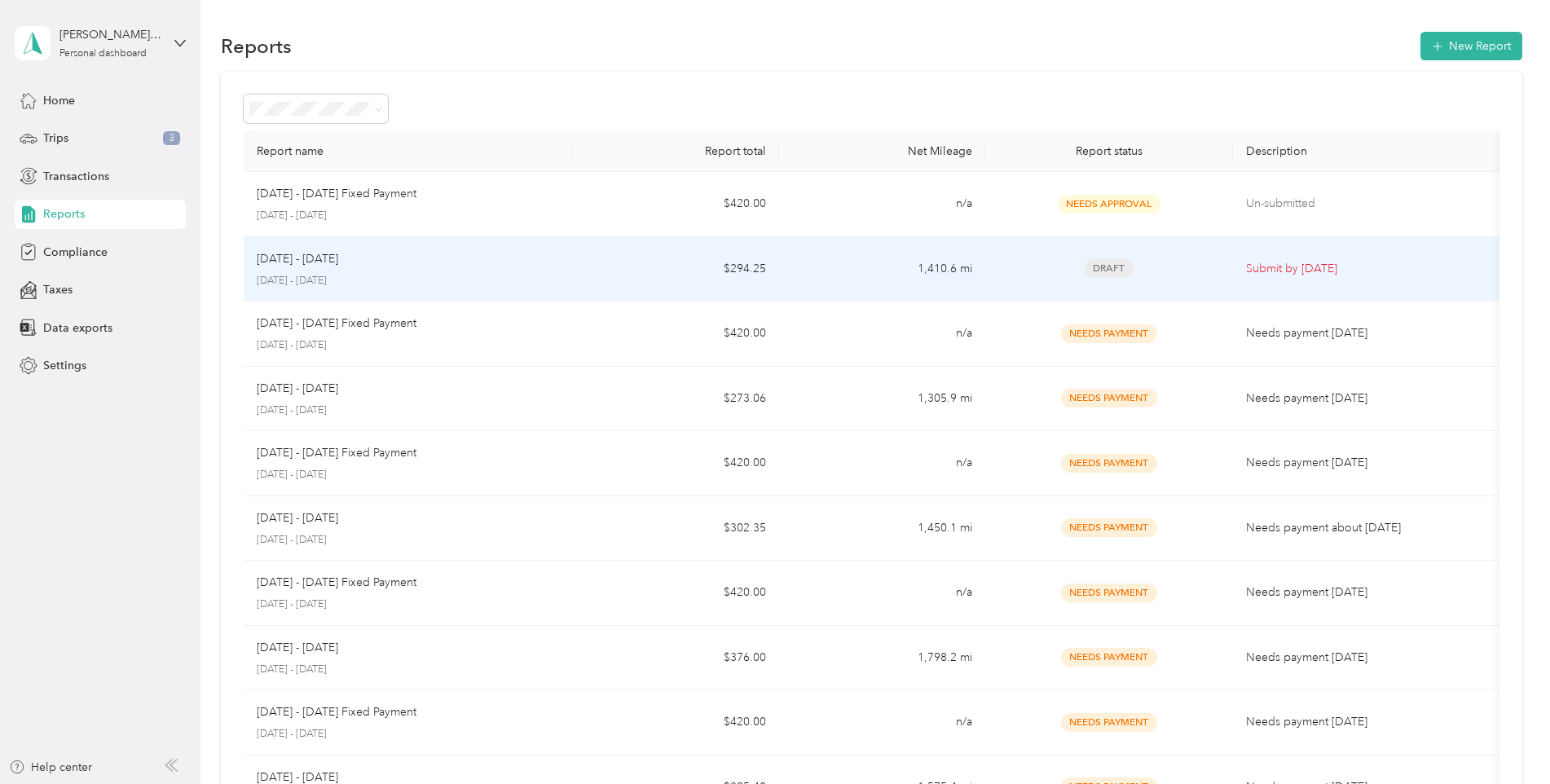
click at [323, 264] on p "[DATE] - [DATE]" at bounding box center [298, 260] width 82 height 18
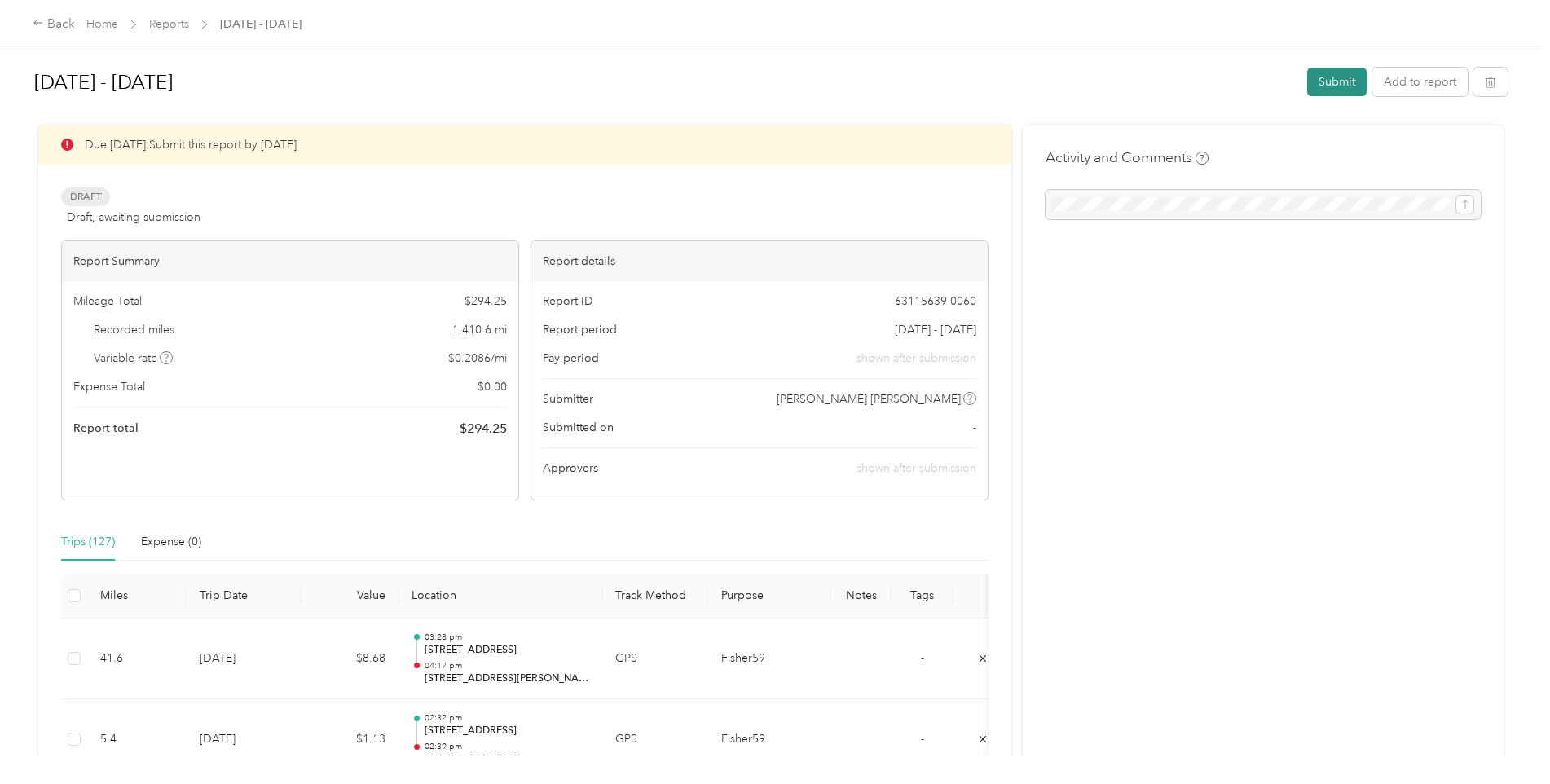
click at [1332, 80] on button "Submit" at bounding box center [1337, 81] width 59 height 28
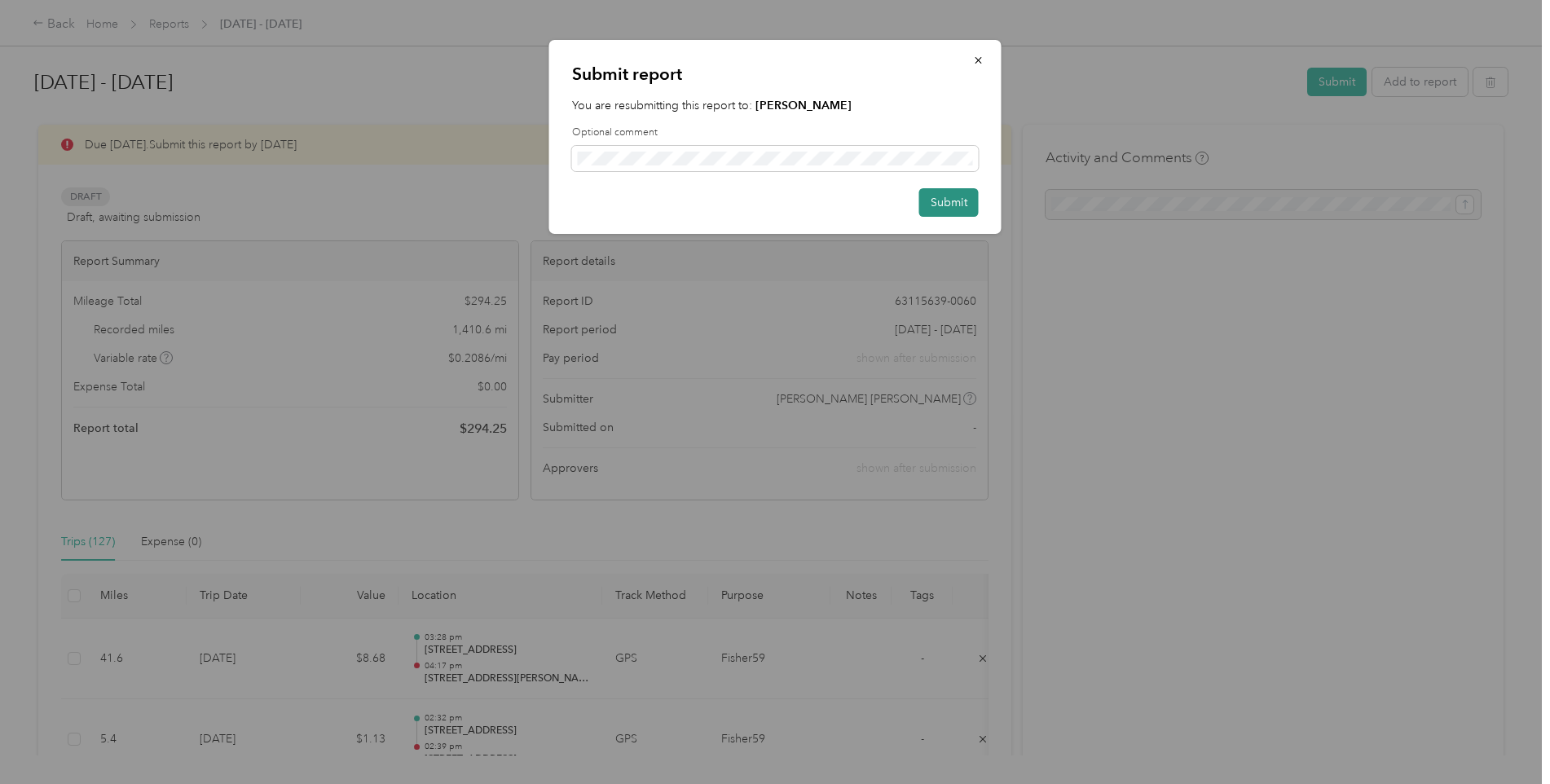
click at [950, 199] on button "Submit" at bounding box center [949, 202] width 59 height 28
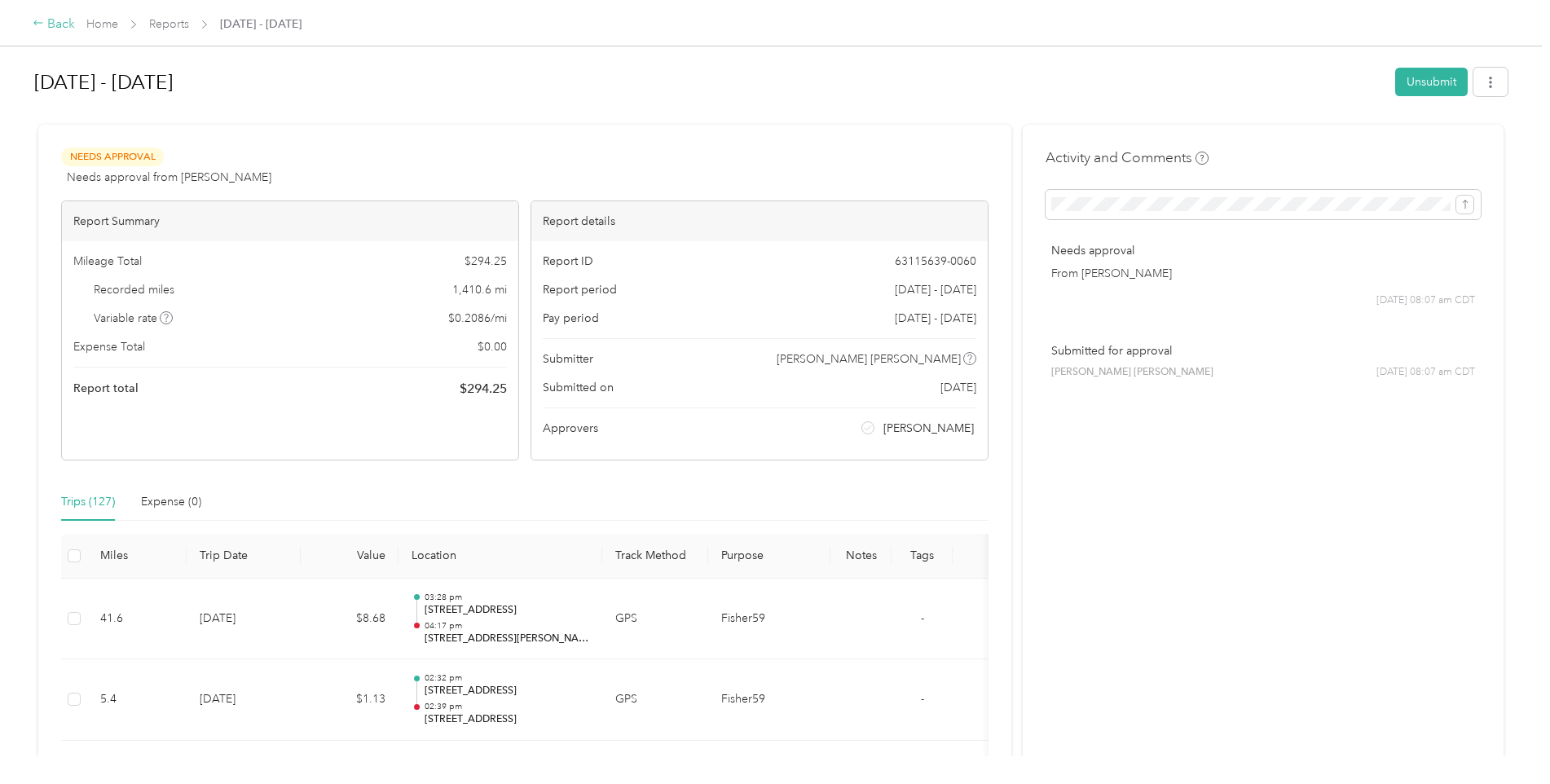
click at [60, 28] on div "Back" at bounding box center [54, 24] width 43 height 19
